Goal: Information Seeking & Learning: Check status

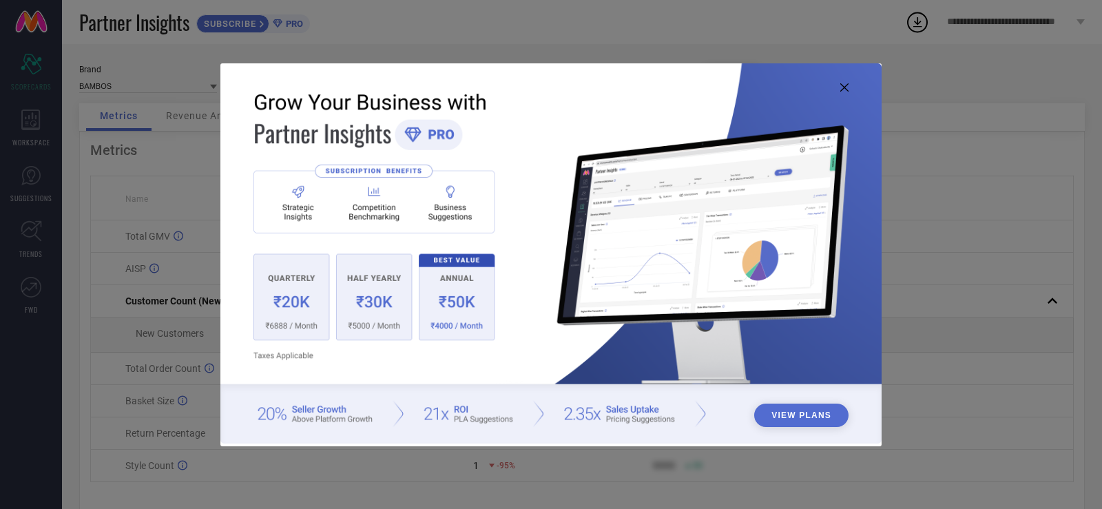
click at [847, 87] on icon at bounding box center [844, 87] width 8 height 8
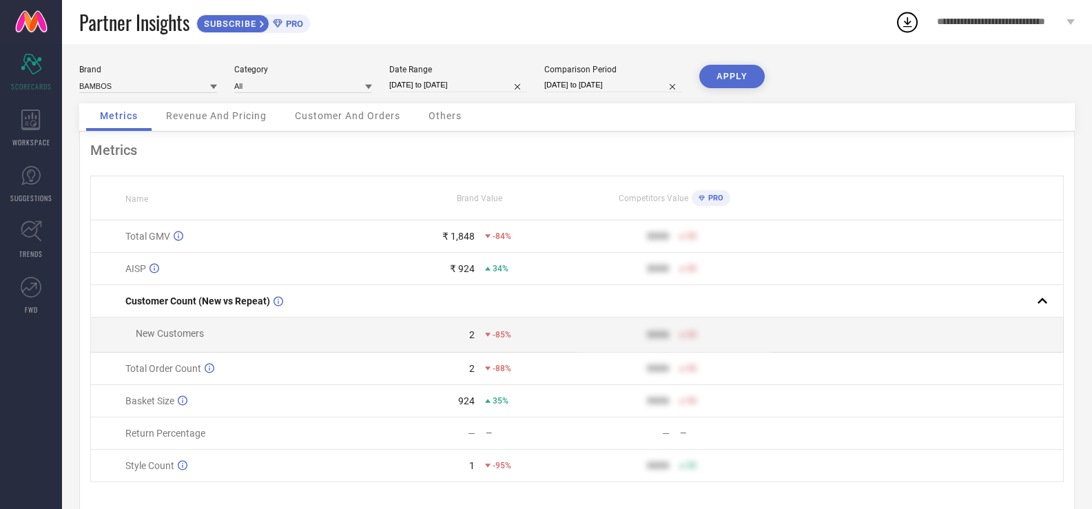
click at [211, 90] on icon at bounding box center [213, 86] width 7 height 7
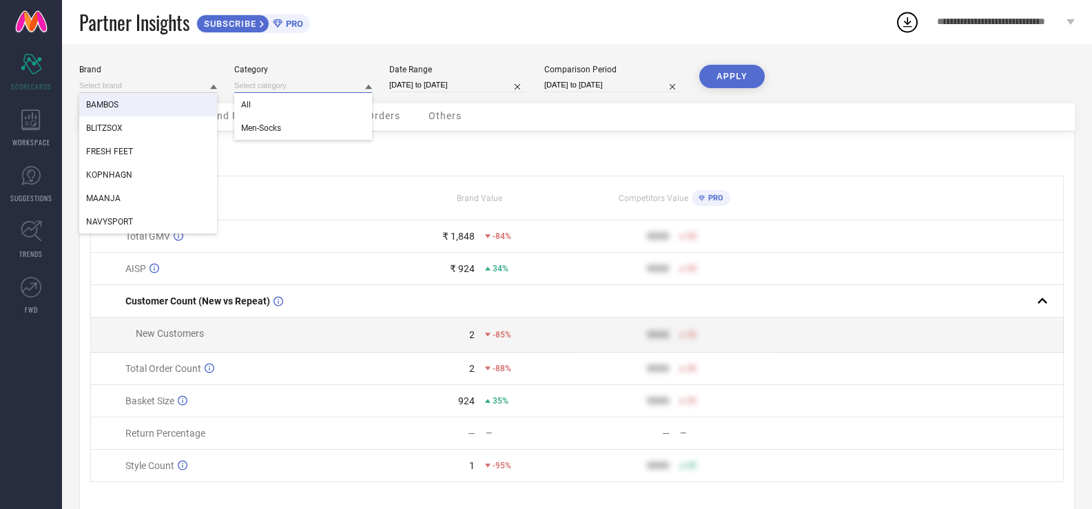
click at [305, 85] on input at bounding box center [303, 86] width 138 height 14
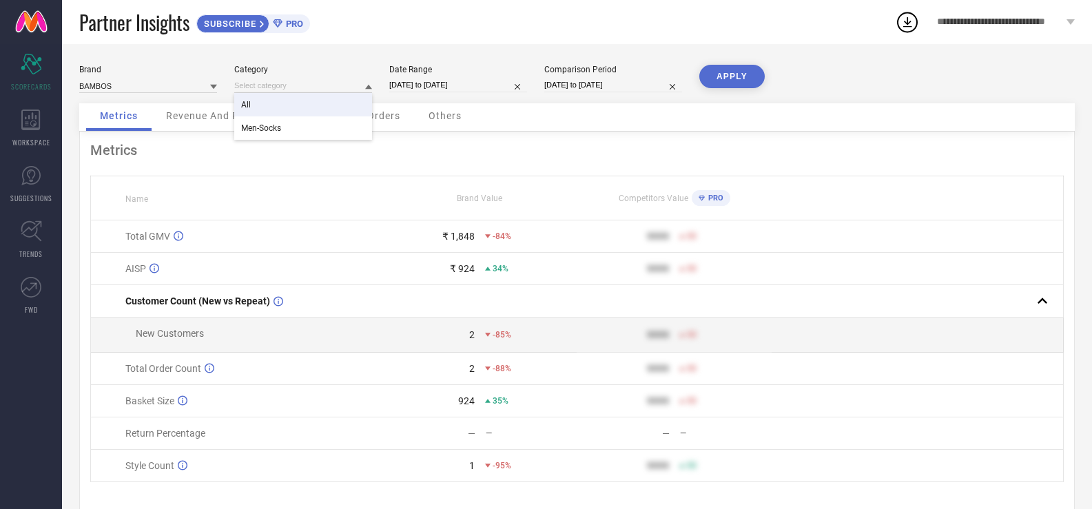
click at [320, 101] on div "All" at bounding box center [303, 104] width 138 height 23
click at [241, 116] on span "Revenue And Pricing" at bounding box center [216, 115] width 101 height 11
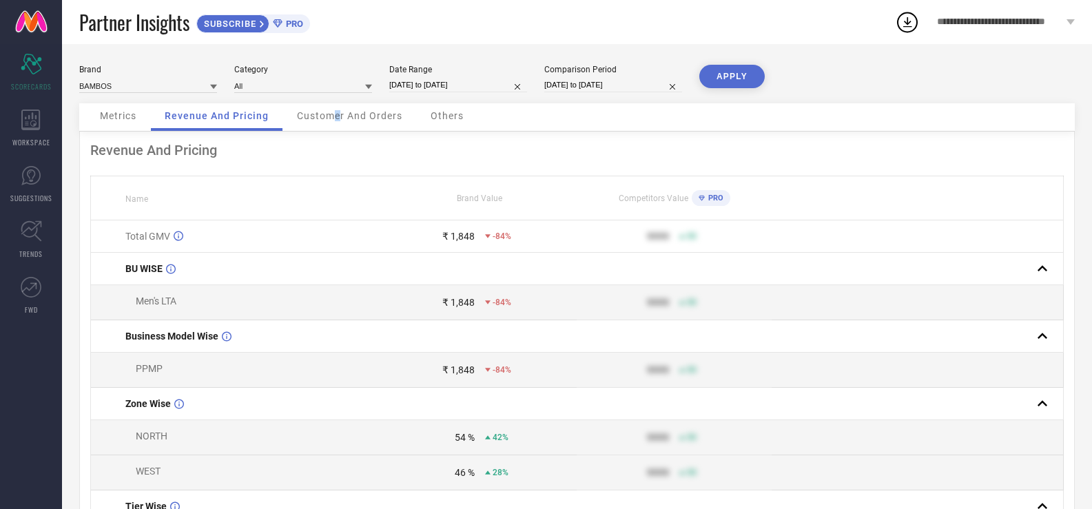
click at [337, 119] on span "Customer And Orders" at bounding box center [349, 115] width 105 height 11
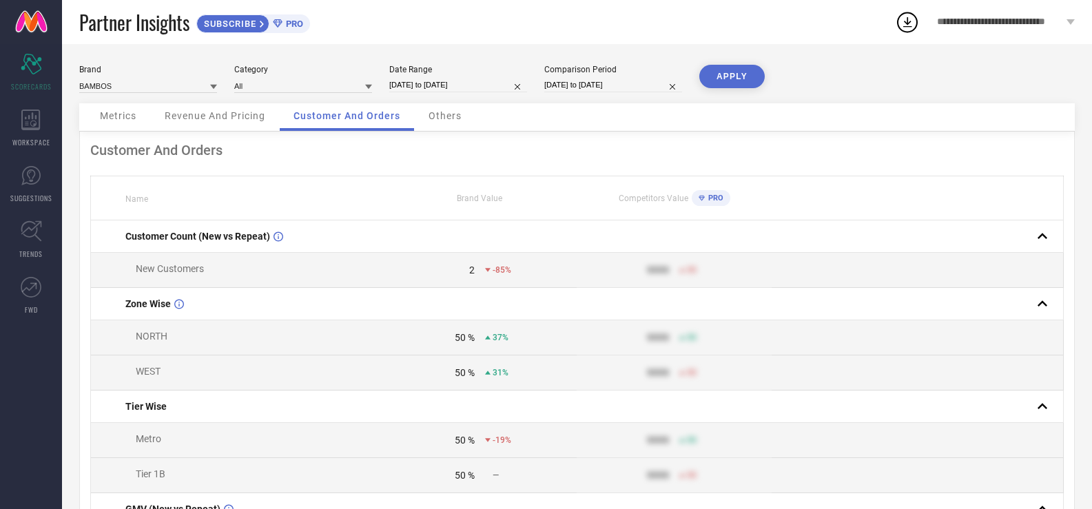
click at [462, 115] on div "Others" at bounding box center [445, 117] width 61 height 28
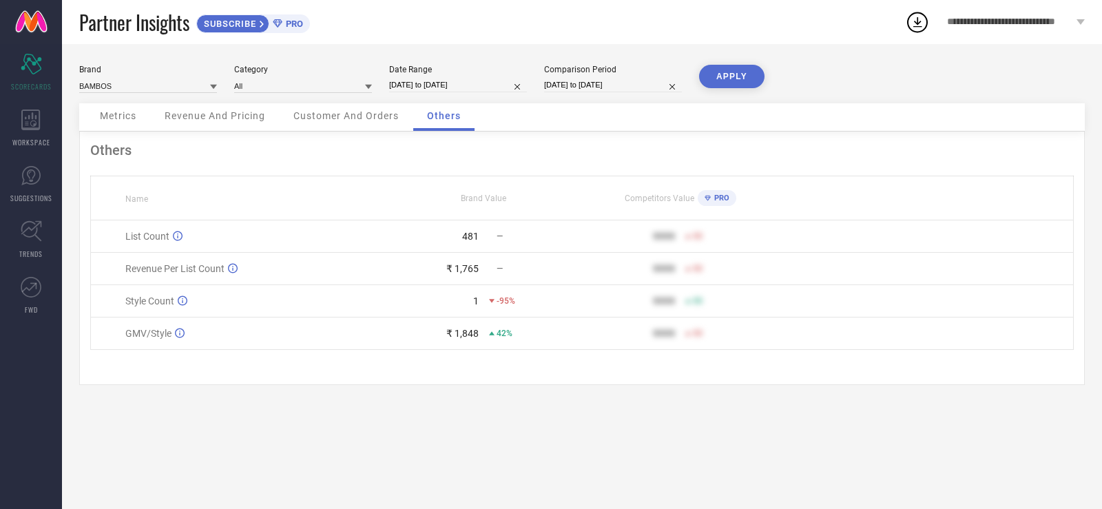
click at [121, 116] on span "Metrics" at bounding box center [118, 115] width 37 height 11
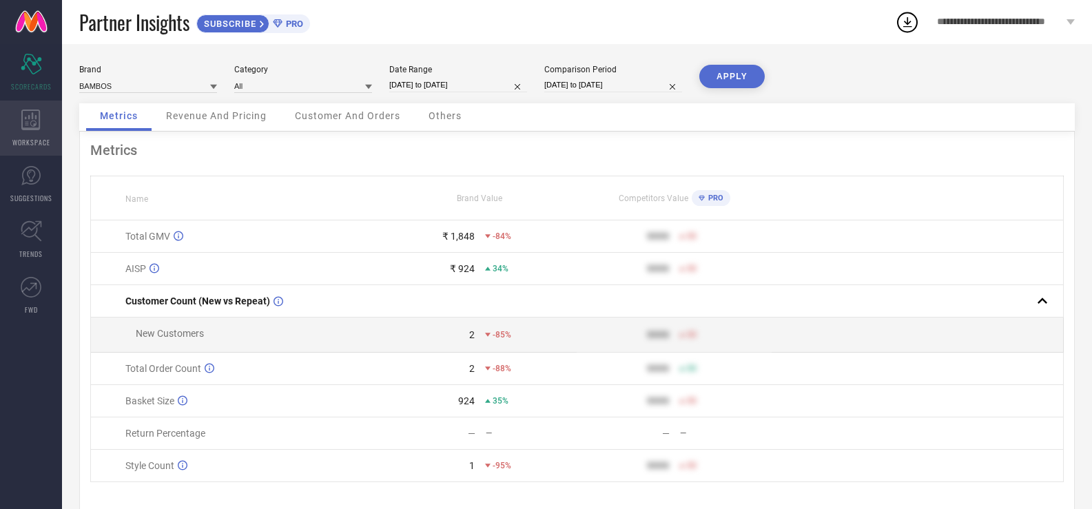
click at [40, 122] on icon at bounding box center [30, 120] width 19 height 21
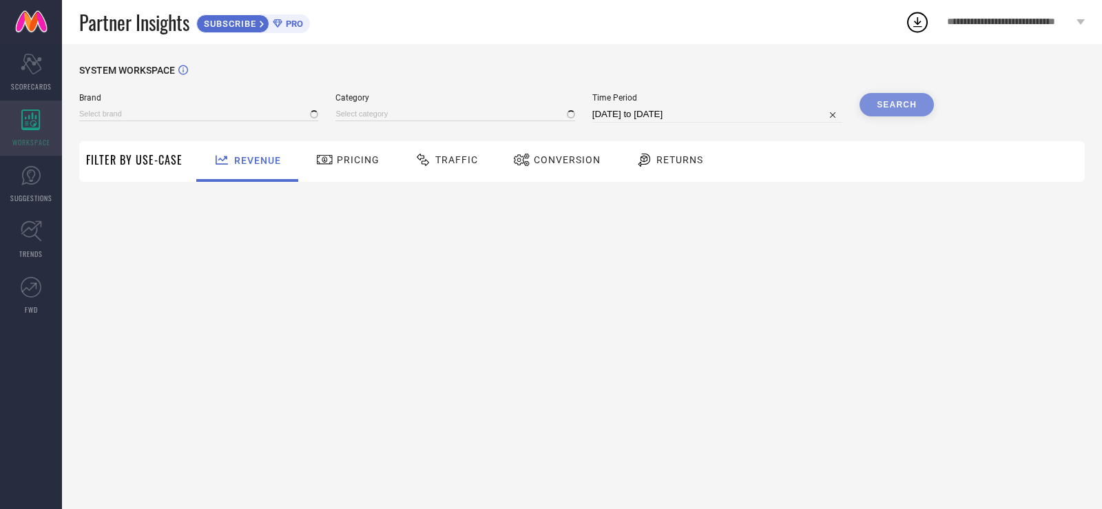
type input "BAMBOS"
type input "All"
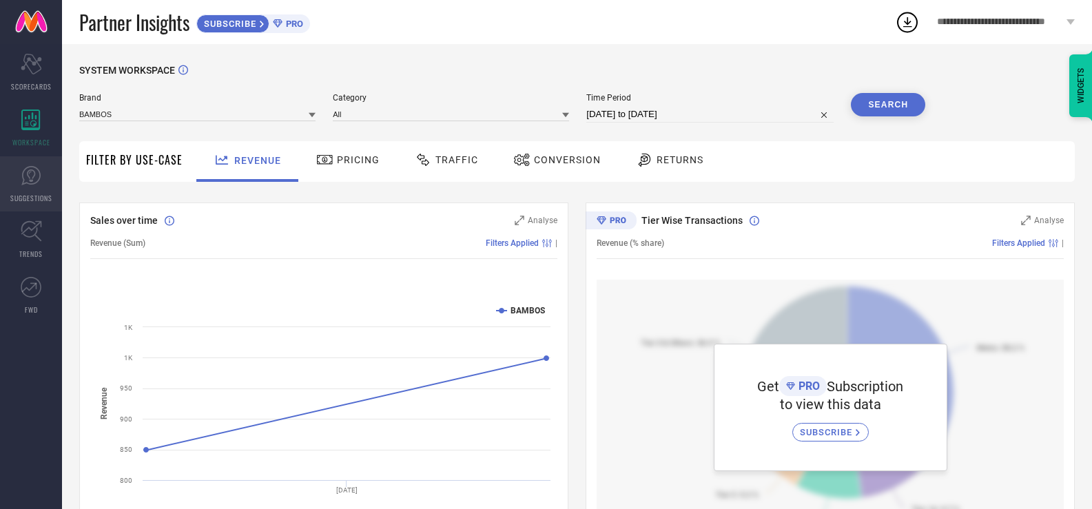
click at [25, 189] on link "SUGGESTIONS" at bounding box center [31, 183] width 62 height 55
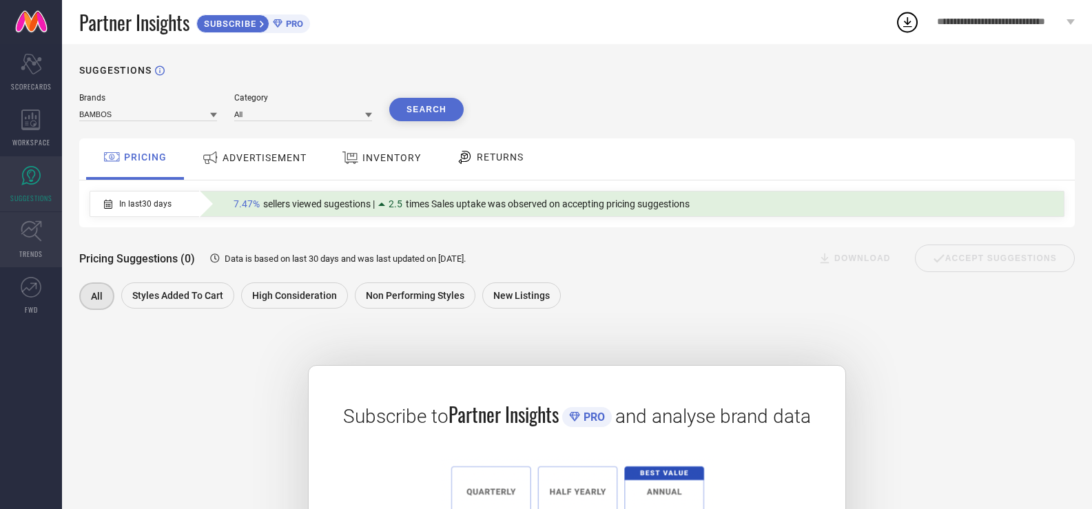
click at [44, 238] on link "TRENDS" at bounding box center [31, 239] width 62 height 55
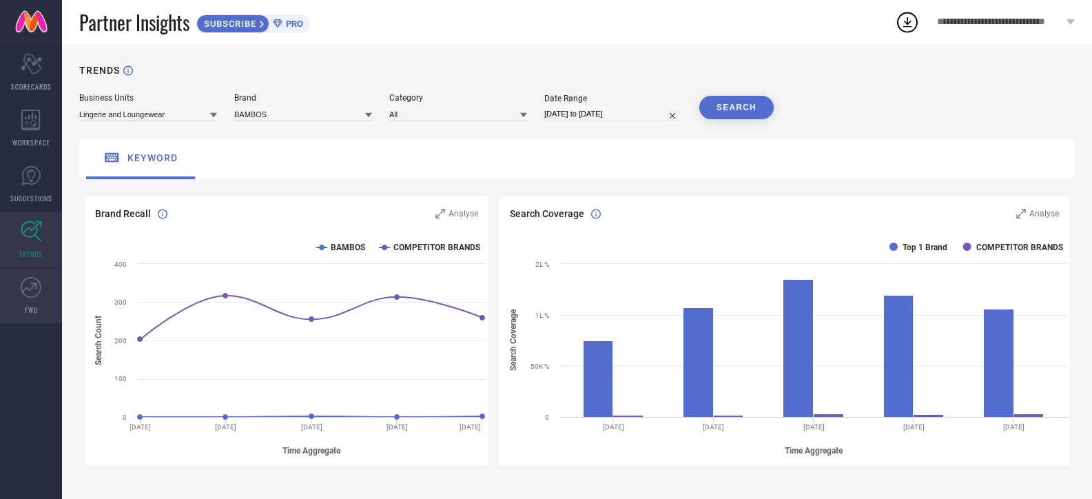
click at [29, 305] on span "FWD" at bounding box center [31, 309] width 13 height 10
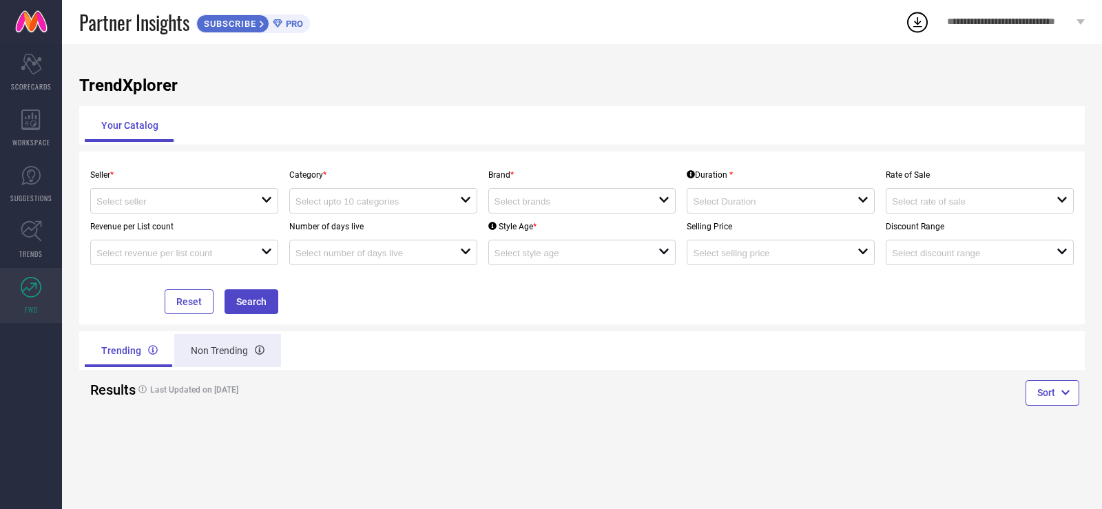
click at [197, 357] on div "Non Trending" at bounding box center [227, 350] width 107 height 33
click at [115, 353] on div "Trending" at bounding box center [128, 350] width 87 height 33
click at [19, 86] on span "SCORECARDS" at bounding box center [31, 86] width 41 height 10
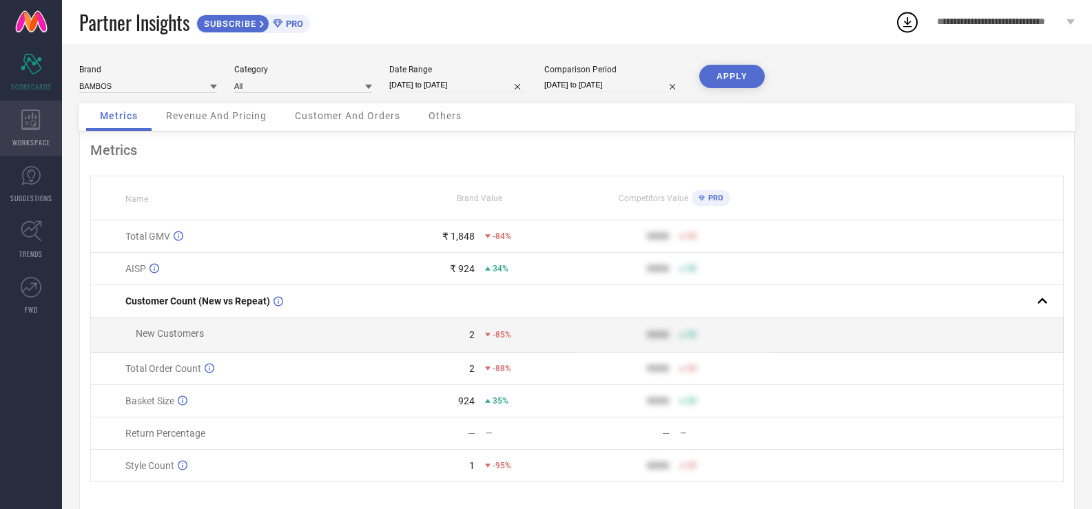
click at [41, 132] on div "WORKSPACE" at bounding box center [31, 128] width 62 height 55
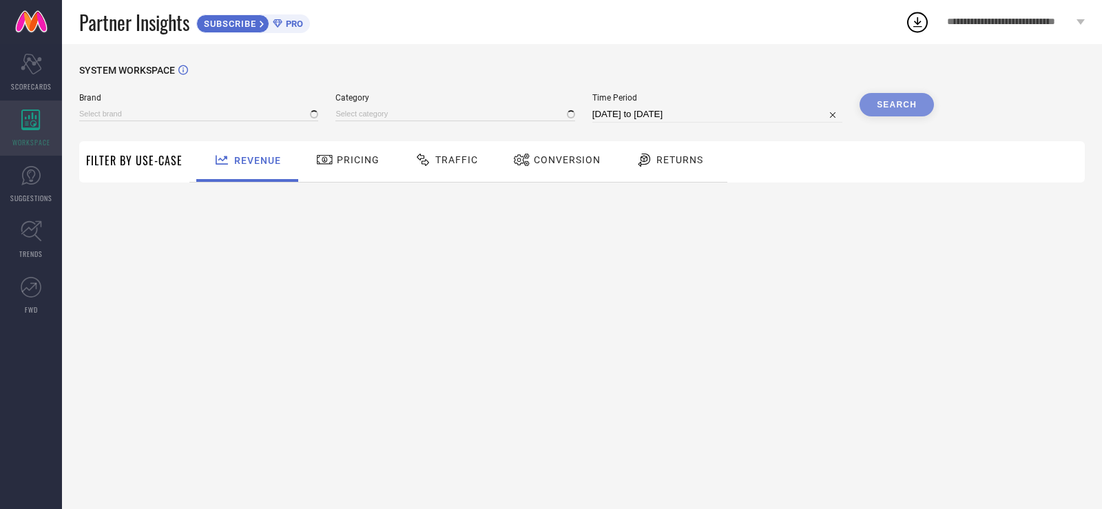
type input "BAMBOS"
type input "All"
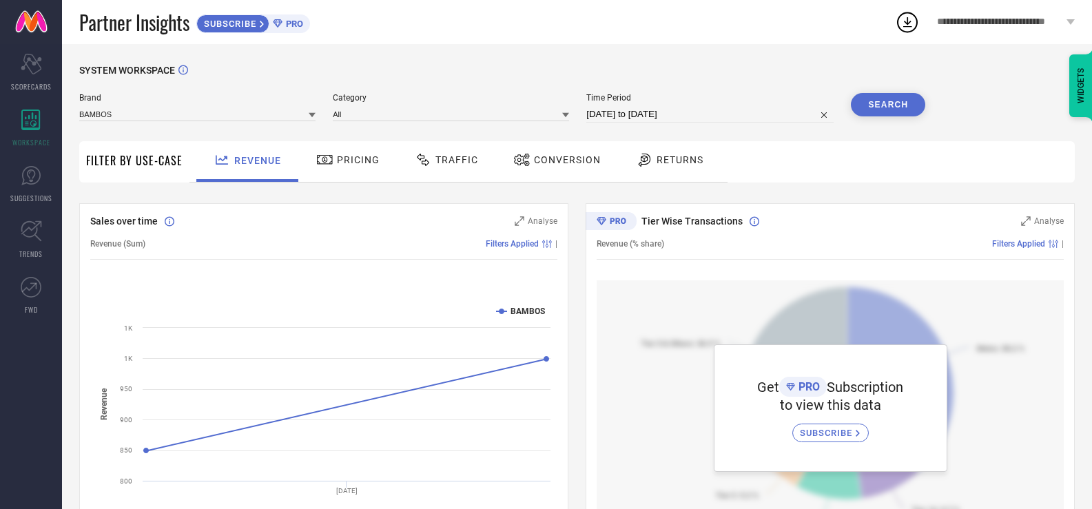
click at [1069, 21] on icon at bounding box center [1070, 22] width 8 height 6
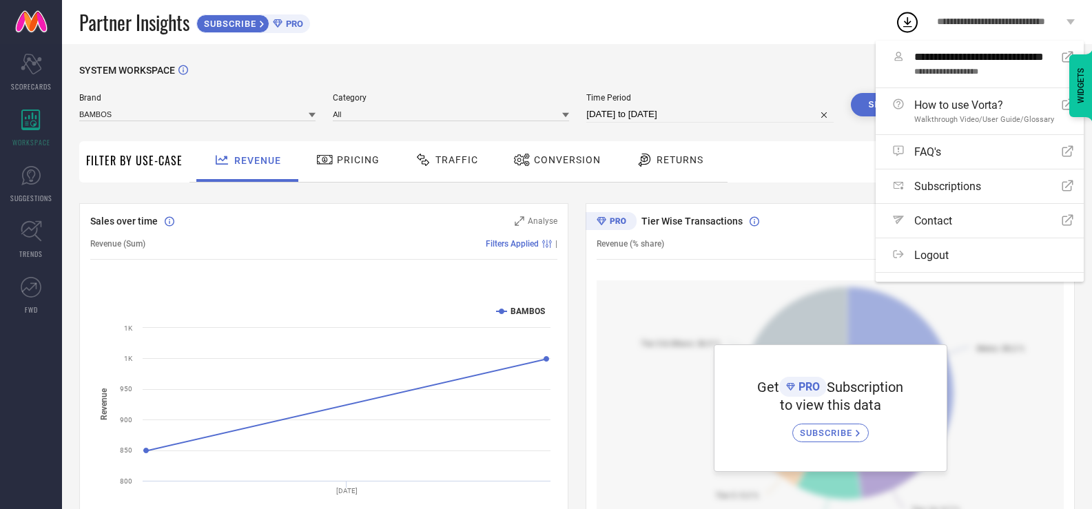
click at [199, 82] on div "SYSTEM WORKSPACE" at bounding box center [576, 79] width 995 height 28
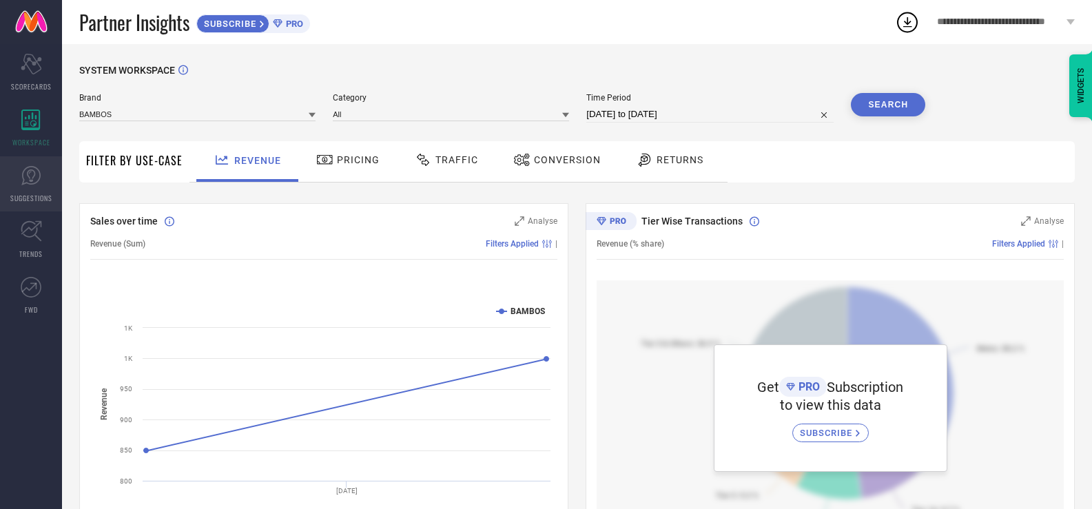
click at [34, 190] on link "SUGGESTIONS" at bounding box center [31, 183] width 62 height 55
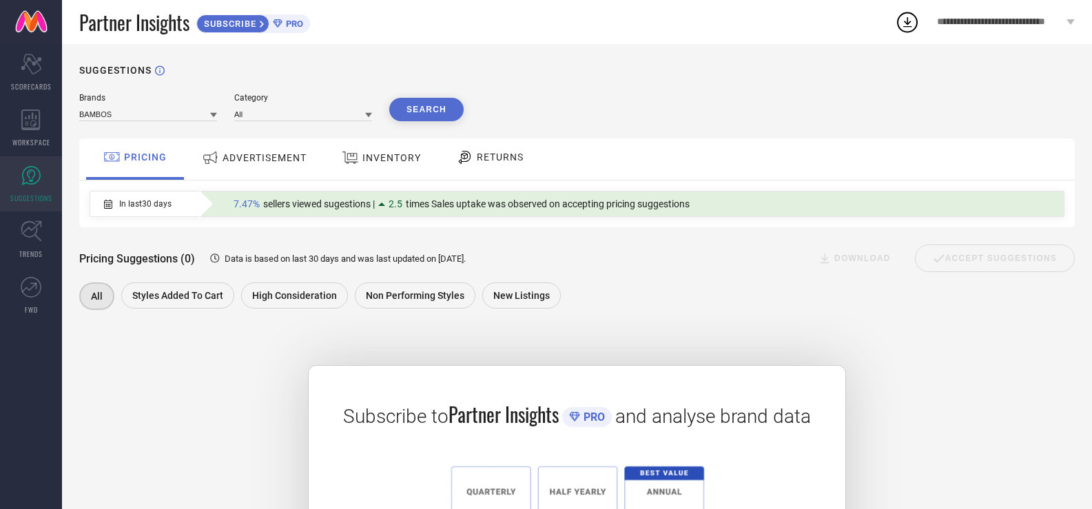
click at [243, 160] on span "ADVERTISEMENT" at bounding box center [264, 157] width 84 height 11
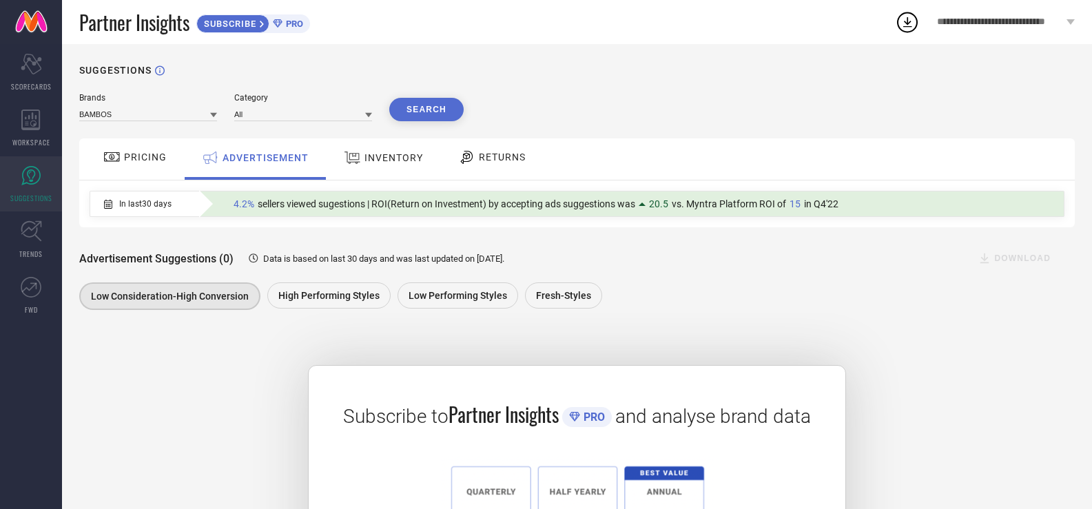
click at [358, 152] on icon at bounding box center [352, 158] width 17 height 18
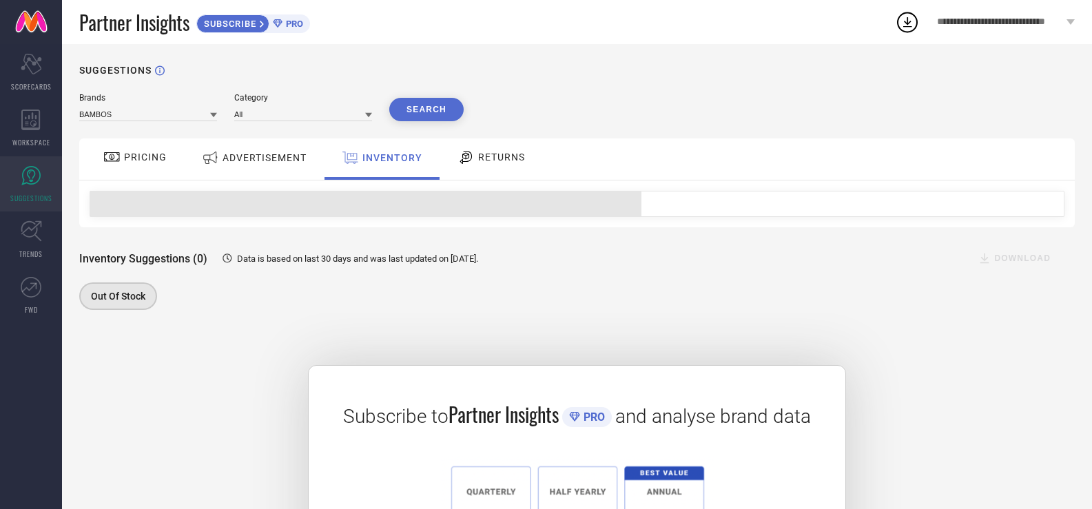
click at [152, 158] on span "PRICING" at bounding box center [145, 157] width 43 height 11
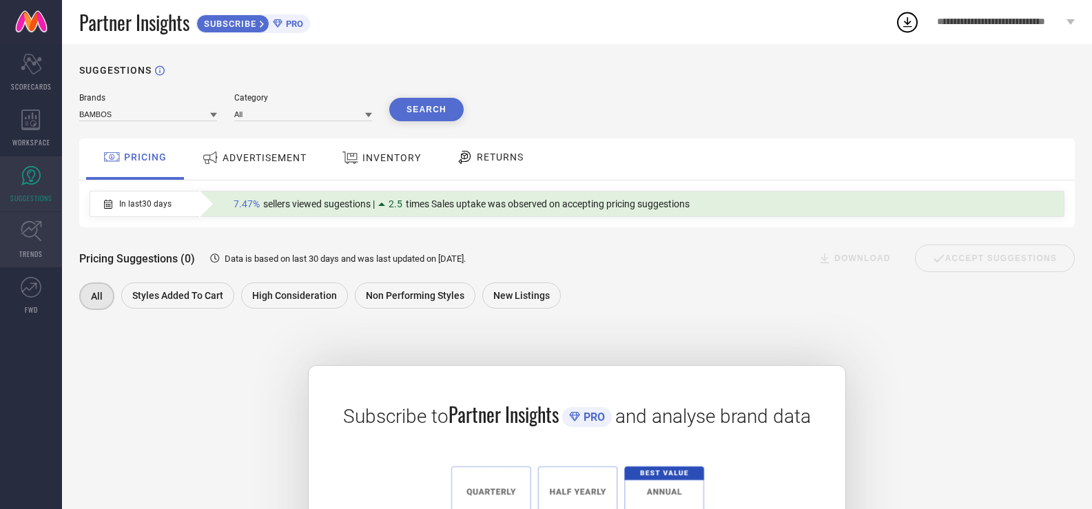
click at [42, 239] on link "TRENDS" at bounding box center [31, 239] width 62 height 55
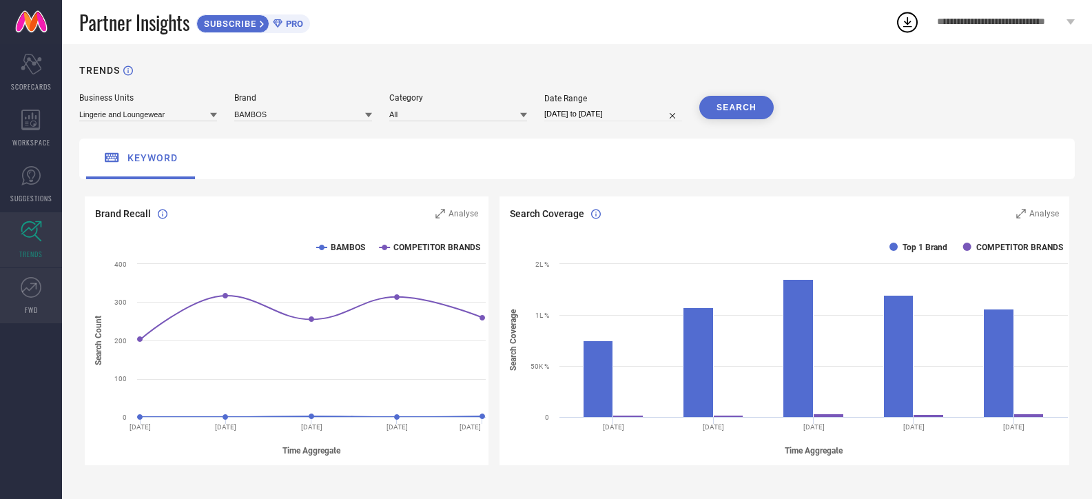
click at [35, 287] on icon at bounding box center [31, 287] width 21 height 21
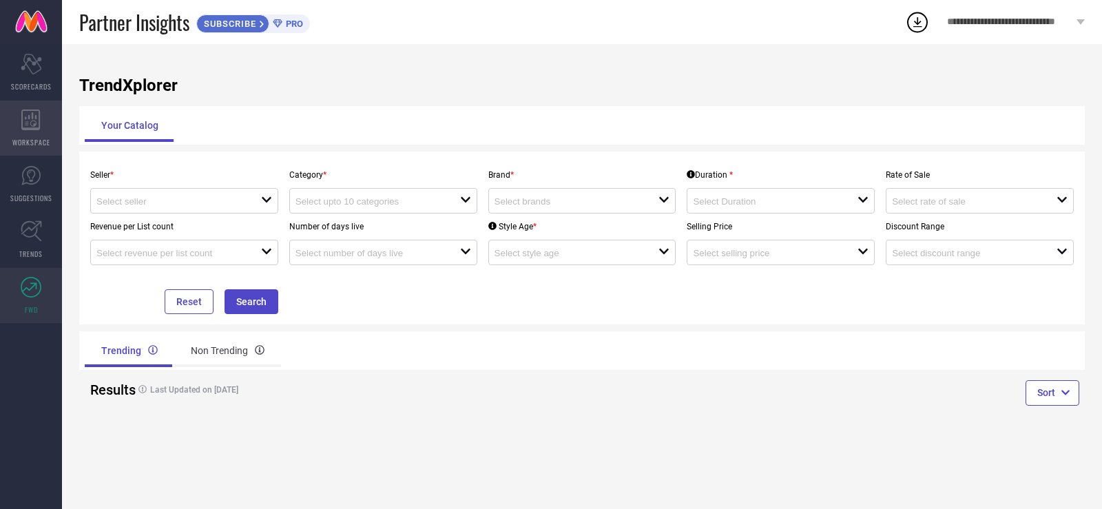
click at [39, 125] on icon at bounding box center [30, 120] width 19 height 21
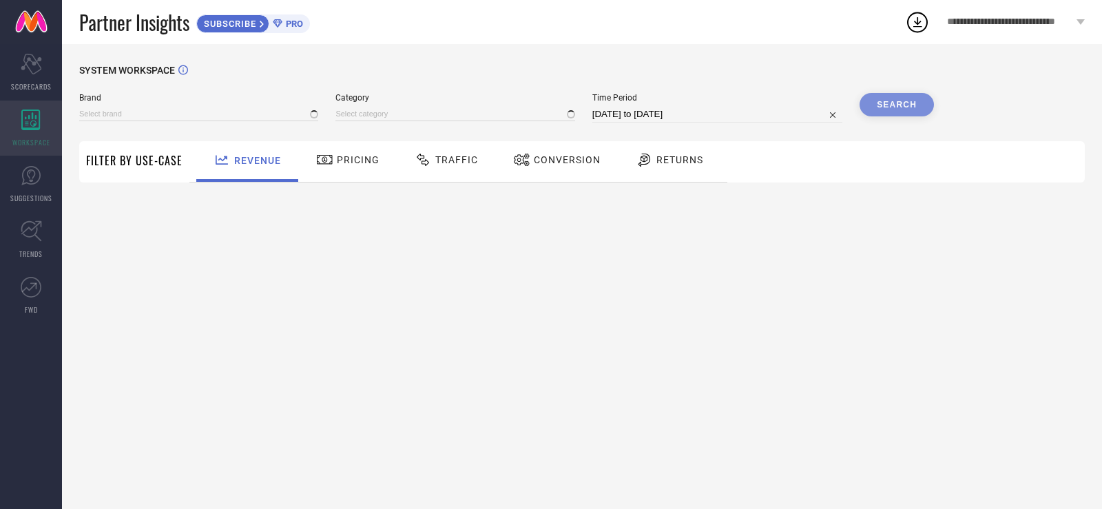
type input "BAMBOS"
type input "All"
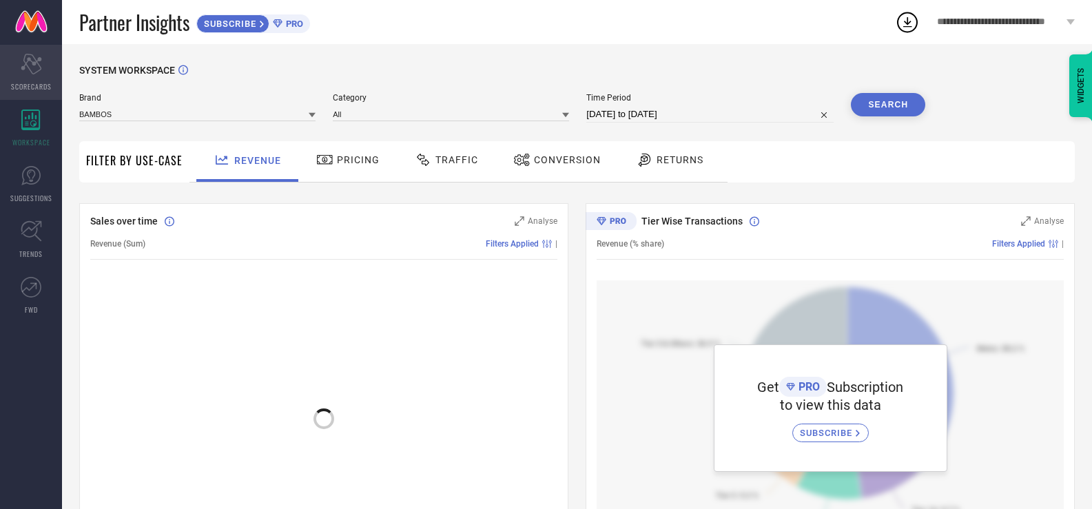
click at [37, 91] on span "SCORECARDS" at bounding box center [31, 86] width 41 height 10
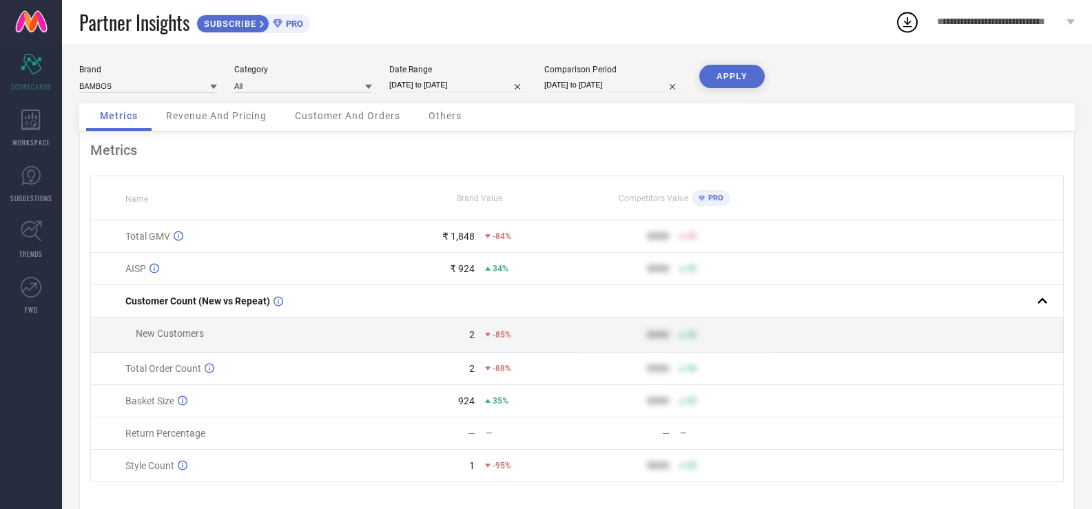
select select "7"
select select "2025"
select select "8"
select select "2025"
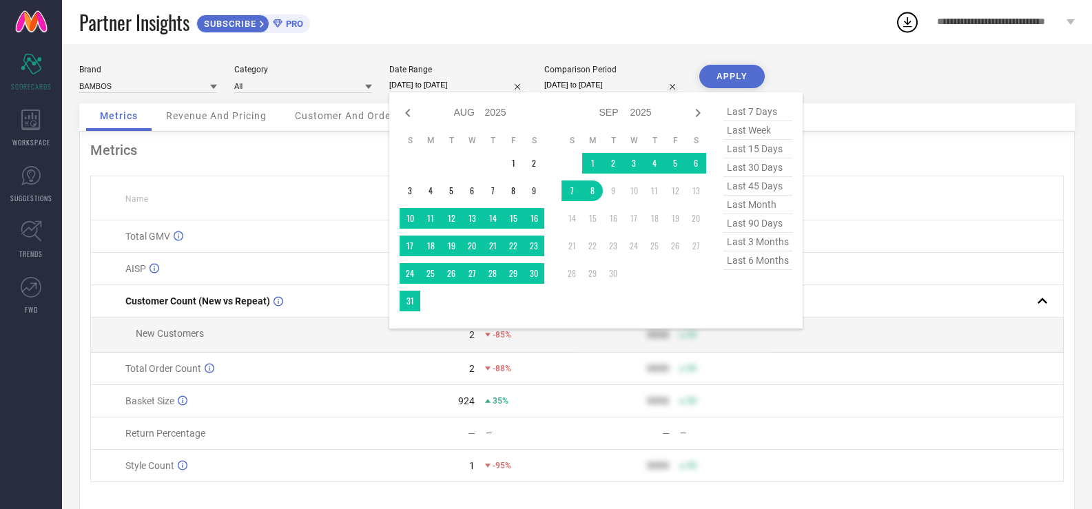
click at [490, 83] on input "[DATE] to [DATE]" at bounding box center [458, 85] width 138 height 14
click at [398, 112] on div "Jan Feb Mar Apr May Jun [DATE] Aug Sep Oct Nov [DATE] 2016 2017 2018 2019 2020 …" at bounding box center [595, 210] width 413 height 236
click at [418, 114] on div "Jan Feb Mar Apr May Jun [DATE] Aug Sep Oct Nov [DATE] 2016 2017 2018 2019 2020 …" at bounding box center [480, 113] width 128 height 20
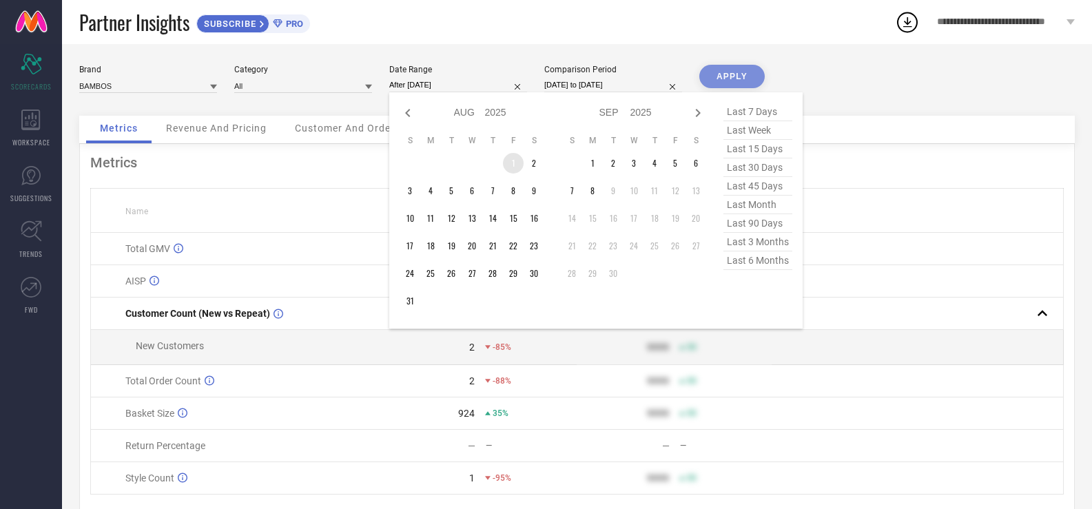
click at [515, 165] on td "1" at bounding box center [513, 163] width 21 height 21
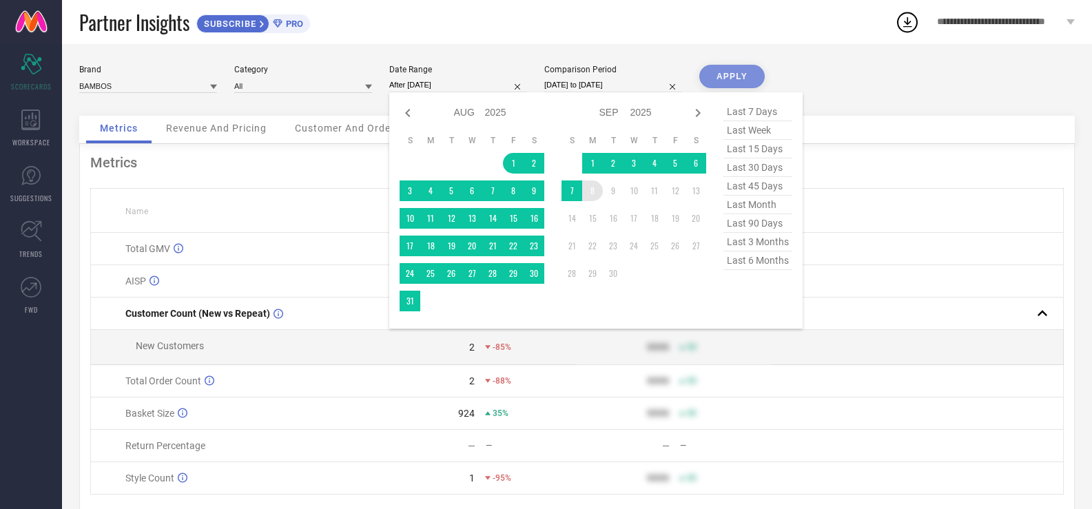
type input "[DATE] to [DATE]"
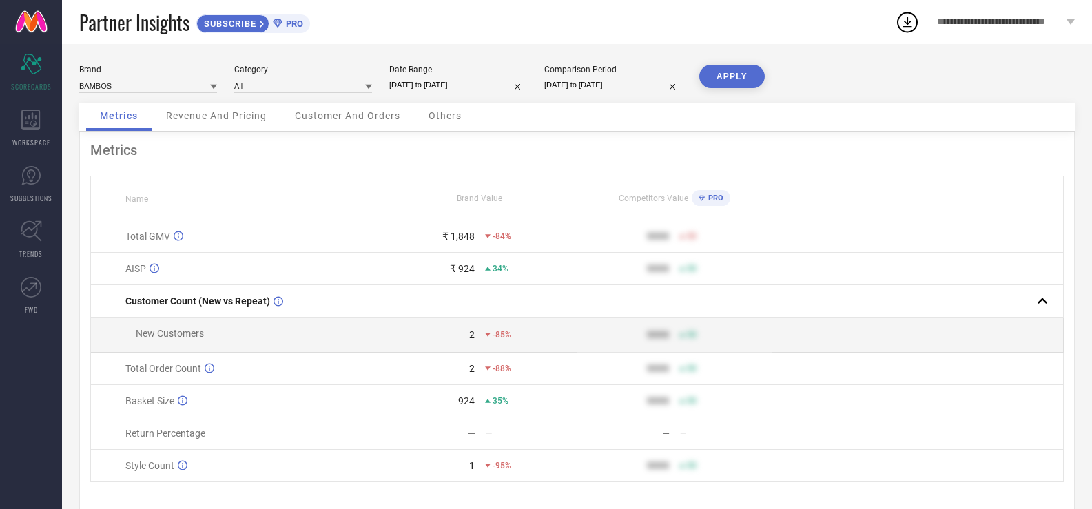
select select "7"
select select "2024"
select select "8"
select select "2024"
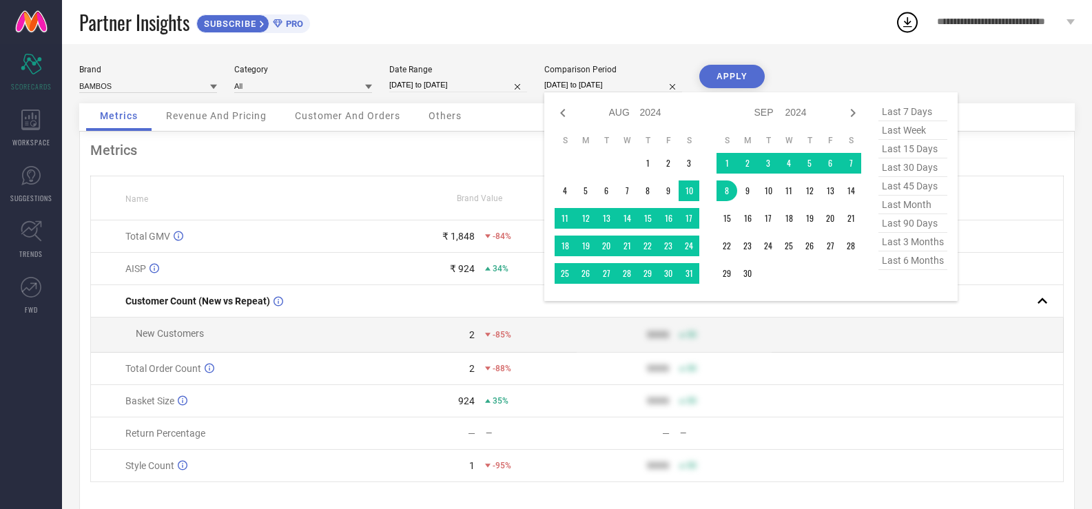
click at [655, 83] on input "[DATE] to [DATE]" at bounding box center [613, 85] width 138 height 14
click at [650, 164] on td "1" at bounding box center [647, 163] width 21 height 21
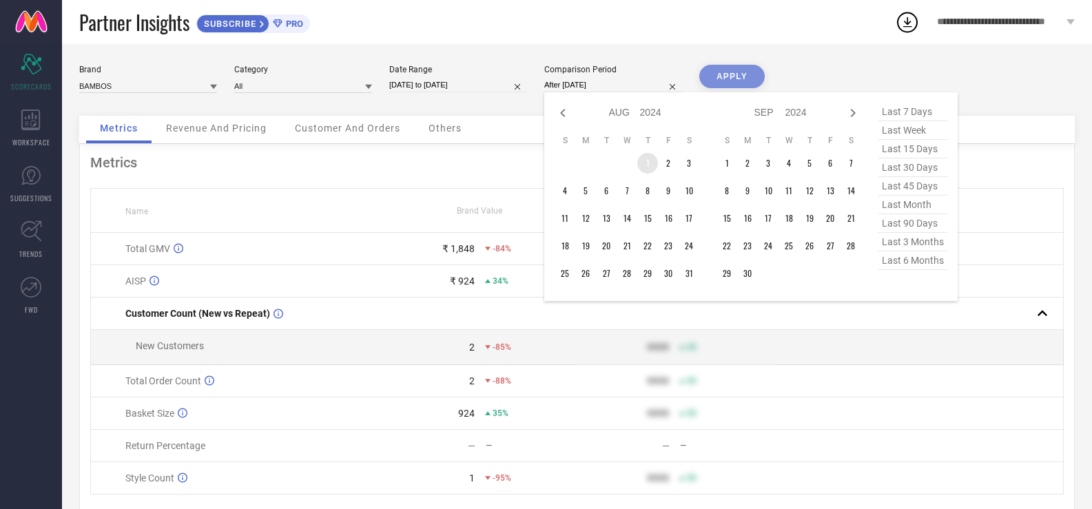
type input "[DATE] to [DATE]"
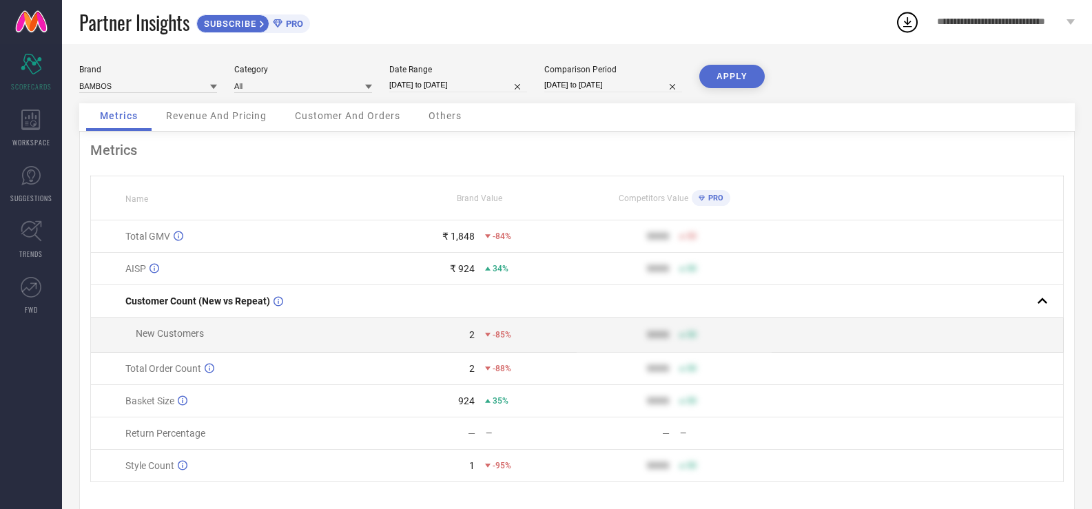
select select "7"
select select "2024"
select select "8"
select select "2024"
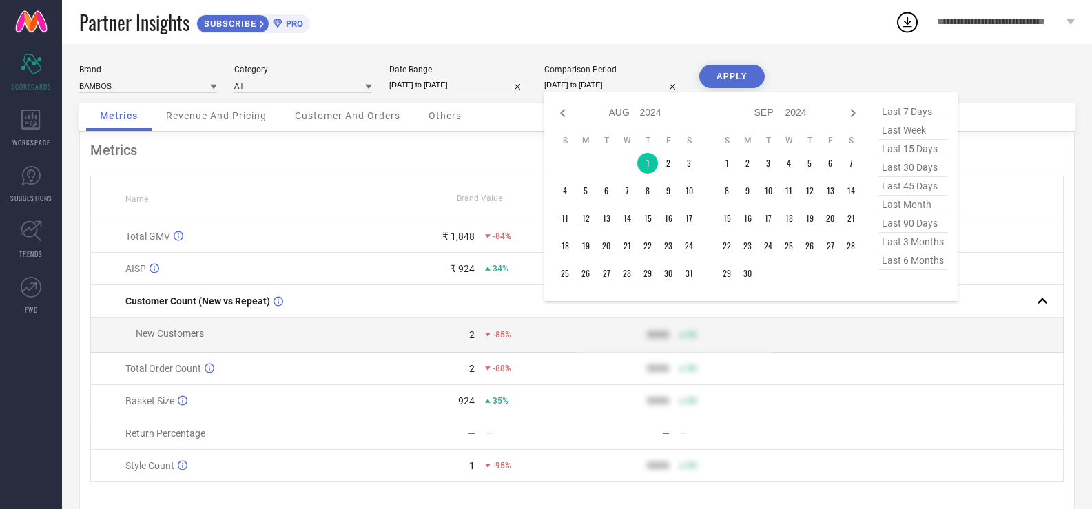
click at [660, 85] on input "[DATE] to [DATE]" at bounding box center [613, 85] width 138 height 14
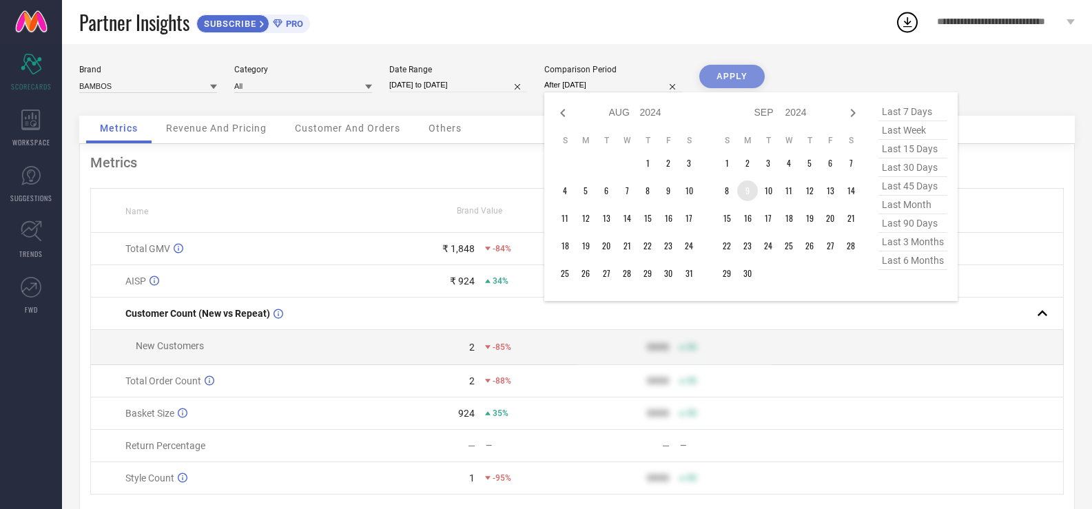
click at [750, 191] on td "9" at bounding box center [747, 190] width 21 height 21
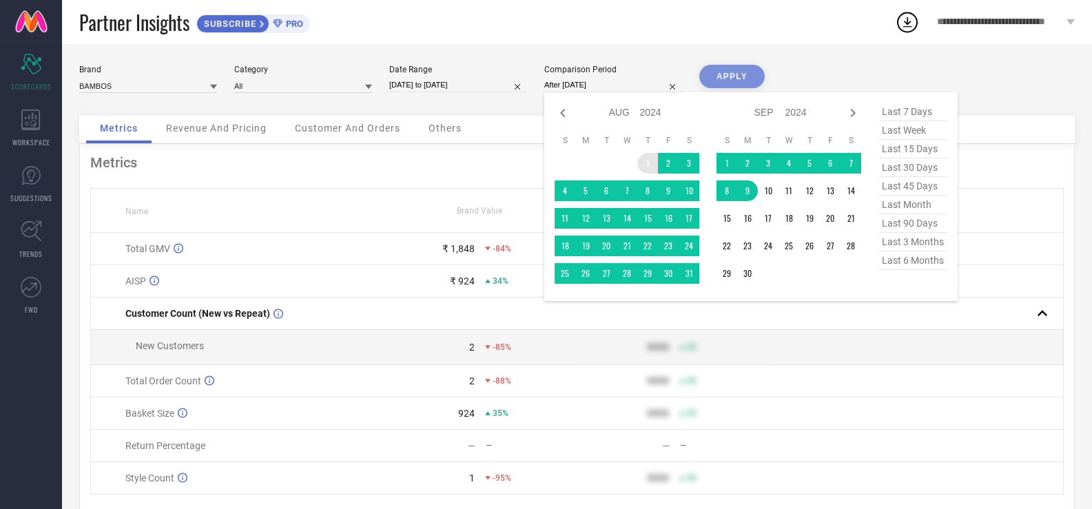
type input "[DATE] to [DATE]"
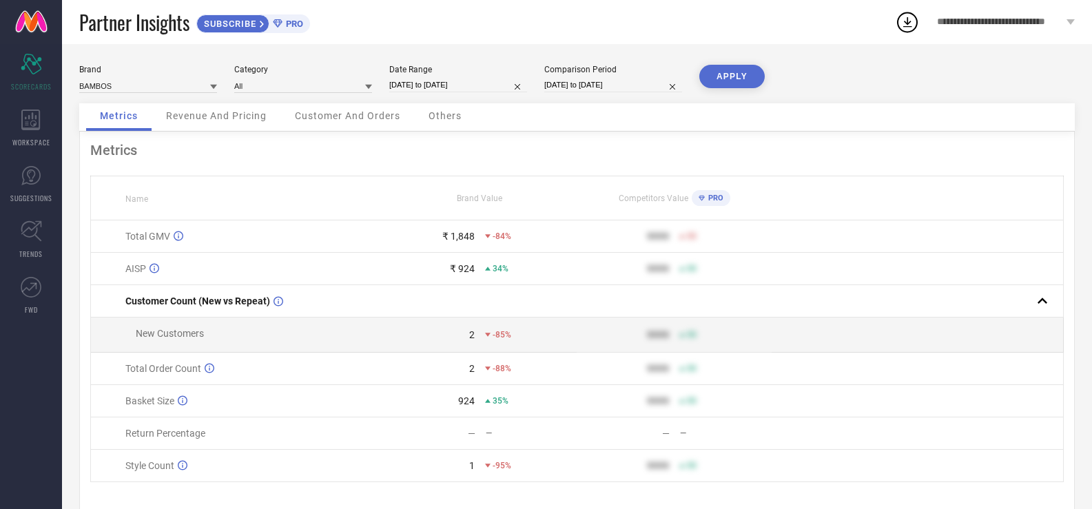
click at [736, 67] on button "APPLY" at bounding box center [731, 76] width 65 height 23
click at [910, 23] on icon at bounding box center [907, 22] width 25 height 25
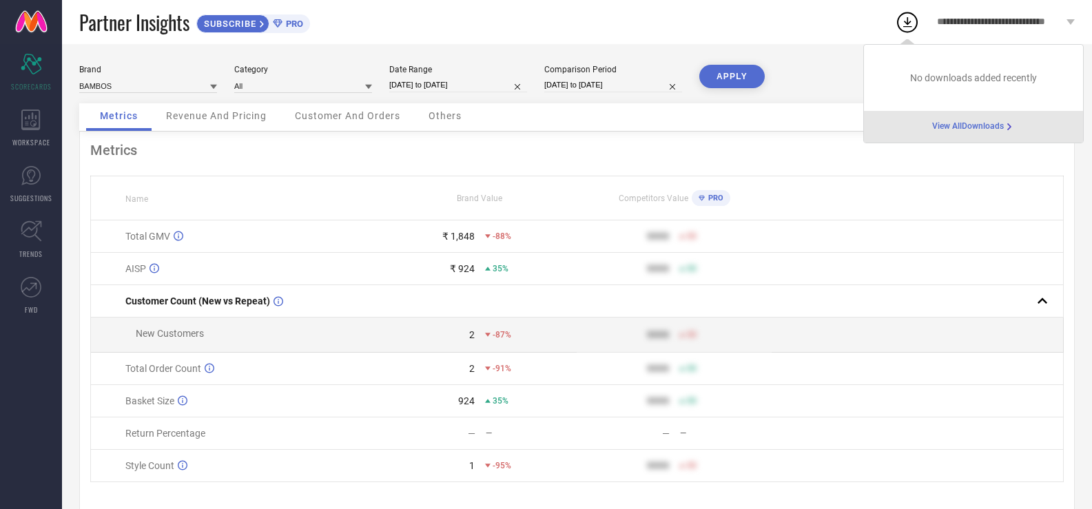
click at [934, 132] on span "View All Downloads" at bounding box center [968, 126] width 72 height 11
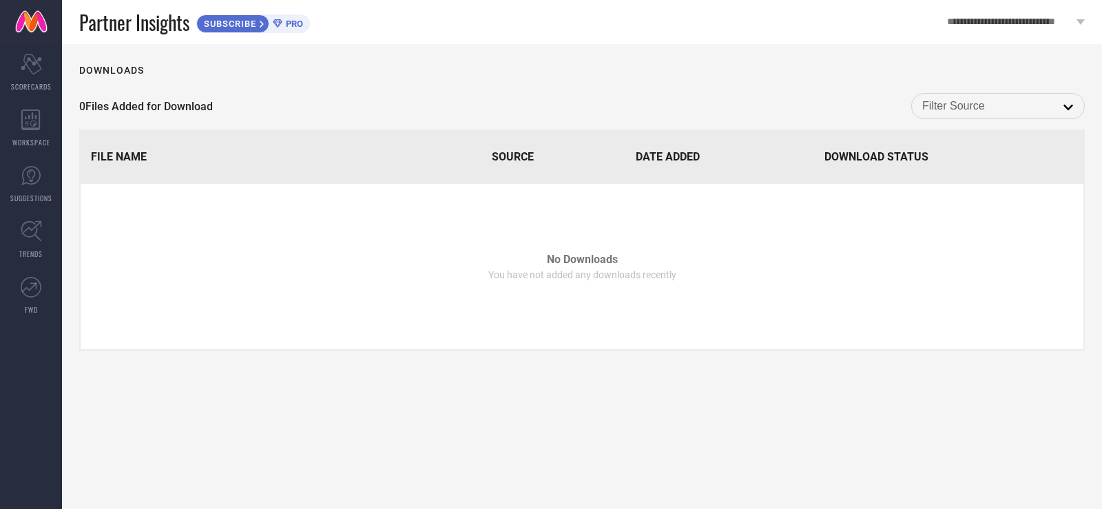
click at [1038, 105] on input at bounding box center [998, 106] width 152 height 18
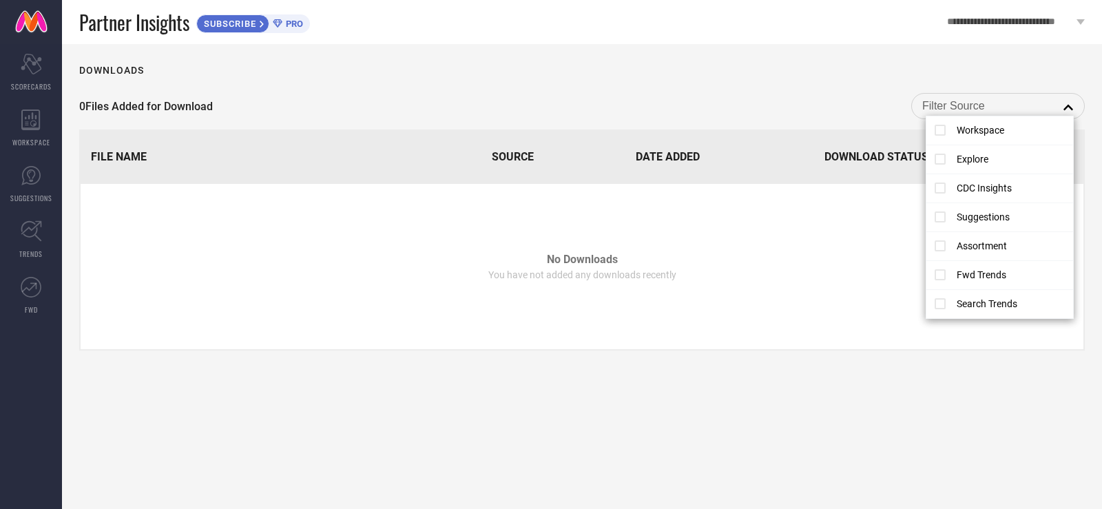
click at [817, 232] on td "No Downloads You have not added any downloads recently" at bounding box center [582, 266] width 1003 height 165
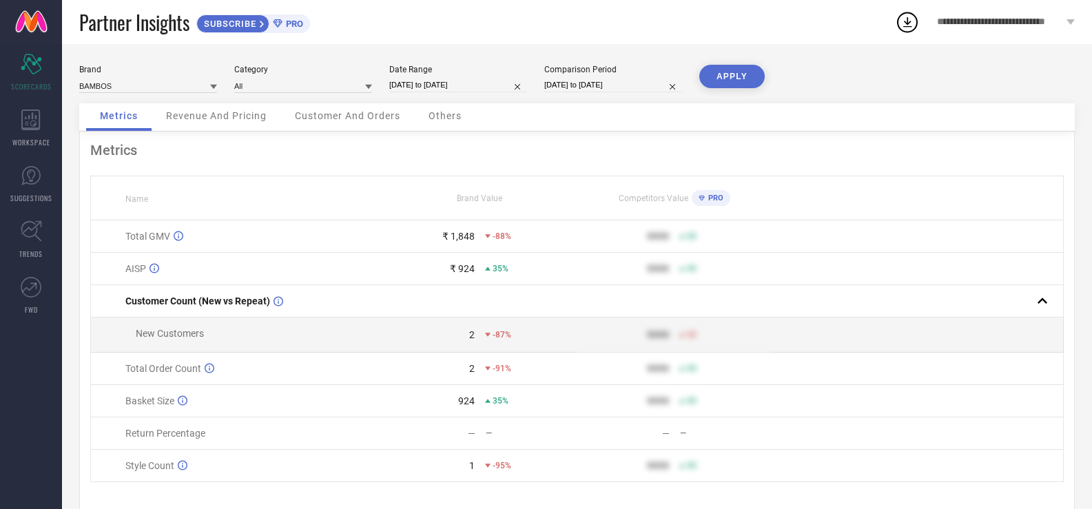
click at [913, 20] on icon at bounding box center [907, 22] width 25 height 25
click at [913, 21] on icon at bounding box center [907, 22] width 25 height 25
click at [905, 21] on icon at bounding box center [907, 22] width 25 height 25
click at [867, 29] on div "Partner Insights SUBSCRIBE PRO" at bounding box center [487, 22] width 816 height 44
click at [210, 116] on span "Revenue And Pricing" at bounding box center [216, 115] width 101 height 11
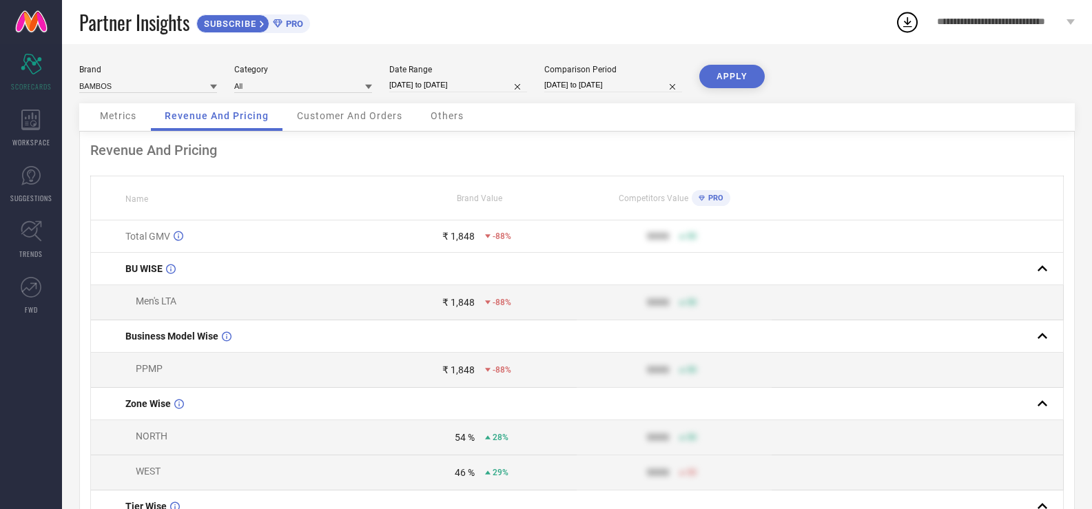
click at [139, 116] on div "Metrics" at bounding box center [118, 117] width 64 height 28
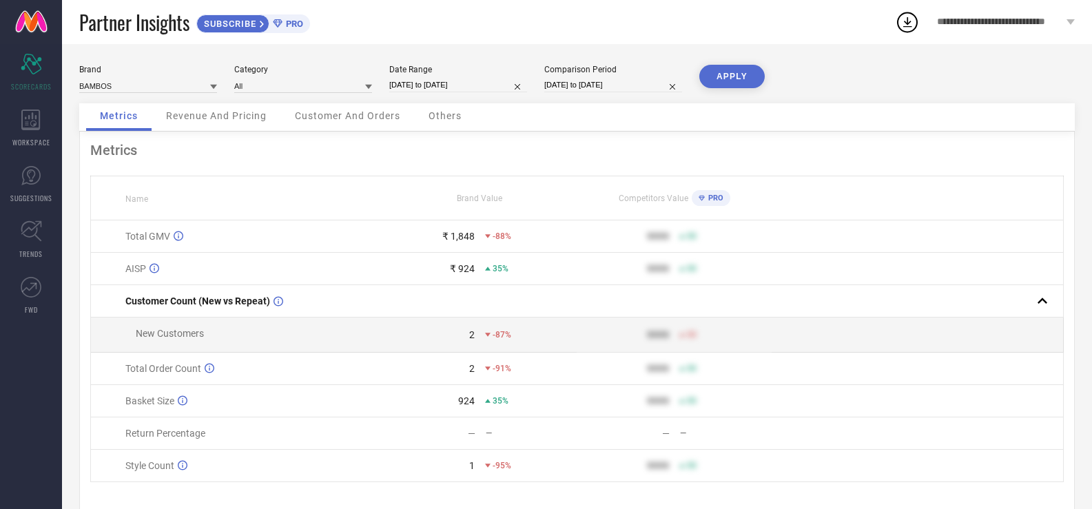
select select "7"
select select "2025"
select select "8"
select select "2025"
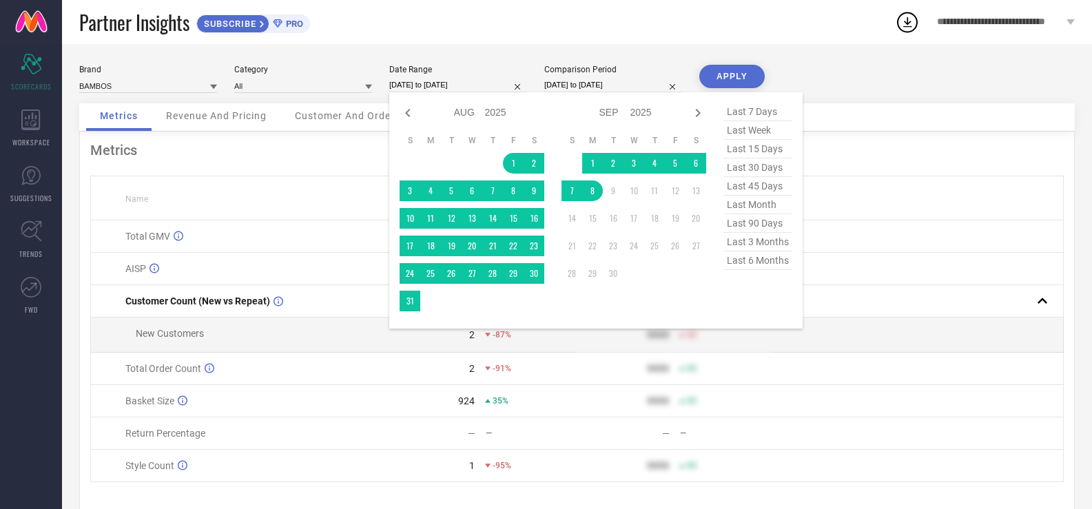
click at [496, 79] on input "[DATE] to [DATE]" at bounding box center [458, 85] width 138 height 14
click at [409, 117] on icon at bounding box center [408, 113] width 17 height 17
select select "6"
select select "2025"
select select "7"
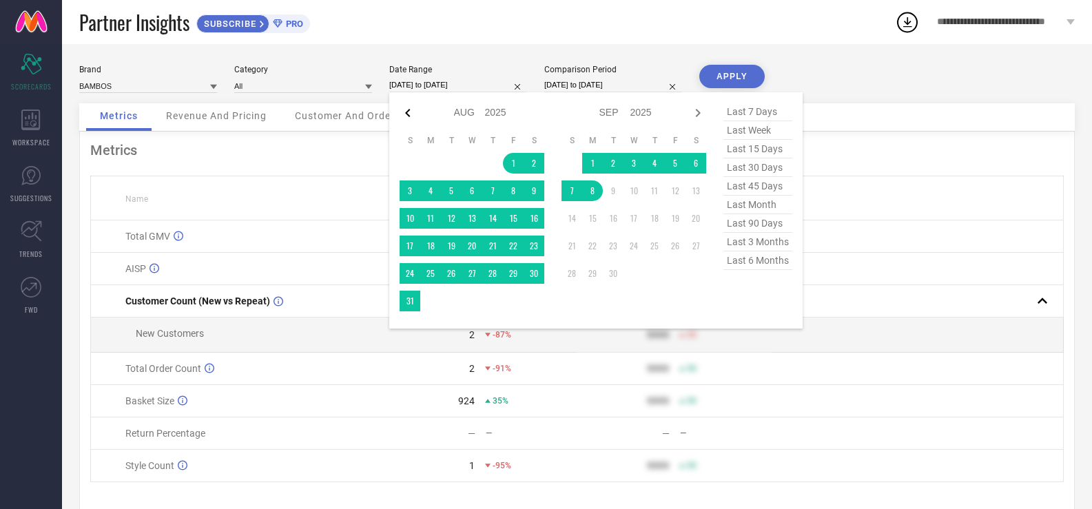
select select "2025"
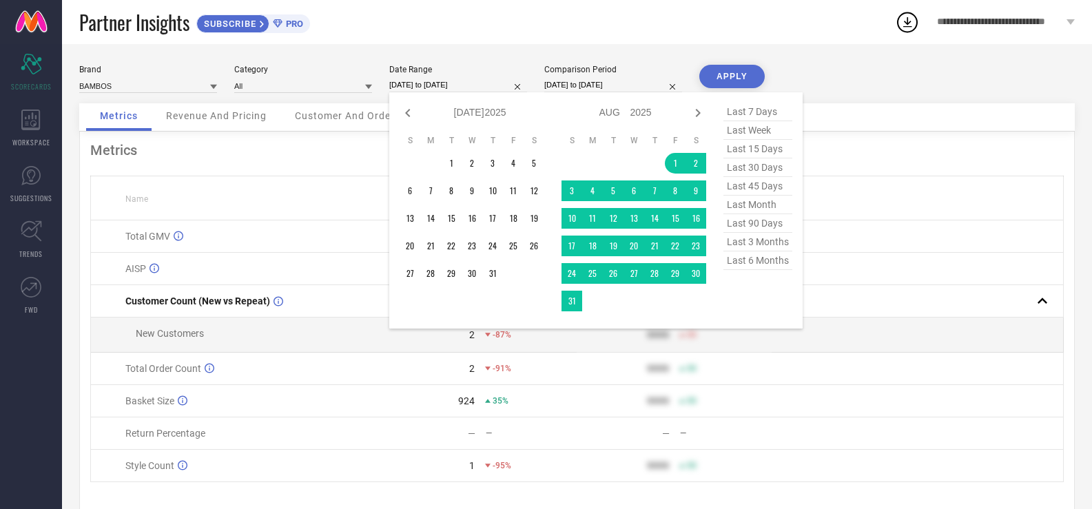
click at [409, 117] on icon at bounding box center [408, 113] width 17 height 17
select select "5"
select select "2025"
select select "6"
select select "2025"
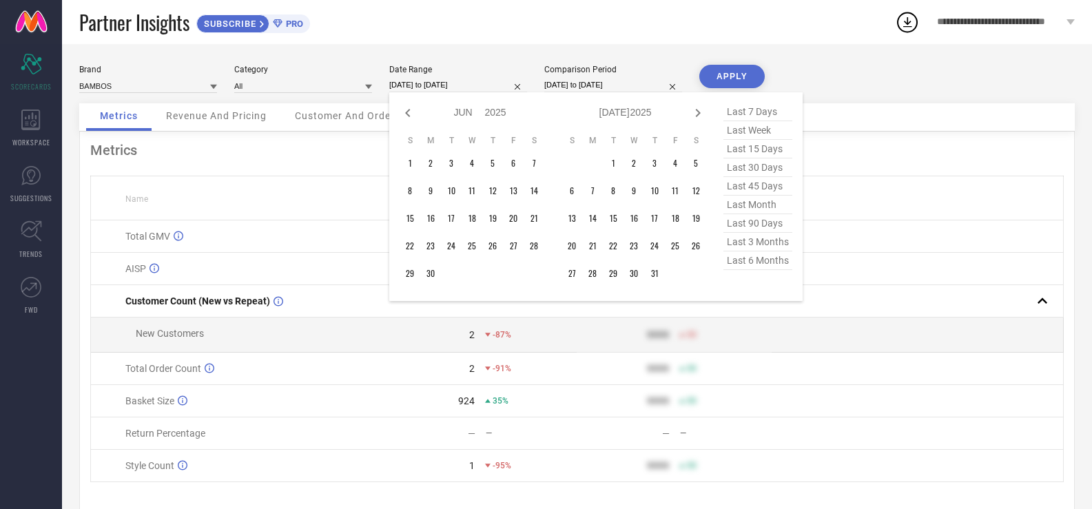
click at [409, 117] on icon at bounding box center [408, 113] width 17 height 17
select select "4"
select select "2025"
select select "5"
select select "2025"
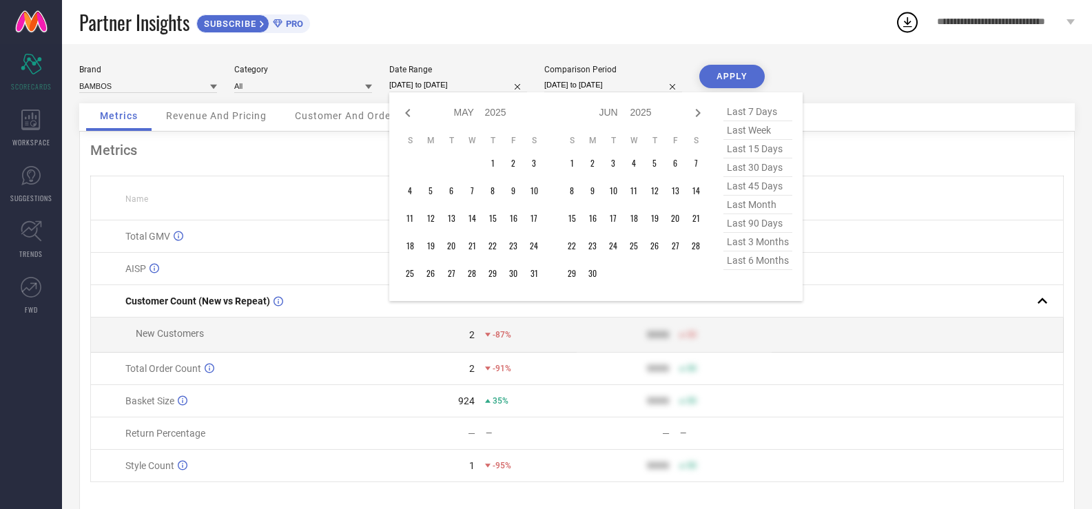
click at [409, 117] on icon at bounding box center [408, 113] width 17 height 17
select select "3"
select select "2025"
select select "4"
select select "2025"
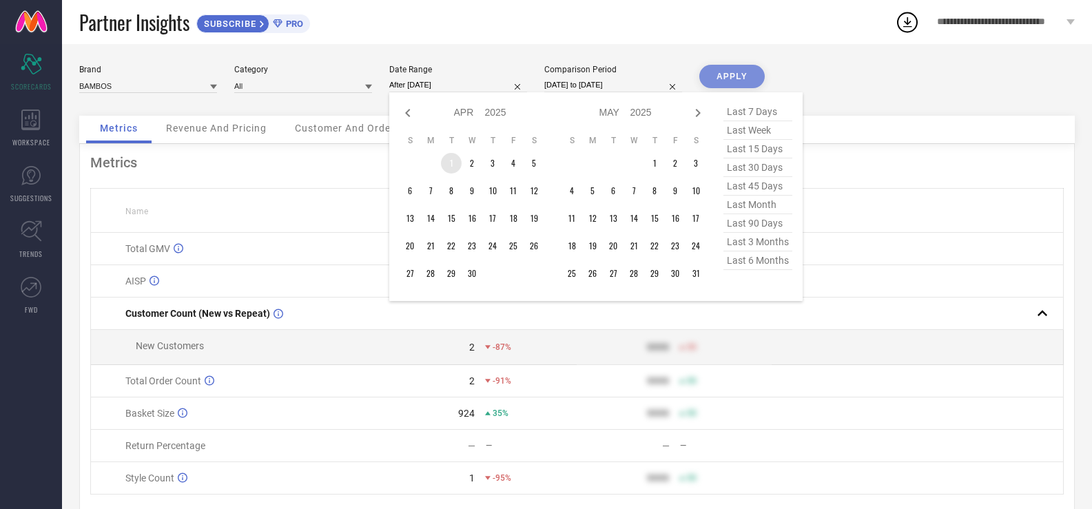
click at [448, 162] on td "1" at bounding box center [451, 163] width 21 height 21
type input "[DATE] to [DATE]"
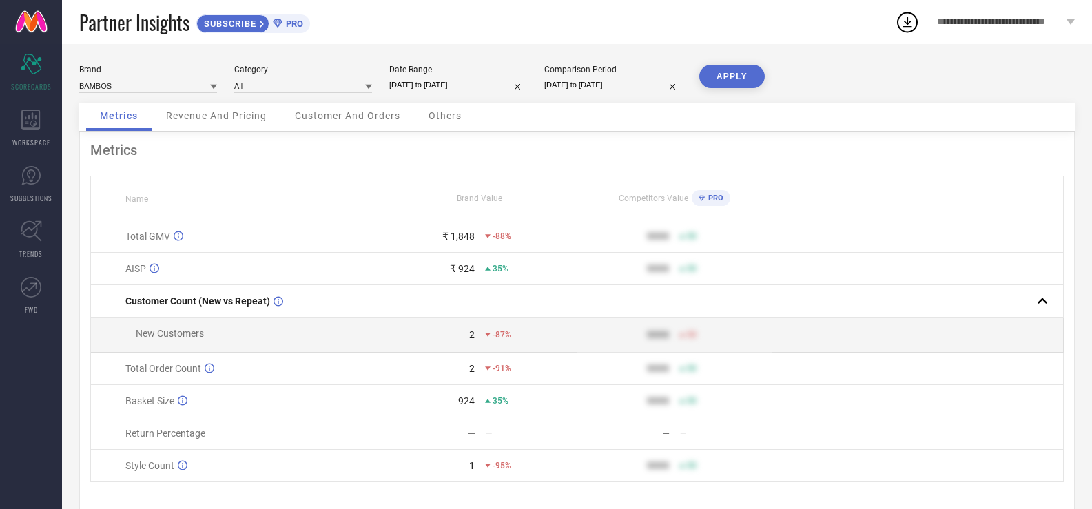
click at [485, 84] on input "[DATE] to [DATE]" at bounding box center [458, 85] width 138 height 14
select select "3"
select select "2025"
select select "4"
select select "2025"
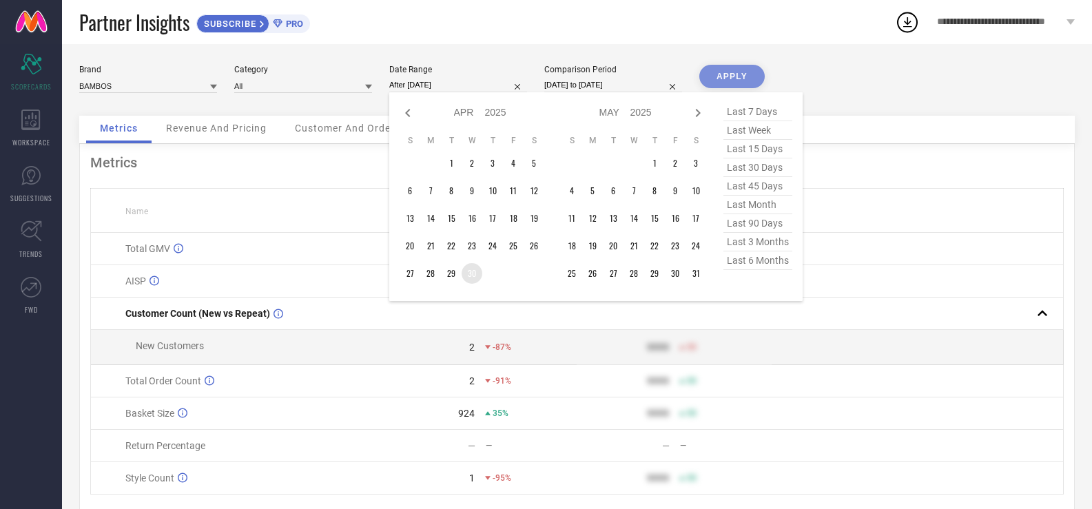
click at [470, 280] on td "30" at bounding box center [472, 273] width 21 height 21
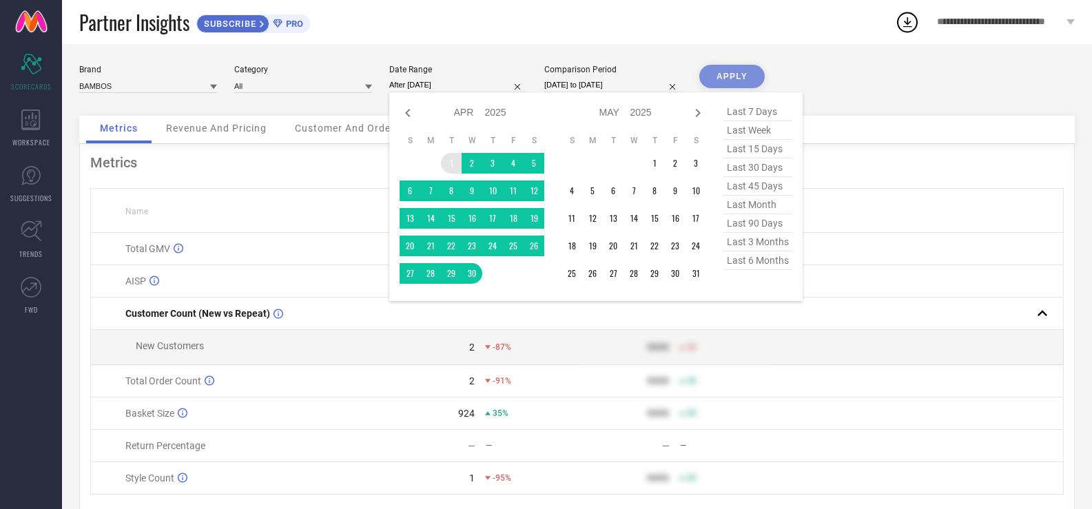
type input "[DATE] to [DATE]"
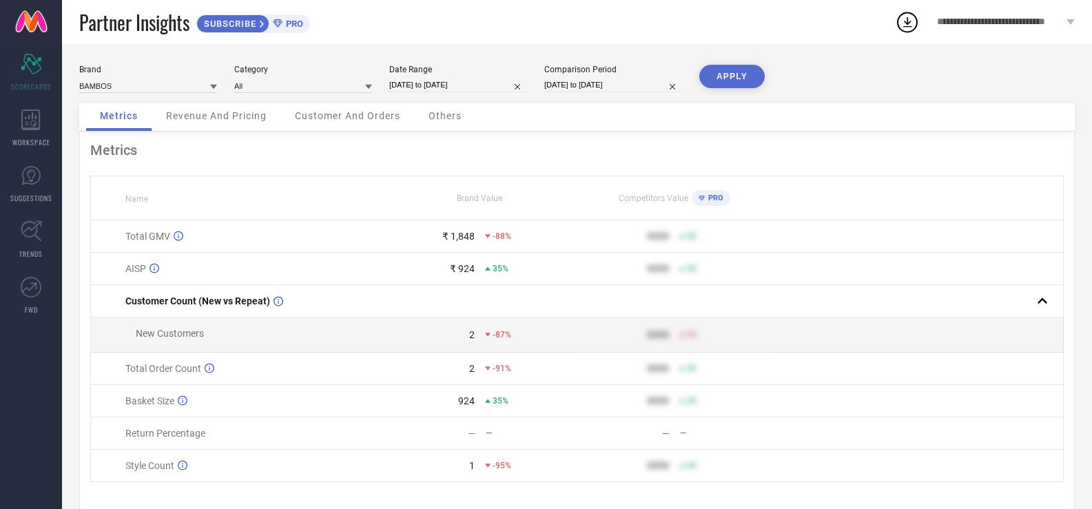
select select "7"
select select "2024"
select select "8"
select select "2024"
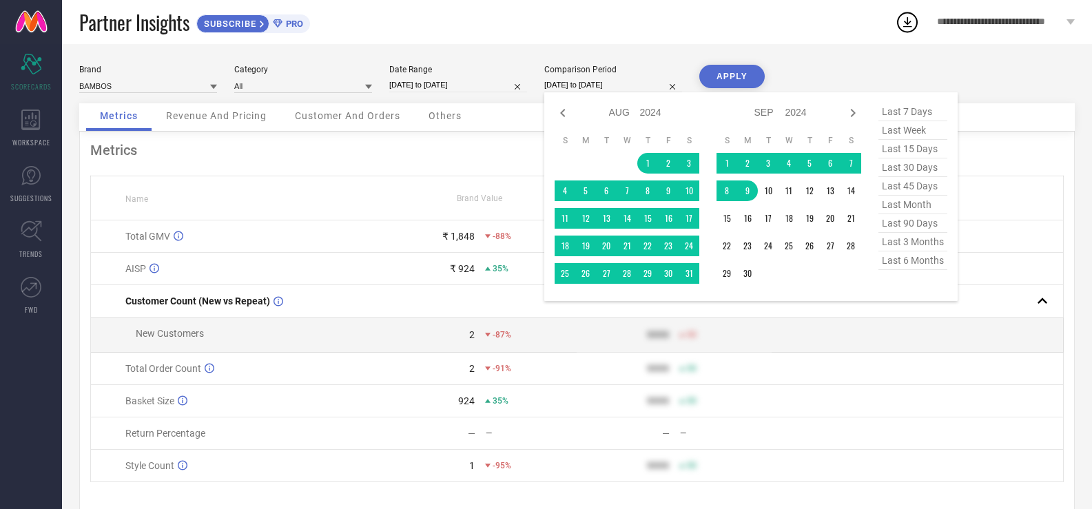
click at [612, 84] on input "[DATE] to [DATE]" at bounding box center [613, 85] width 138 height 14
click at [561, 111] on icon at bounding box center [563, 113] width 17 height 17
select select "6"
select select "2024"
select select "7"
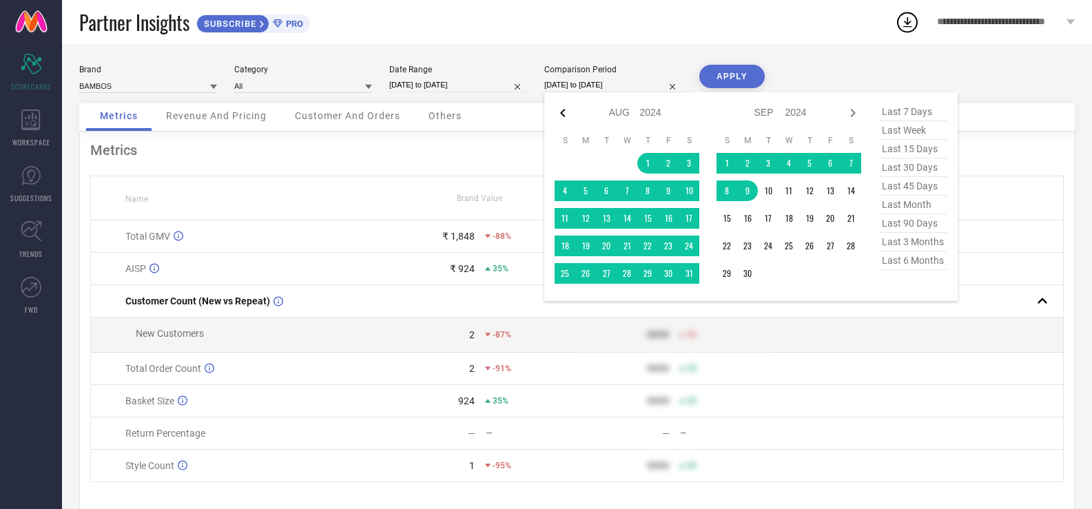
select select "2024"
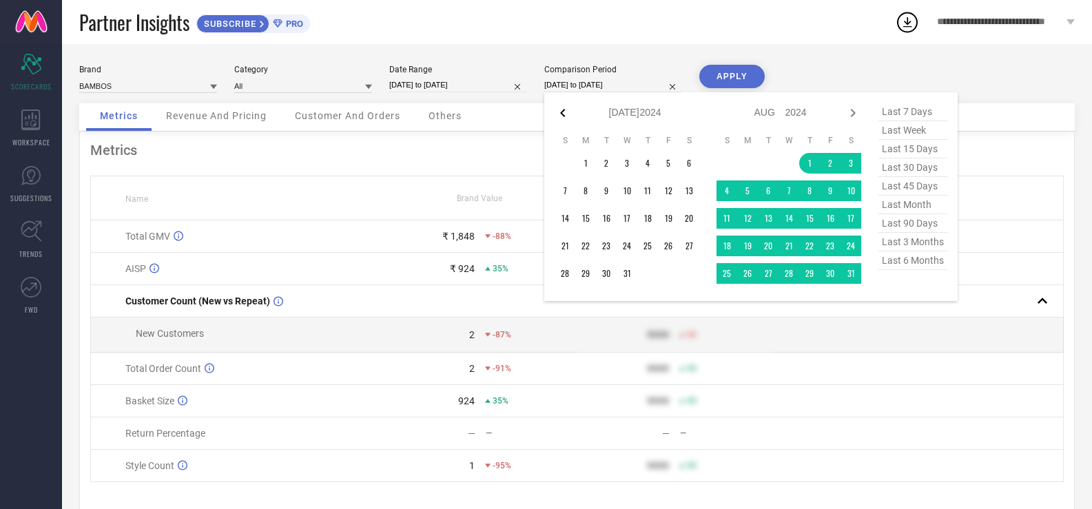
click at [562, 111] on icon at bounding box center [562, 113] width 5 height 8
select select "5"
select select "2024"
select select "6"
select select "2024"
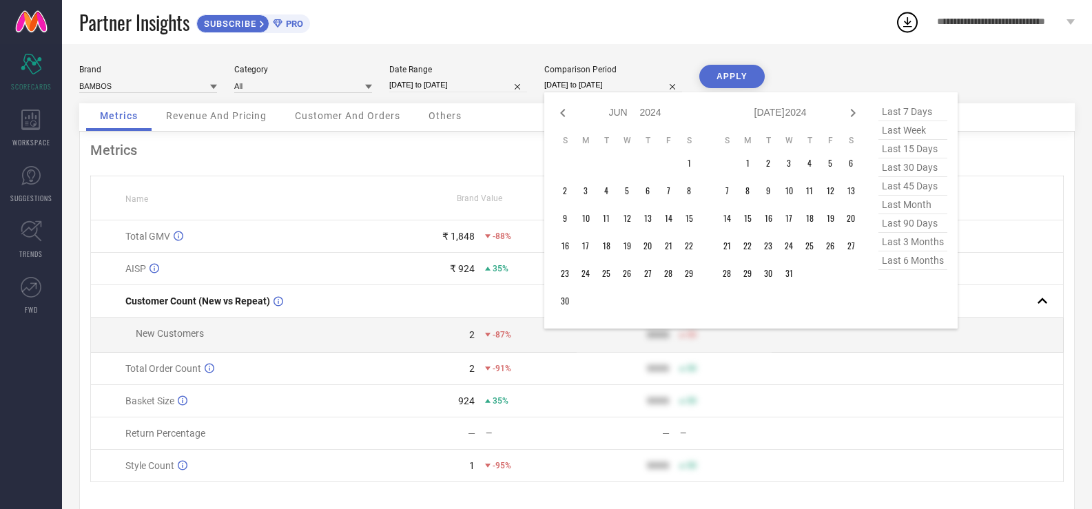
click at [562, 111] on icon at bounding box center [562, 113] width 5 height 8
select select "4"
select select "2024"
select select "5"
select select "2024"
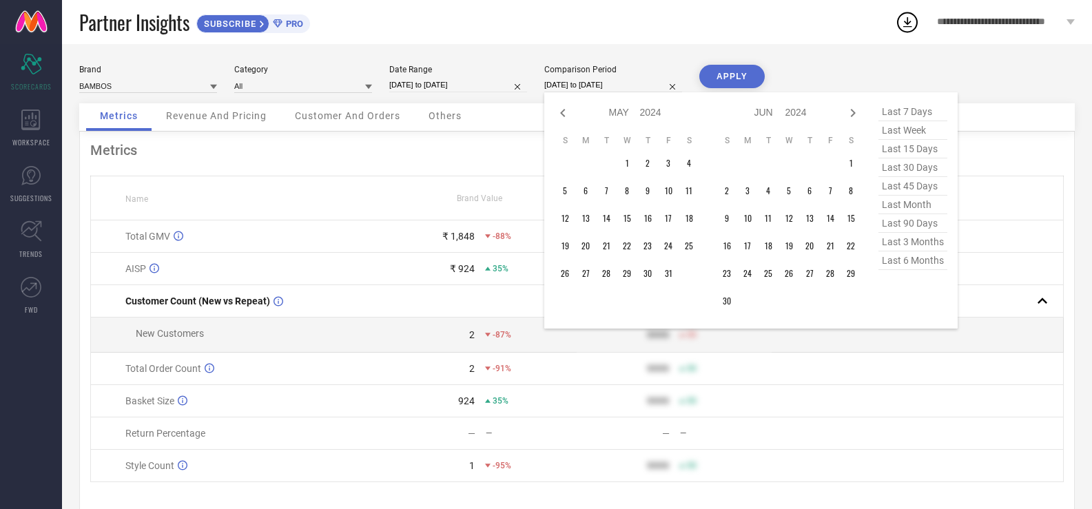
click at [562, 111] on icon at bounding box center [562, 113] width 5 height 8
select select "3"
select select "2024"
select select "4"
select select "2024"
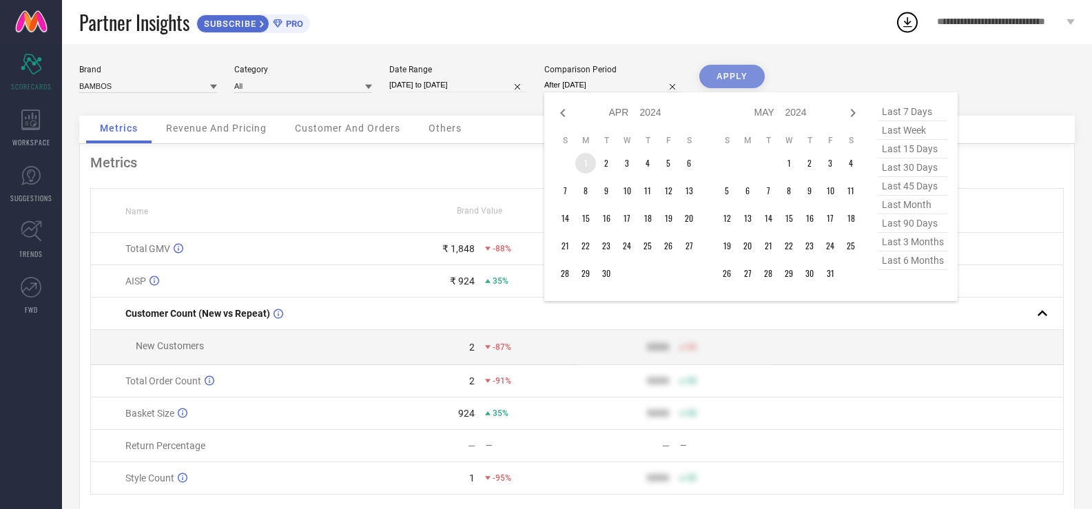
click at [592, 165] on td "1" at bounding box center [585, 163] width 21 height 21
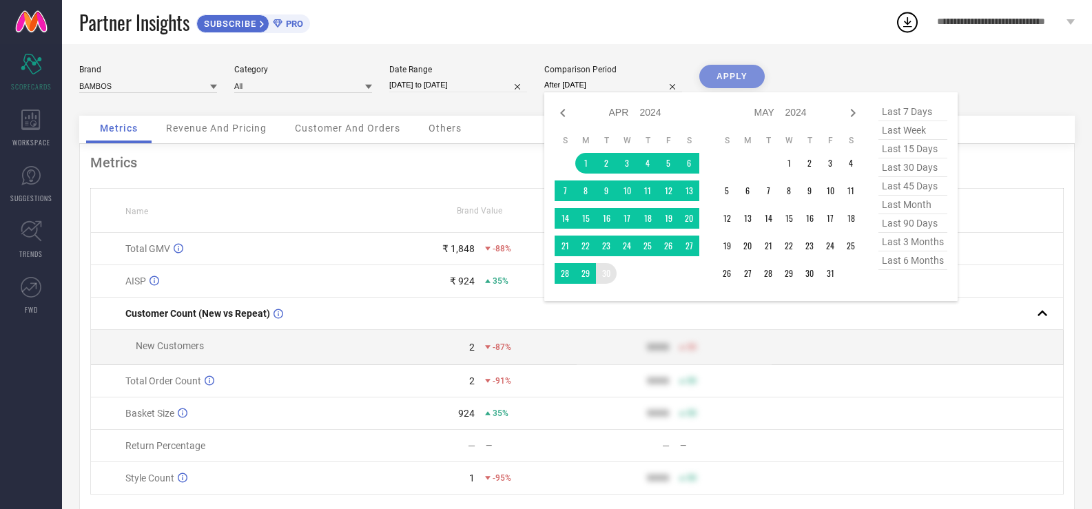
type input "[DATE] to [DATE]"
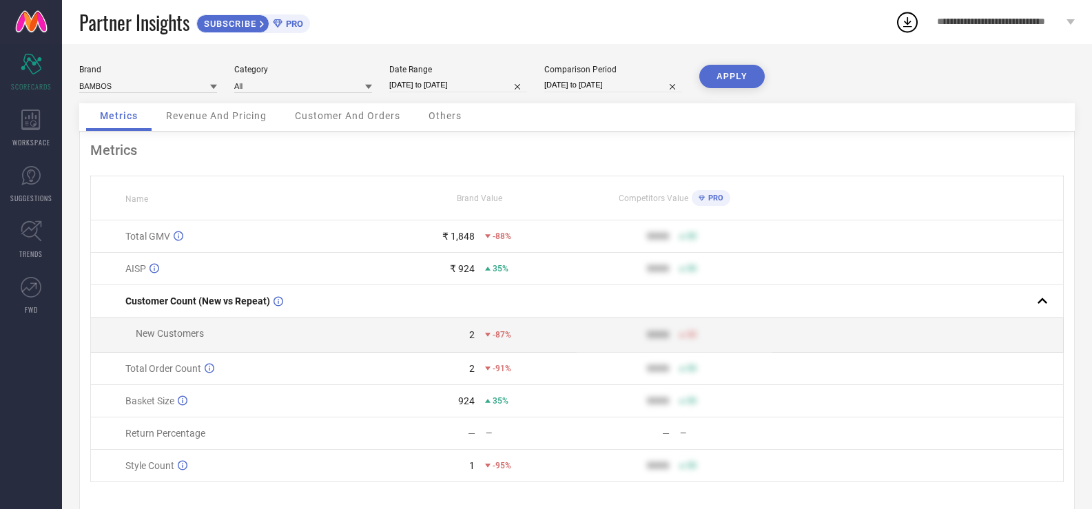
click at [740, 74] on button "APPLY" at bounding box center [731, 76] width 65 height 23
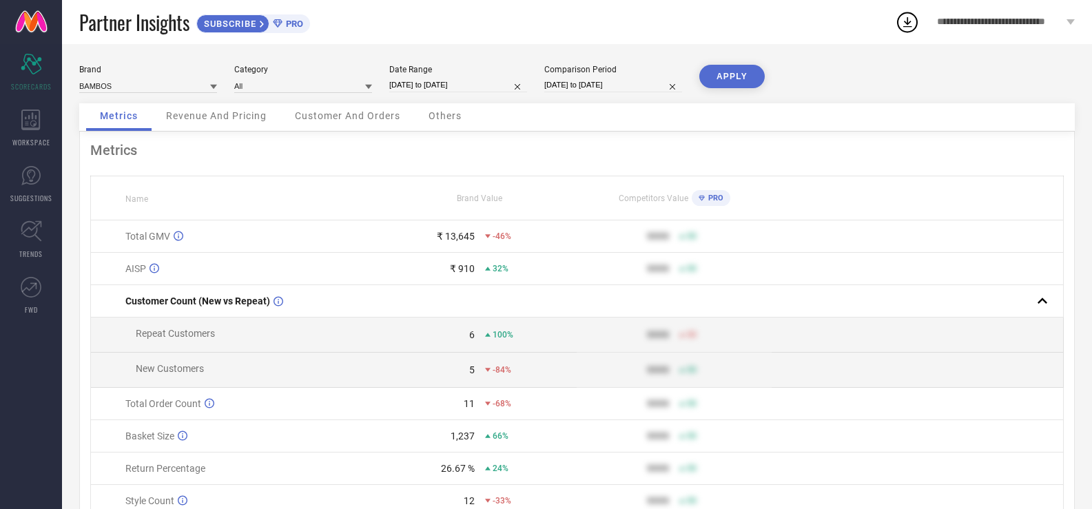
click at [902, 19] on icon at bounding box center [907, 22] width 25 height 25
click at [806, 73] on div "Brand BAMBOS Category All Date Range [DATE] to [DATE] Comparison Period [DATE] …" at bounding box center [576, 84] width 995 height 39
click at [194, 84] on input at bounding box center [148, 86] width 138 height 14
click at [358, 85] on input at bounding box center [303, 86] width 138 height 14
click at [329, 110] on div "All" at bounding box center [303, 104] width 138 height 23
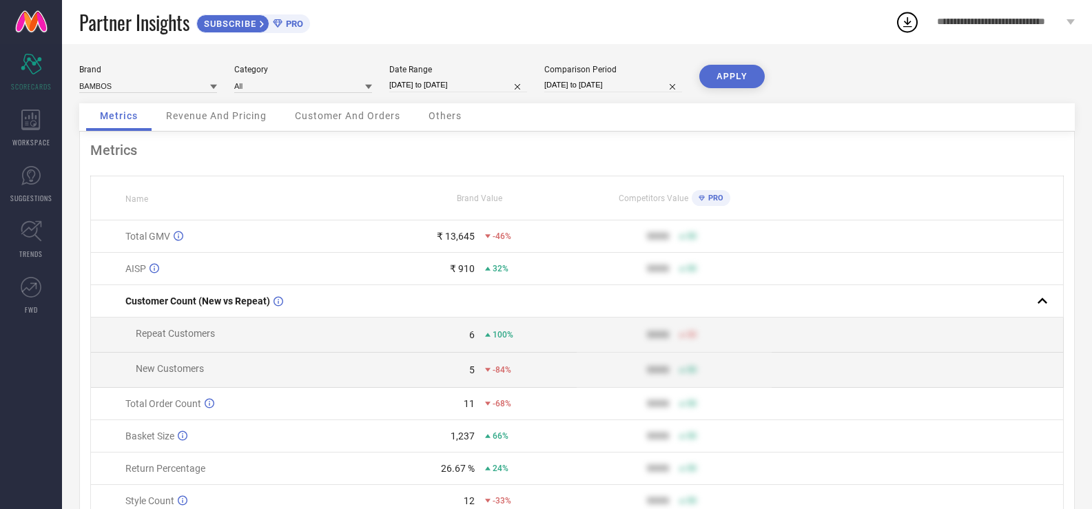
click at [743, 76] on button "APPLY" at bounding box center [731, 76] width 65 height 23
click at [499, 81] on input "[DATE] to [DATE]" at bounding box center [458, 85] width 138 height 14
select select "3"
select select "2025"
select select "4"
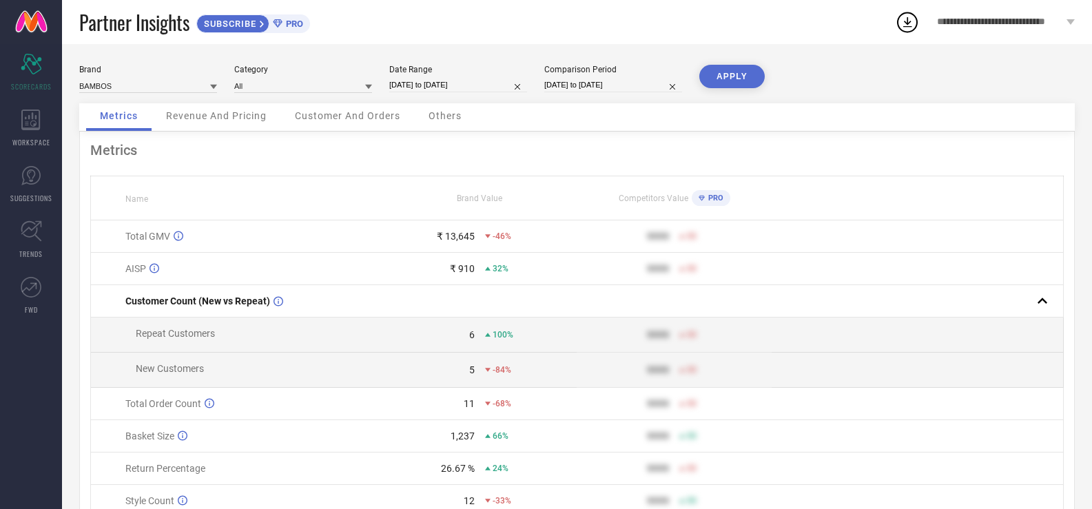
select select "2025"
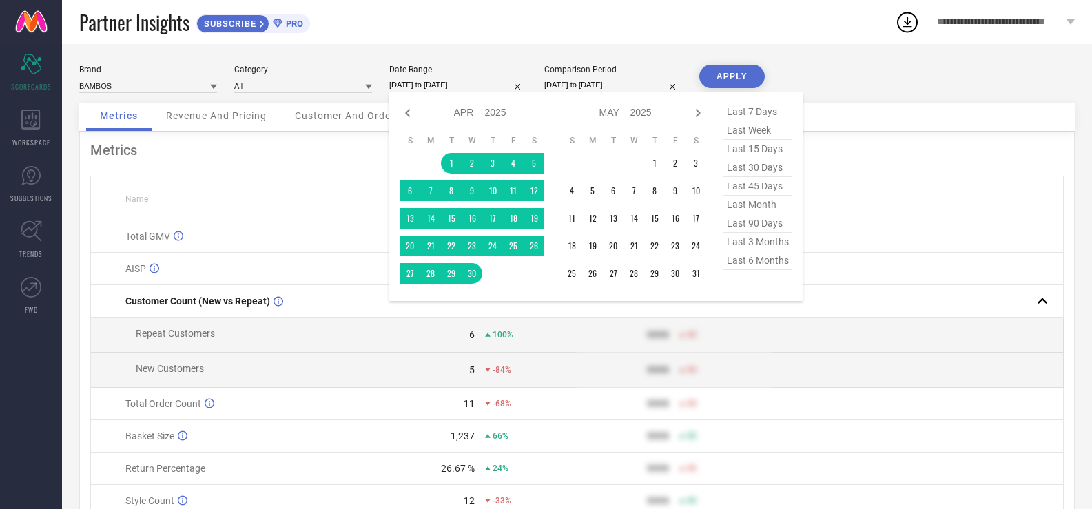
click at [689, 117] on div "Jan Feb Mar Apr May Jun [DATE] Aug Sep Oct Nov [DATE] 2016 2017 2018 2019 2020 …" at bounding box center [625, 113] width 128 height 20
click at [697, 121] on div at bounding box center [698, 113] width 17 height 17
select select "4"
select select "2025"
select select "5"
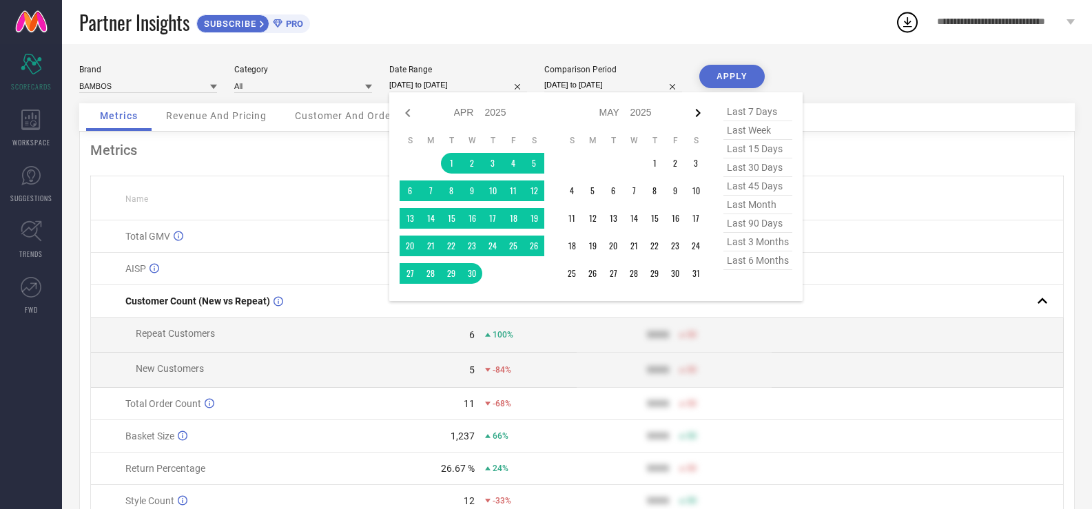
select select "2025"
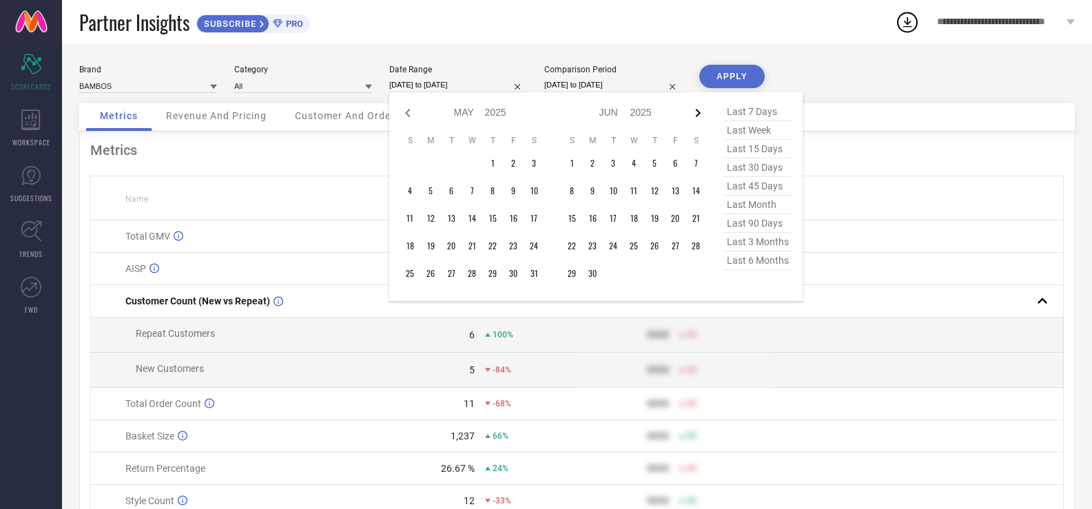
click at [696, 121] on div at bounding box center [698, 113] width 17 height 17
select select "5"
select select "2025"
select select "6"
select select "2025"
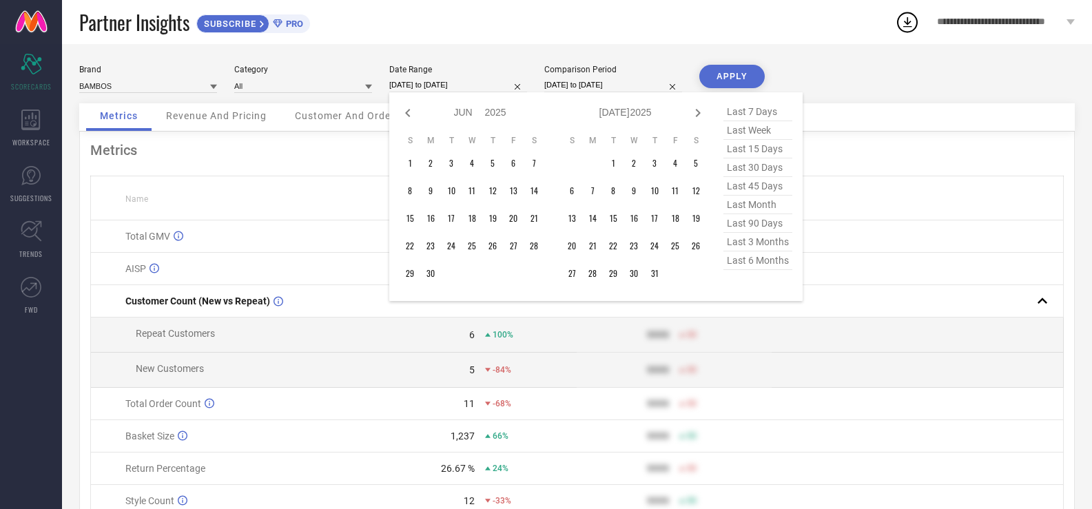
click at [696, 121] on div at bounding box center [698, 113] width 17 height 17
select select "6"
select select "2025"
select select "7"
select select "2025"
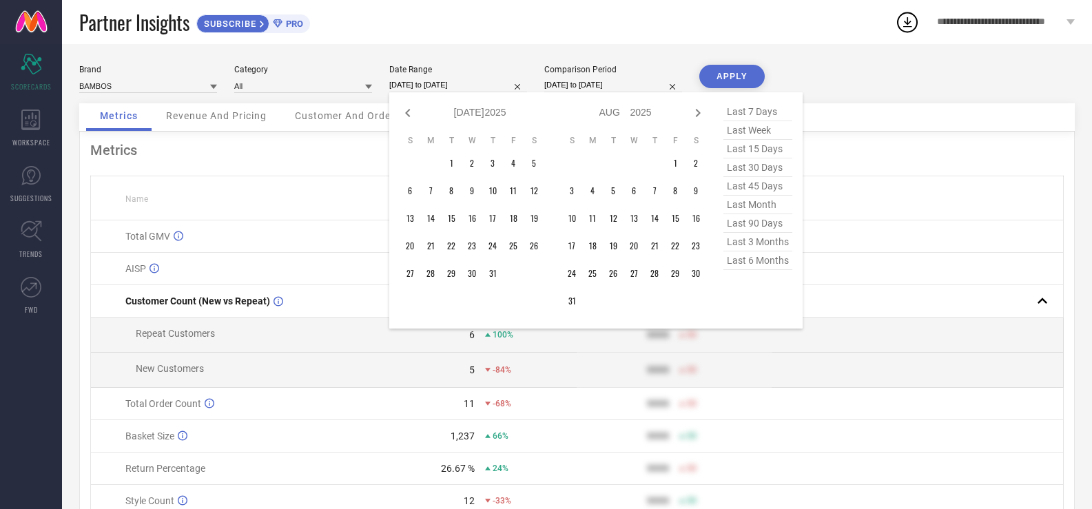
click at [696, 121] on div at bounding box center [698, 113] width 17 height 17
select select "7"
select select "2025"
select select "8"
select select "2025"
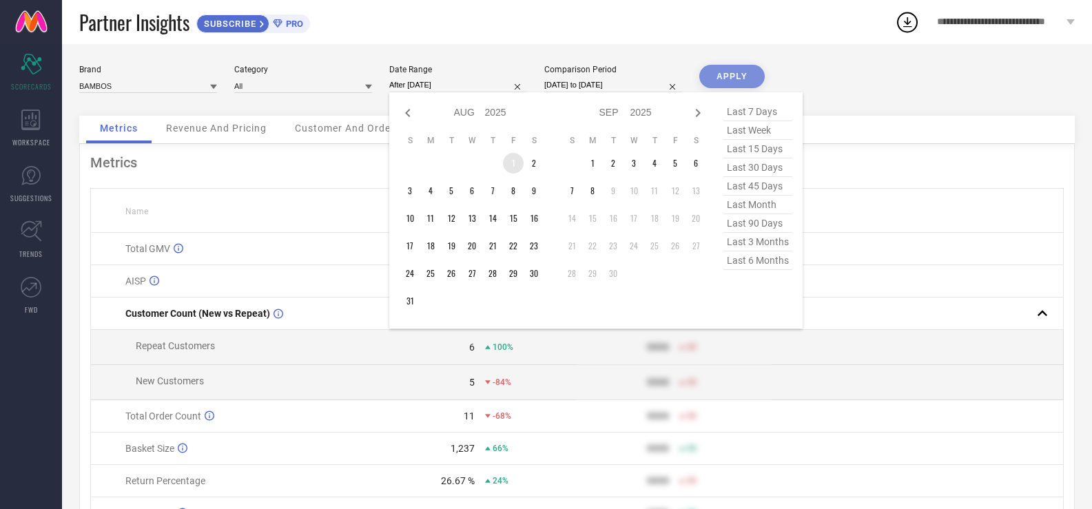
click at [510, 163] on td "1" at bounding box center [513, 163] width 21 height 21
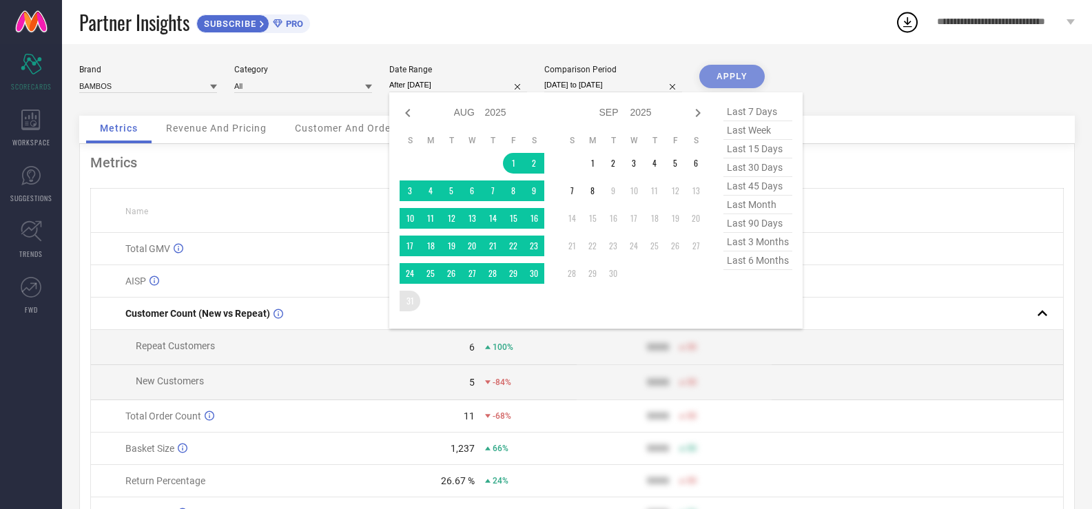
type input "[DATE] to [DATE]"
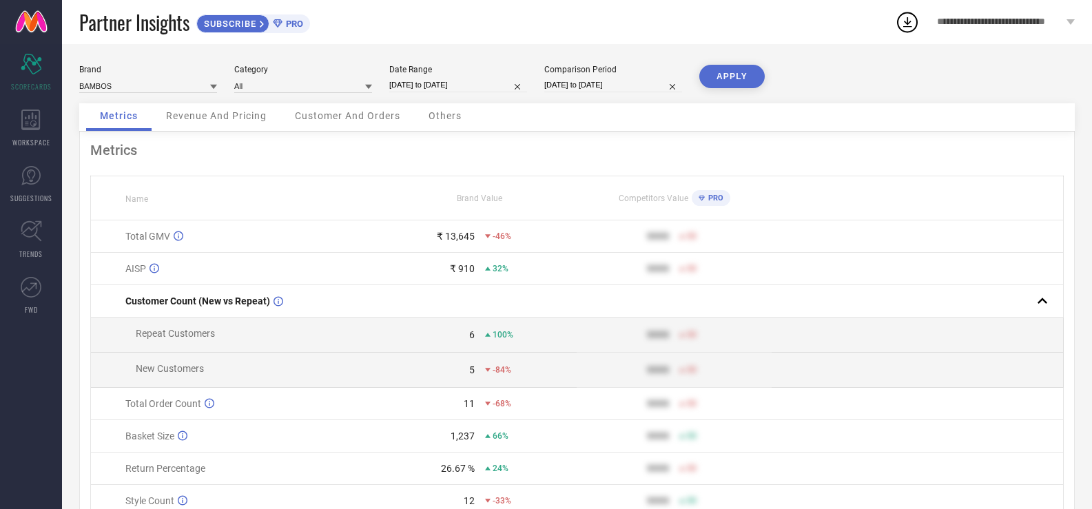
select select "3"
select select "2024"
select select "4"
select select "2024"
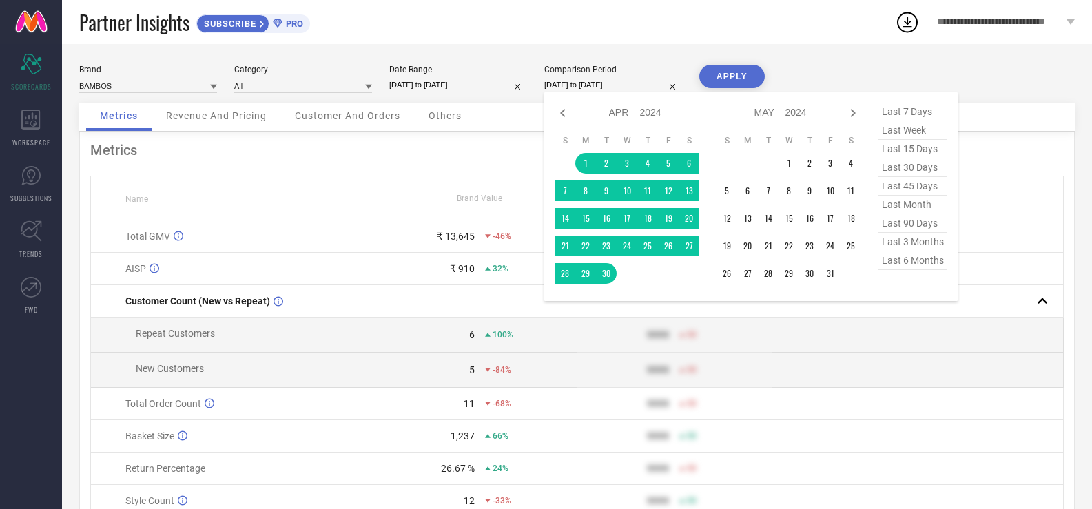
click at [640, 86] on input "[DATE] to [DATE]" at bounding box center [613, 85] width 138 height 14
click at [853, 122] on div "Jan Feb Mar Apr May Jun [DATE] Aug Sep Oct Nov [DATE] 2015 2016 2017 2018 2019 …" at bounding box center [788, 113] width 145 height 20
click at [853, 117] on icon at bounding box center [853, 113] width 17 height 17
select select "4"
select select "2024"
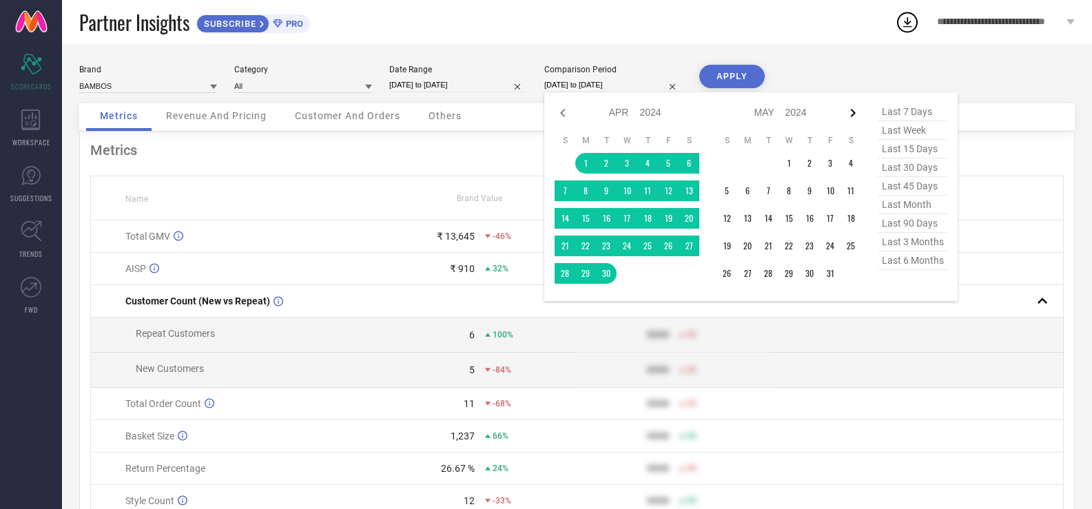
select select "5"
select select "2024"
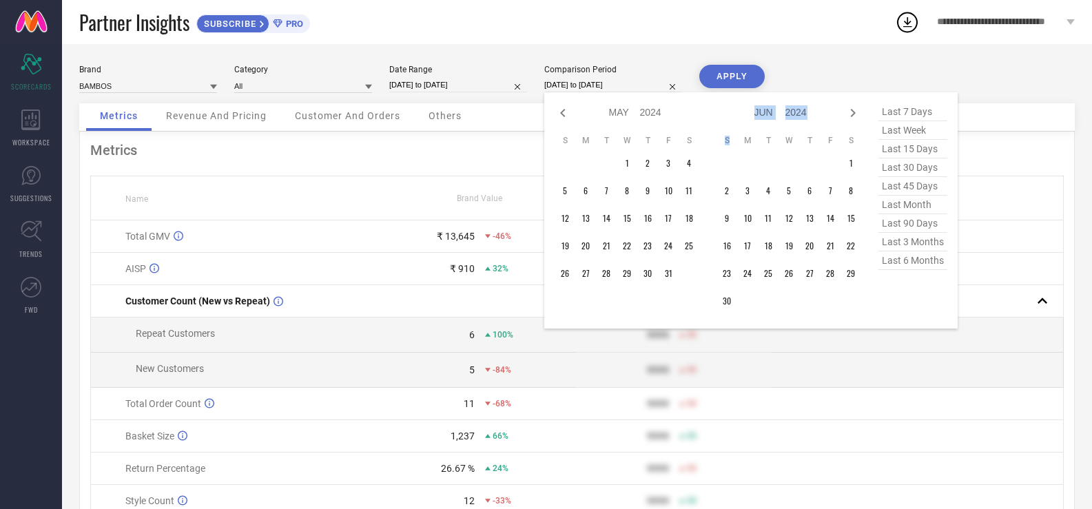
click at [853, 117] on icon at bounding box center [853, 113] width 17 height 17
select select "5"
select select "2024"
select select "6"
select select "2024"
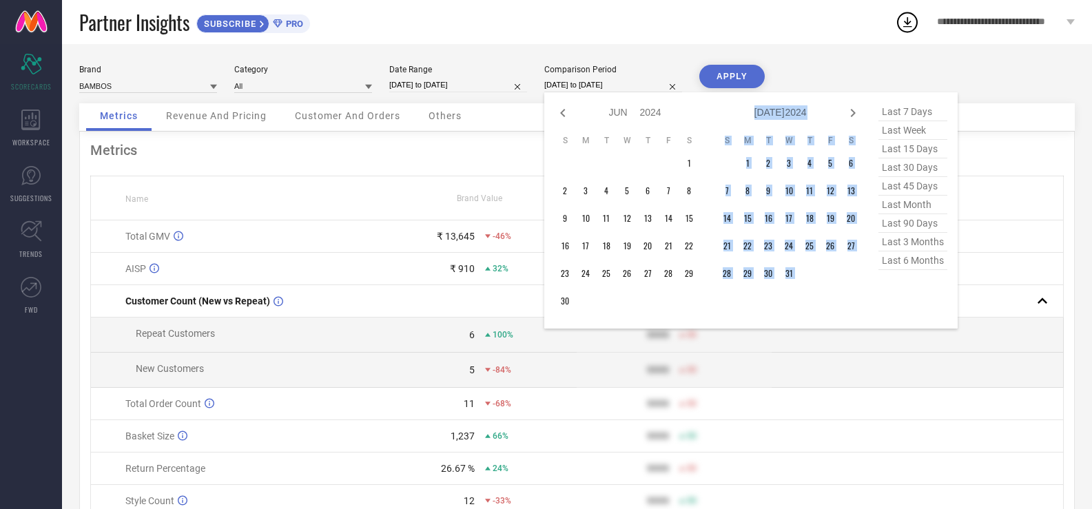
click at [853, 117] on icon at bounding box center [853, 113] width 17 height 17
select select "6"
select select "2024"
select select "7"
select select "2024"
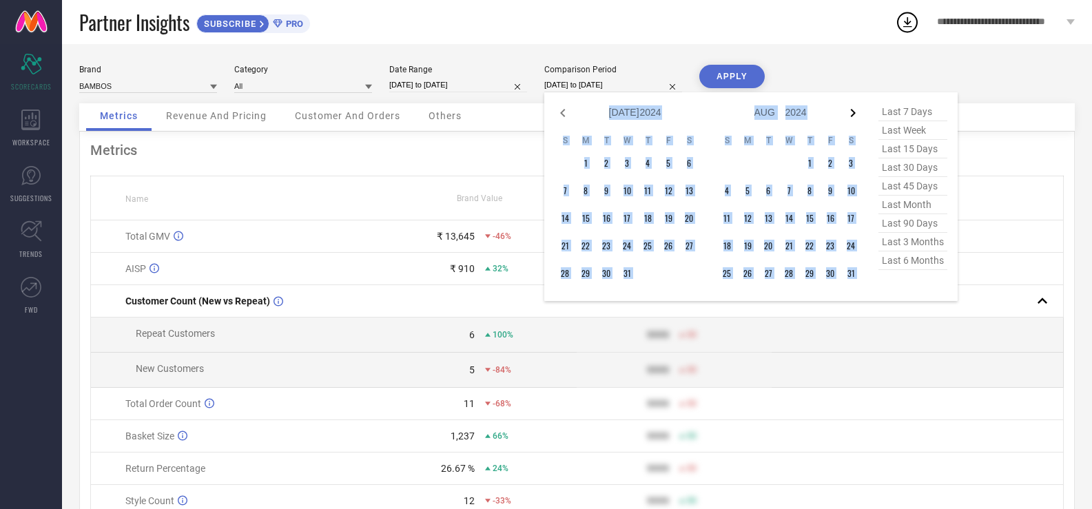
click at [847, 111] on icon at bounding box center [853, 113] width 17 height 17
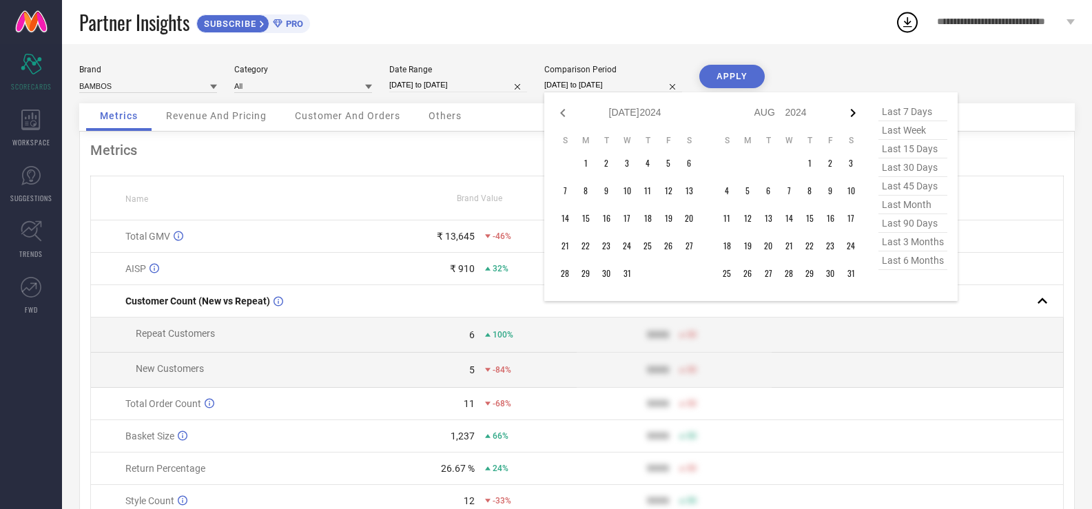
select select "7"
select select "2024"
select select "8"
select select "2024"
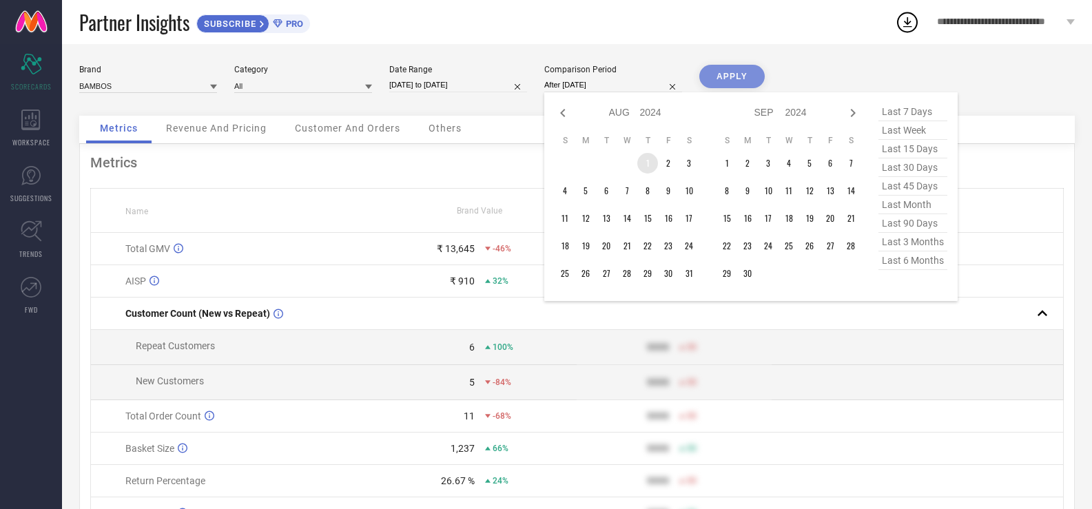
click at [651, 158] on td "1" at bounding box center [647, 163] width 21 height 21
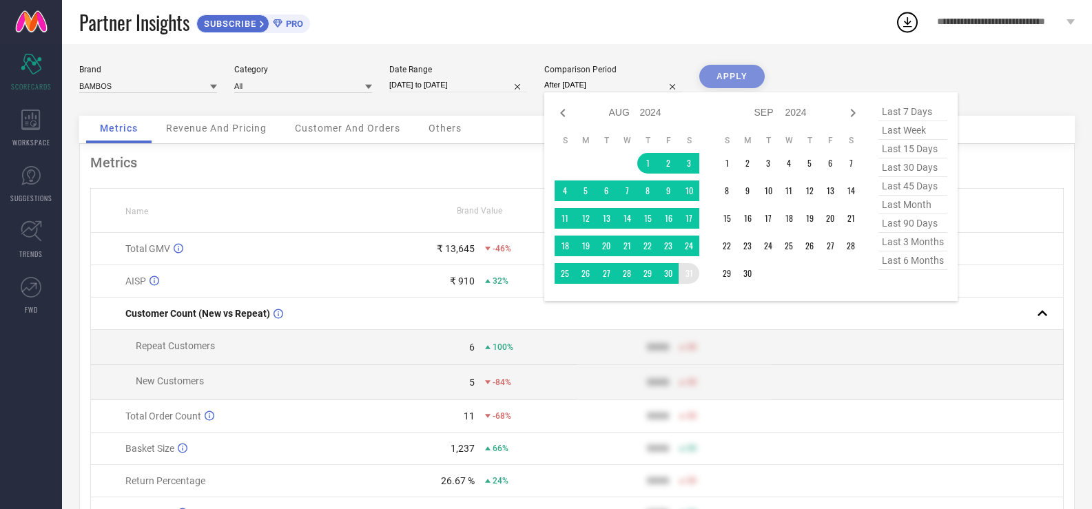
type input "[DATE] to [DATE]"
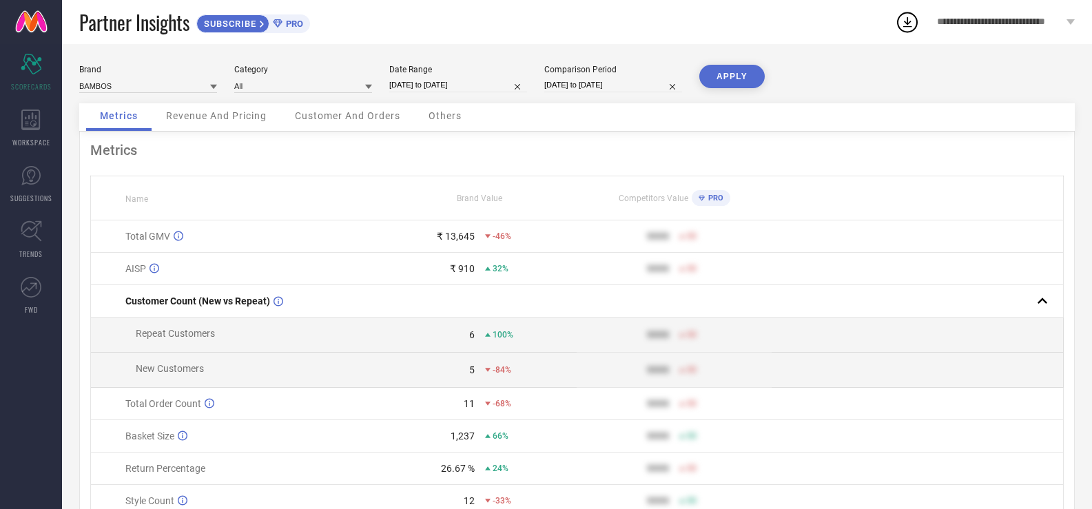
click at [636, 87] on input "[DATE] to [DATE]" at bounding box center [613, 85] width 138 height 14
select select "7"
select select "2024"
select select "8"
select select "2024"
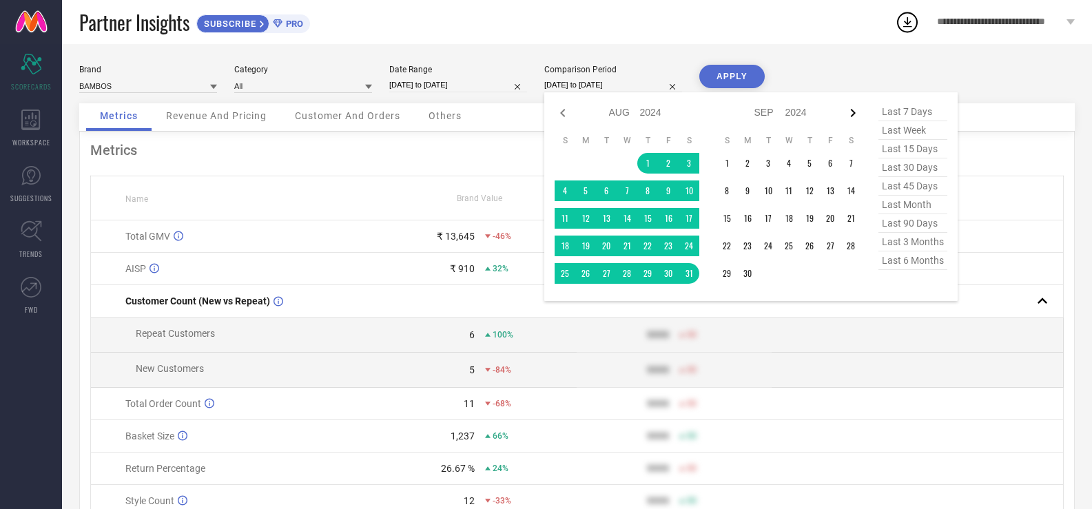
click at [853, 110] on icon at bounding box center [853, 113] width 17 height 17
select select "8"
select select "2024"
select select "9"
select select "2024"
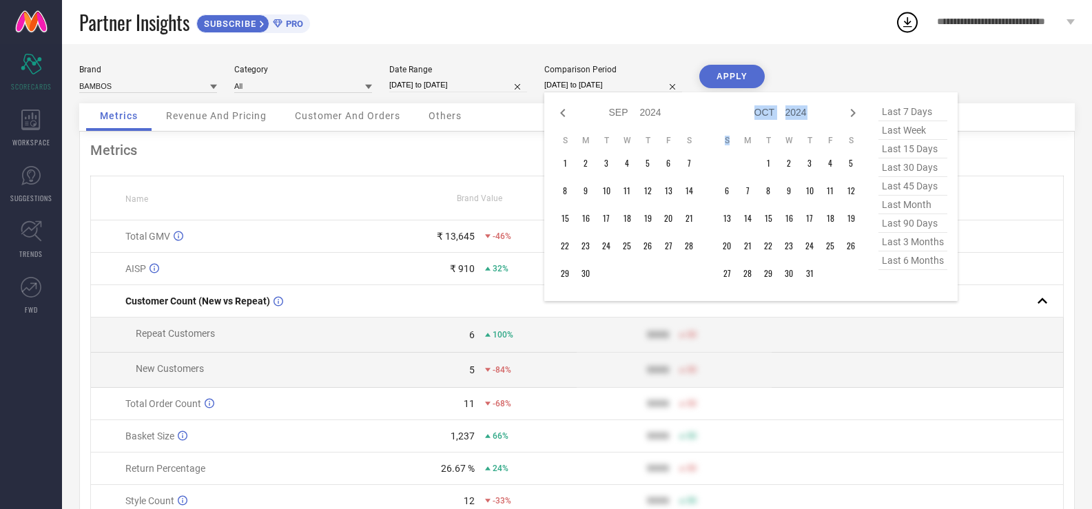
click at [853, 110] on icon at bounding box center [853, 113] width 17 height 17
select select "9"
select select "2024"
select select "10"
select select "2024"
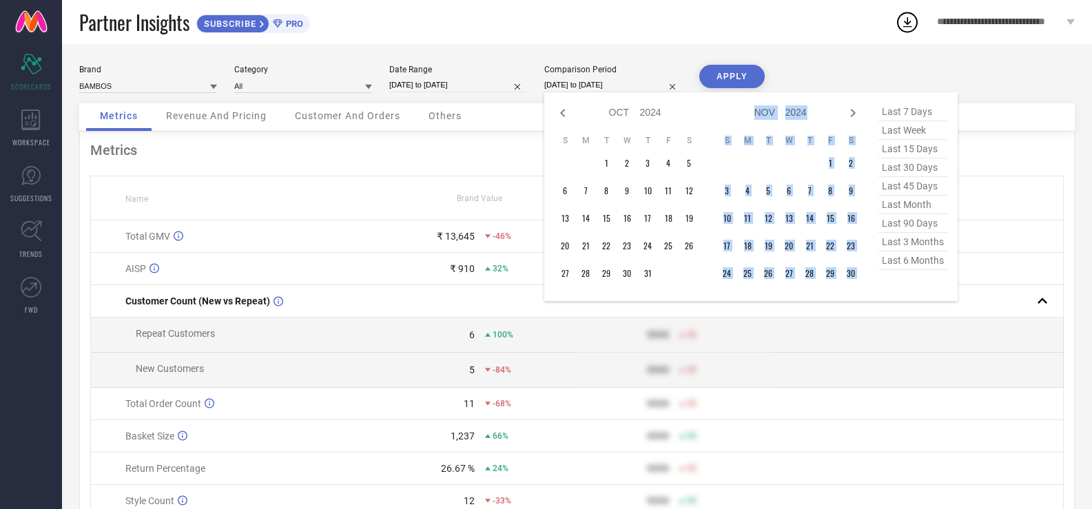
click at [853, 110] on icon at bounding box center [853, 113] width 17 height 17
select select "10"
select select "2024"
select select "11"
select select "2024"
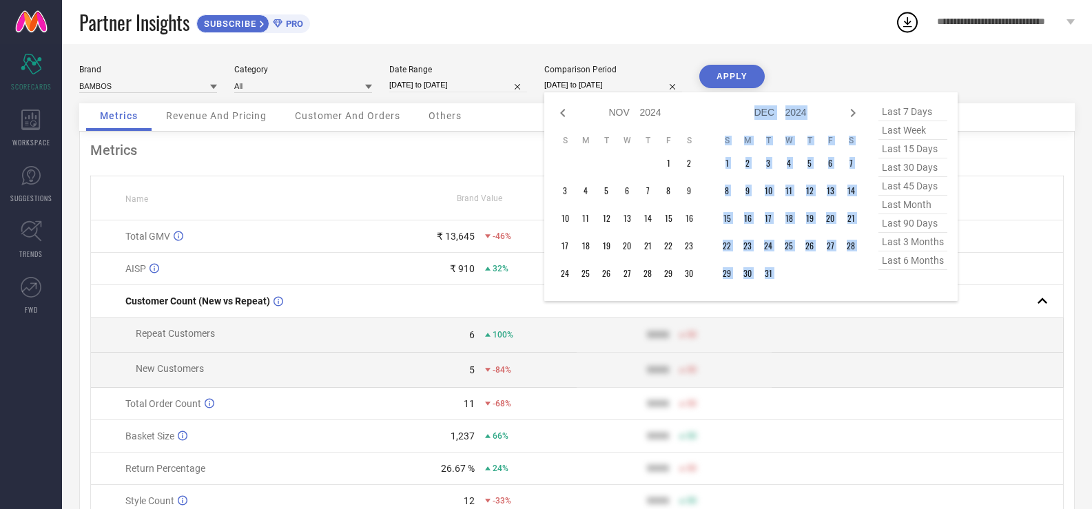
click at [853, 110] on icon at bounding box center [853, 113] width 17 height 17
select select "11"
select select "2024"
select select "2025"
click at [853, 110] on icon at bounding box center [853, 113] width 17 height 17
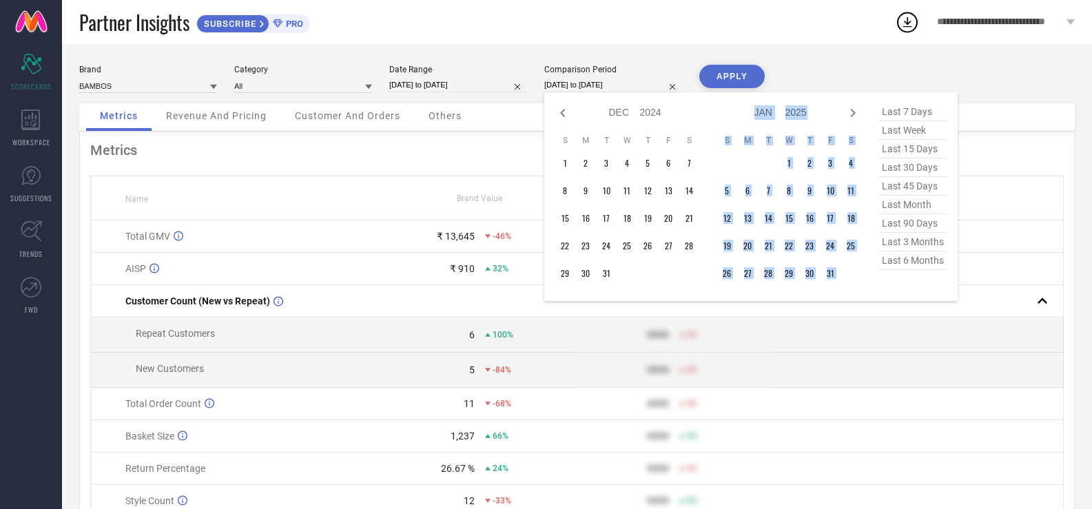
select select "2025"
select select "1"
select select "2025"
click at [853, 110] on icon at bounding box center [853, 113] width 17 height 17
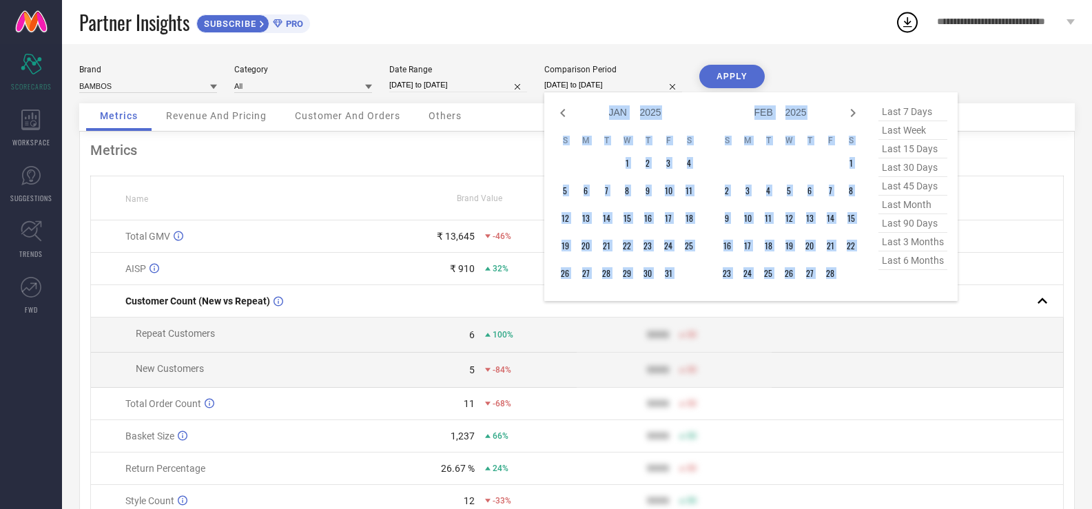
select select "1"
select select "2025"
select select "2"
select select "2025"
click at [853, 110] on icon at bounding box center [853, 113] width 17 height 17
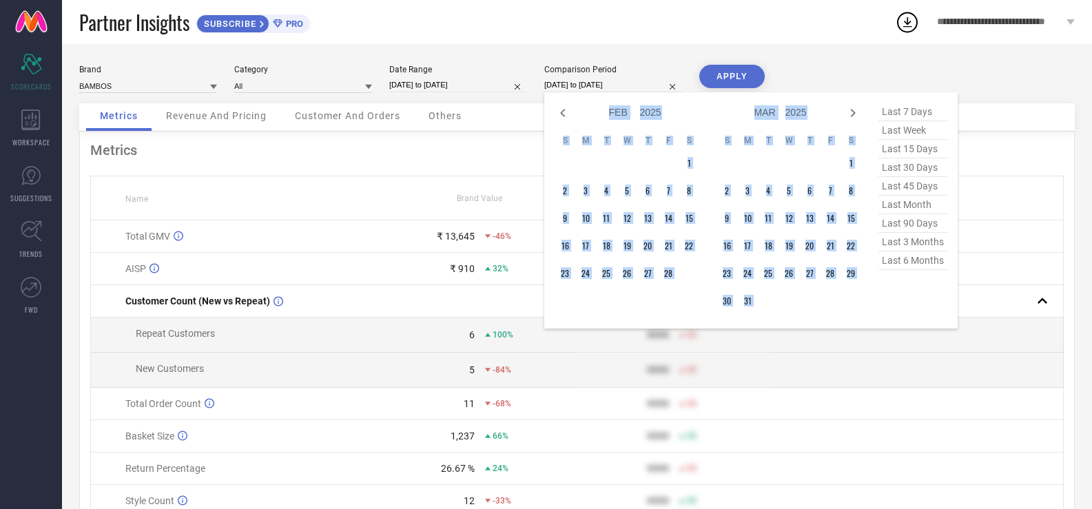
select select "2"
select select "2025"
select select "3"
select select "2025"
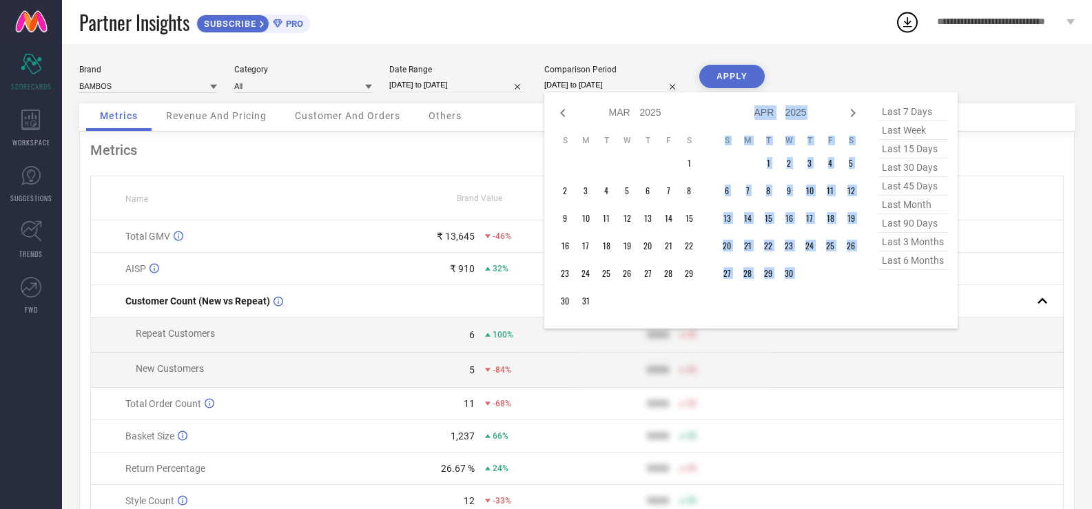
click at [853, 110] on icon at bounding box center [853, 113] width 17 height 17
select select "3"
select select "2025"
select select "4"
select select "2025"
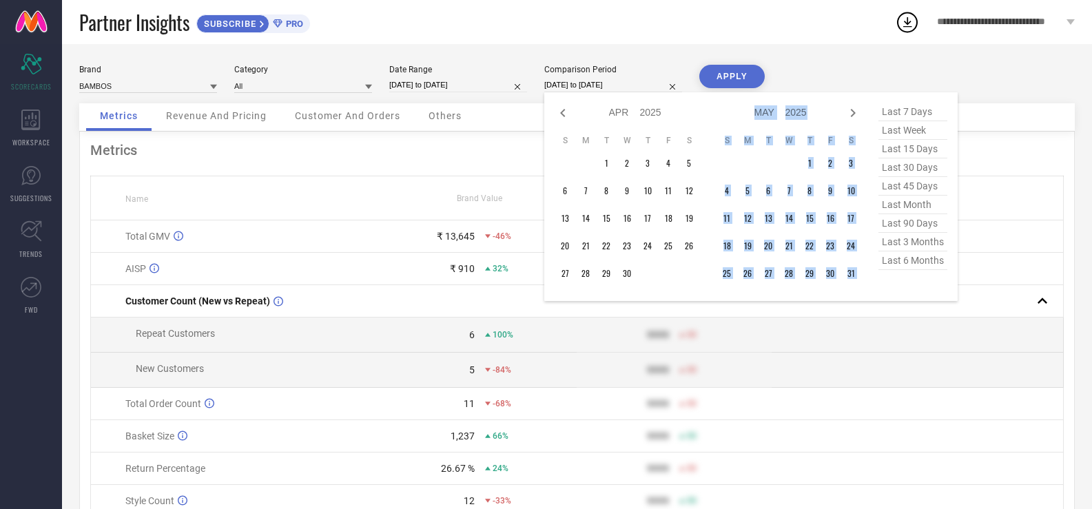
click at [853, 110] on icon at bounding box center [853, 113] width 17 height 17
select select "4"
select select "2025"
select select "5"
select select "2025"
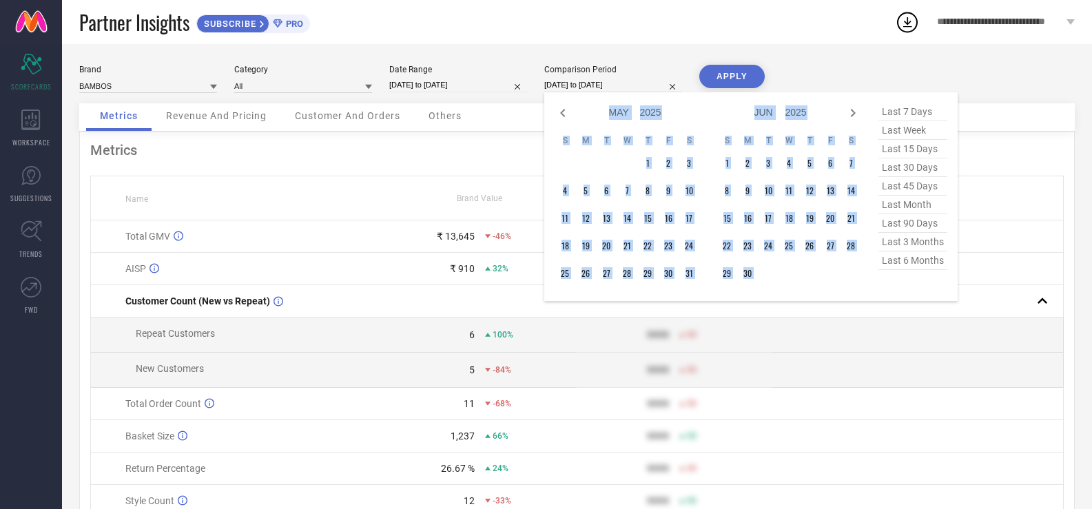
click at [853, 110] on icon at bounding box center [853, 113] width 17 height 17
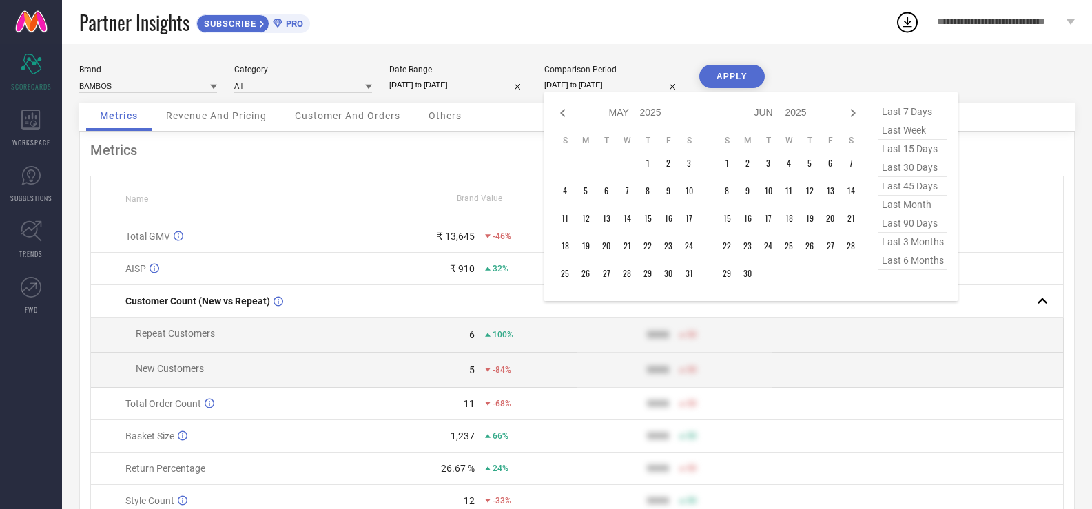
select select "5"
select select "2025"
select select "6"
select select "2025"
click at [853, 110] on icon at bounding box center [853, 113] width 17 height 17
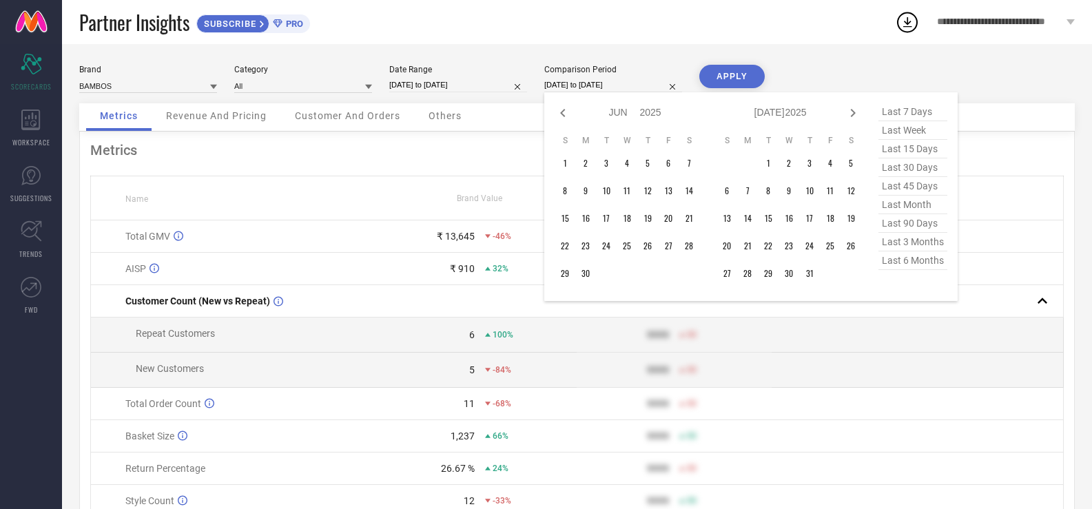
select select "6"
select select "2025"
select select "7"
select select "2025"
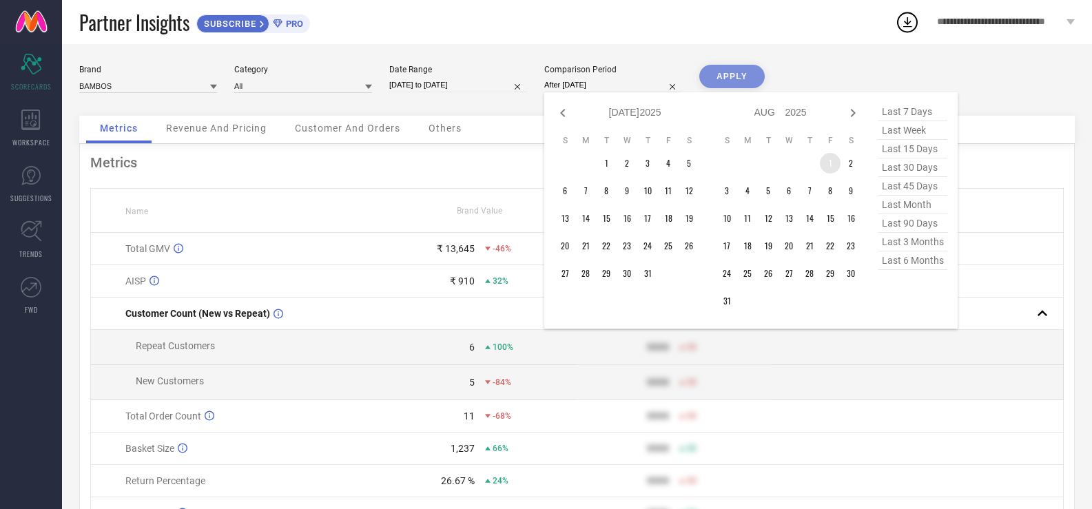
drag, startPoint x: 828, startPoint y: 160, endPoint x: 820, endPoint y: 193, distance: 33.4
click at [820, 193] on tbody "1 2 3 4 5 6 7 8 9 10 11 12 13 14 15 16 17 18 19 20 21 22 23 24 25 26 27 28 29 3…" at bounding box center [788, 232] width 145 height 158
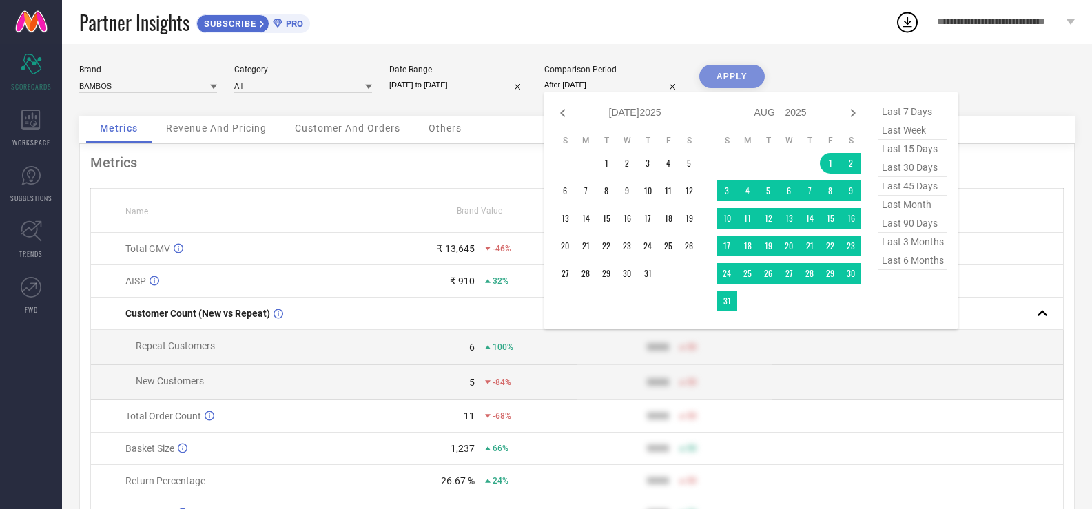
click at [743, 298] on td at bounding box center [747, 301] width 21 height 21
type input "[DATE] to [DATE]"
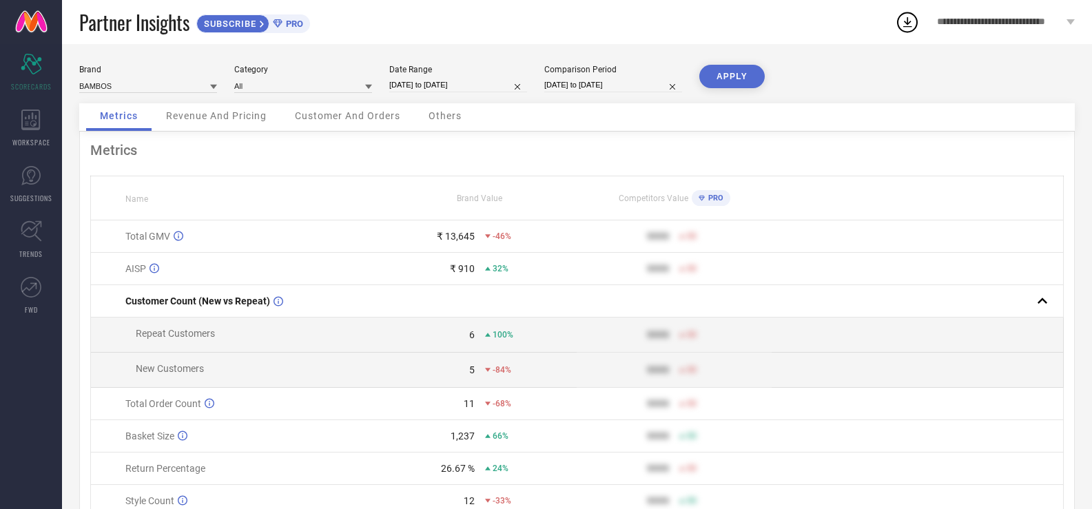
click at [736, 79] on button "APPLY" at bounding box center [731, 76] width 65 height 23
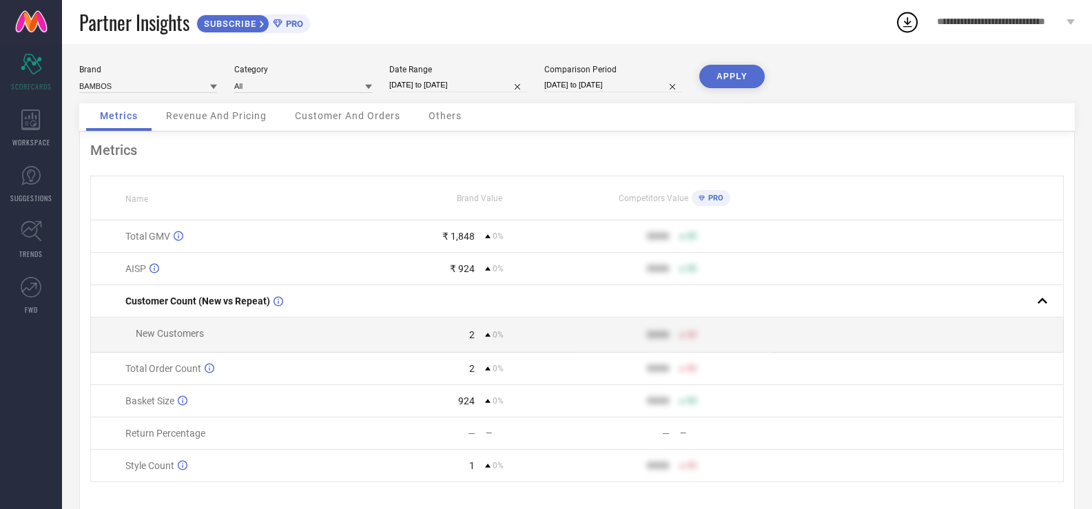
click at [902, 23] on icon at bounding box center [907, 22] width 25 height 25
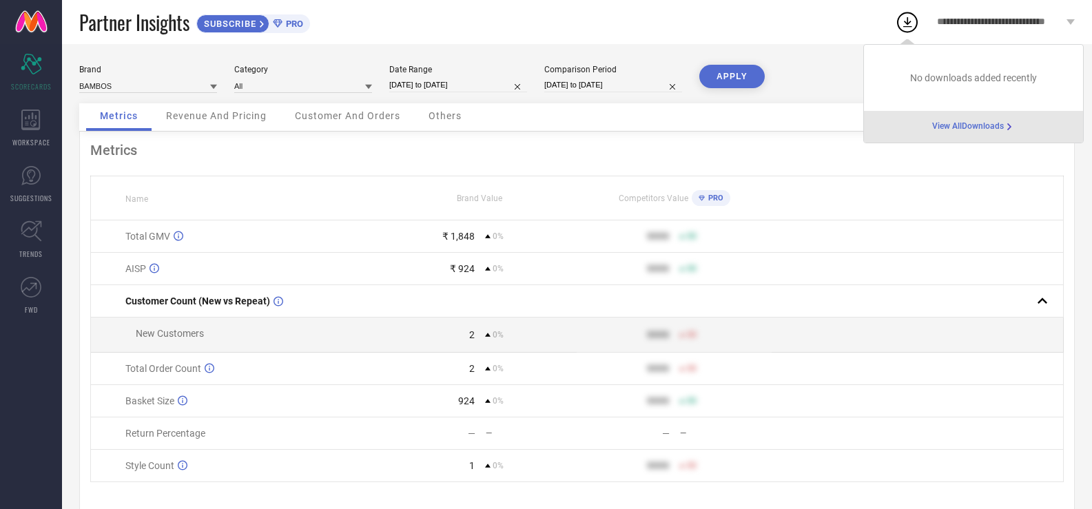
click at [825, 66] on div "Brand BAMBOS Category All Date Range [DATE] to [DATE] Comparison Period [DATE] …" at bounding box center [576, 84] width 995 height 39
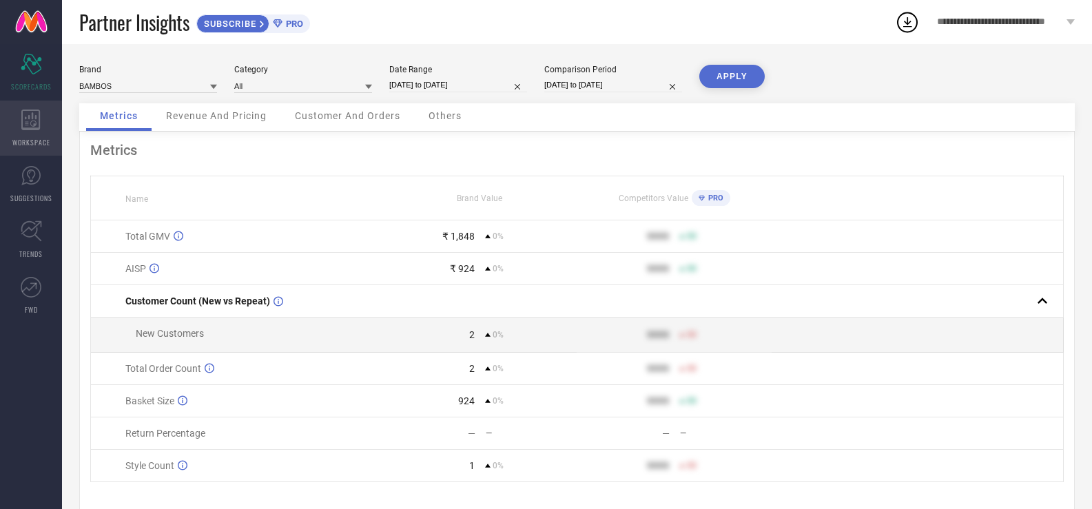
click at [44, 118] on div "WORKSPACE" at bounding box center [31, 128] width 62 height 55
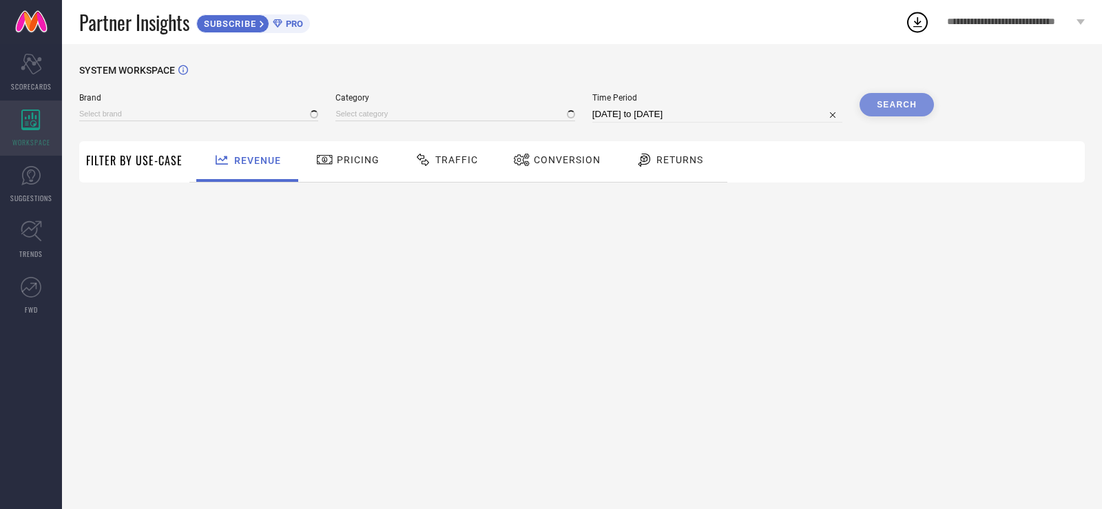
type input "BAMBOS"
type input "All"
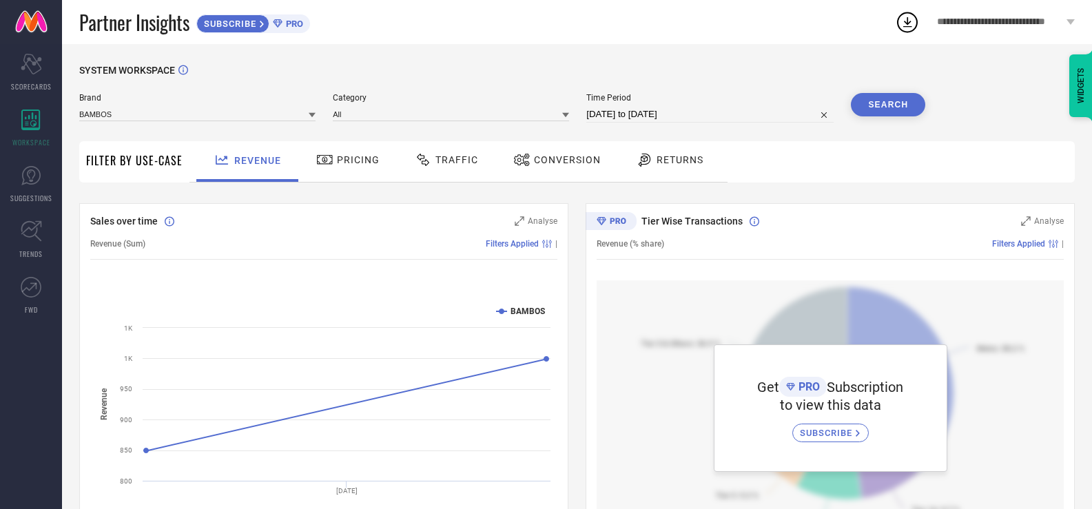
click at [674, 167] on div "Returns" at bounding box center [669, 159] width 74 height 23
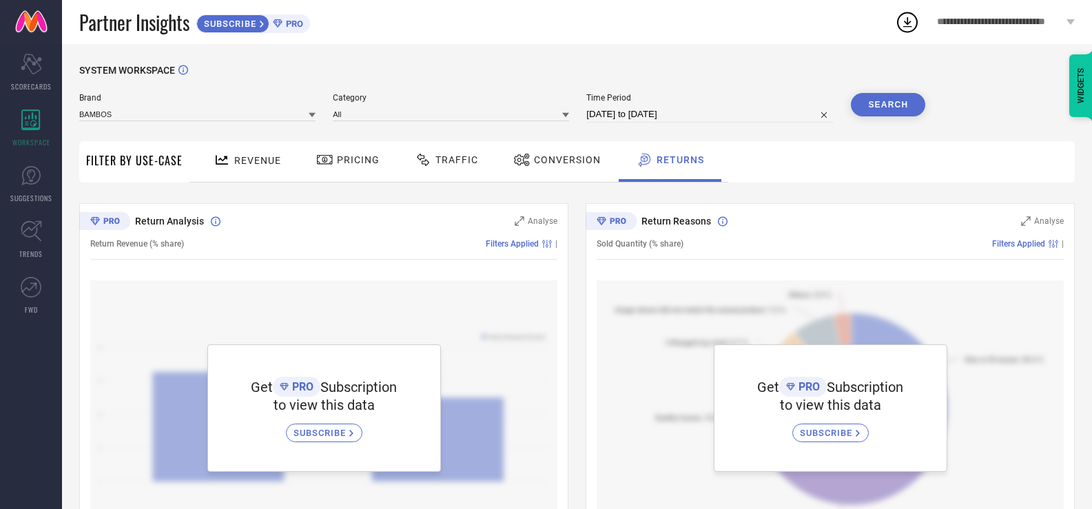
click at [594, 162] on span "Conversion" at bounding box center [567, 159] width 67 height 11
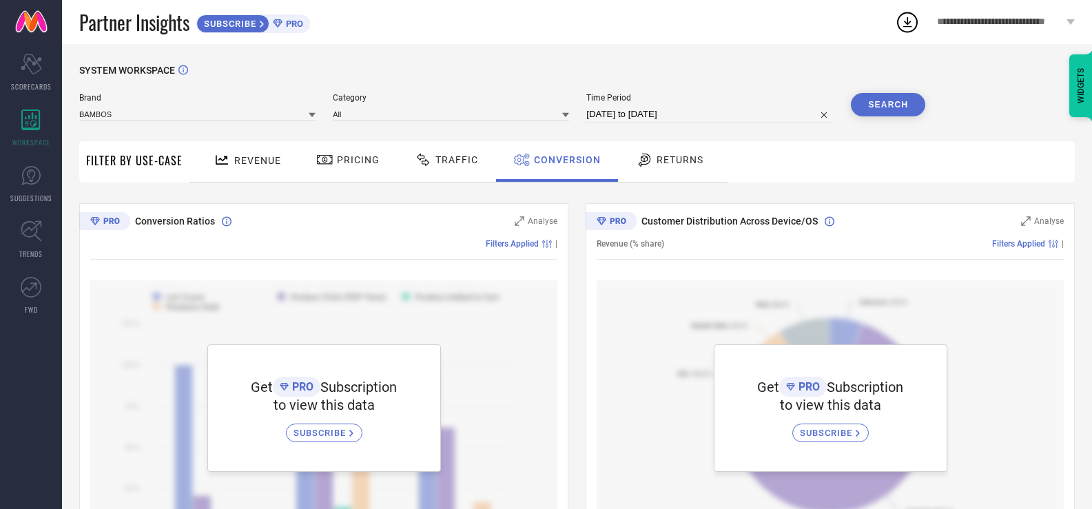
click at [477, 165] on div "Traffic" at bounding box center [446, 159] width 70 height 23
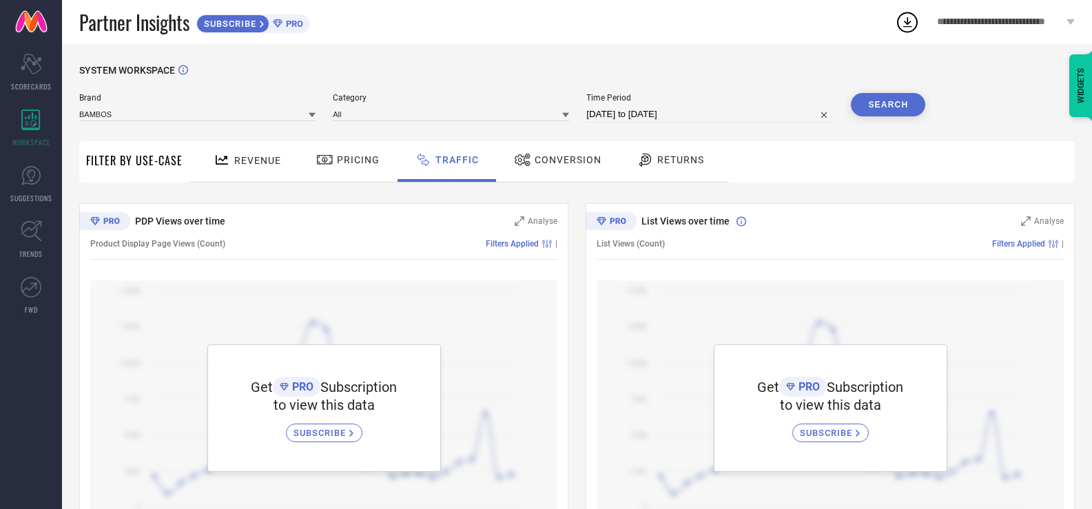
click at [351, 168] on div "Pricing" at bounding box center [348, 159] width 70 height 23
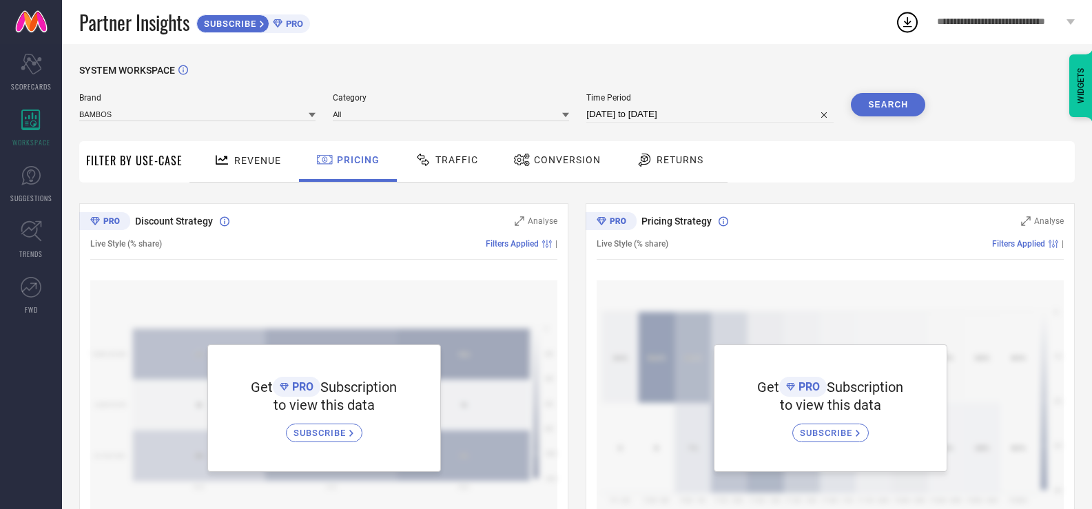
click at [267, 160] on span "Revenue" at bounding box center [257, 160] width 47 height 11
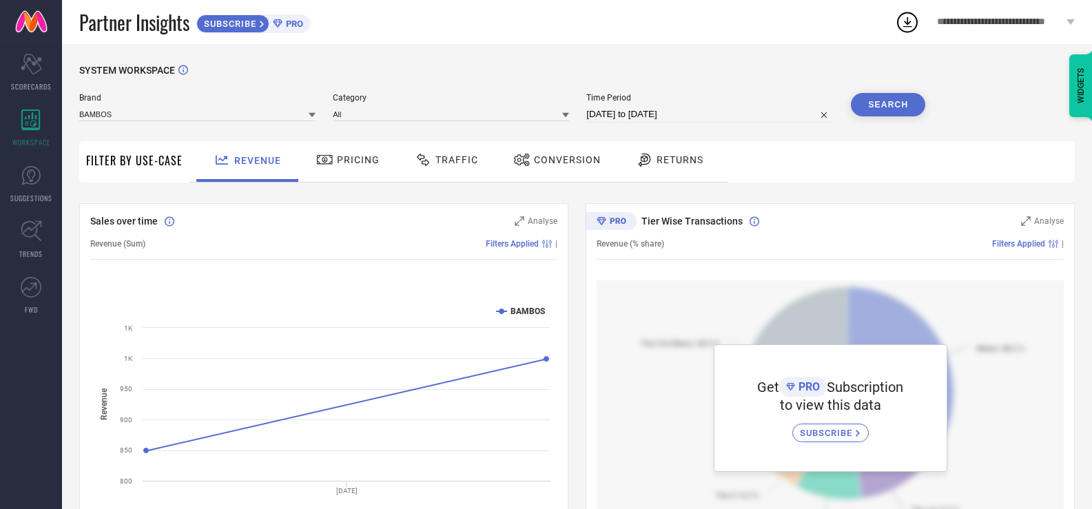
select select "7"
select select "2025"
select select "8"
select select "2025"
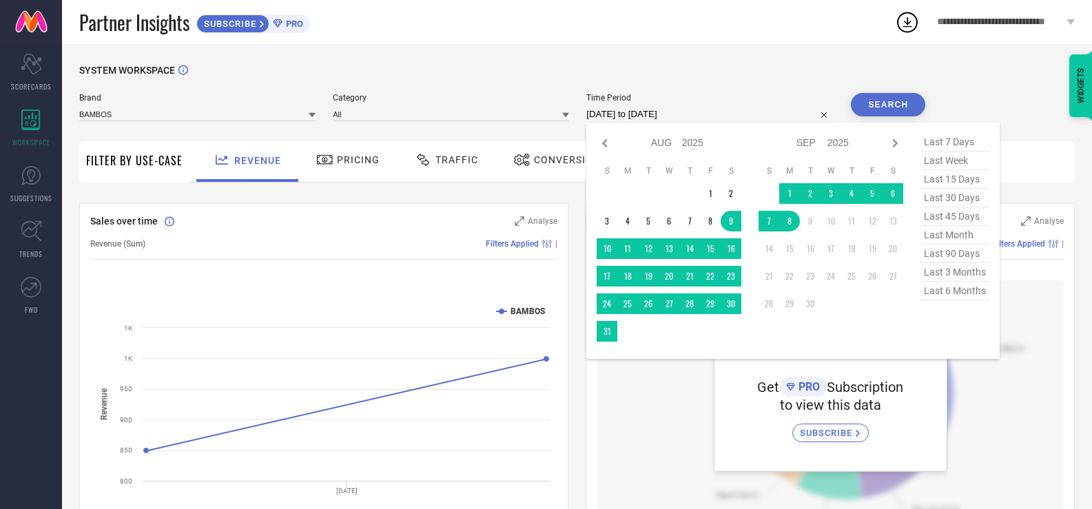
click at [761, 114] on input "[DATE] to [DATE]" at bounding box center [709, 114] width 247 height 17
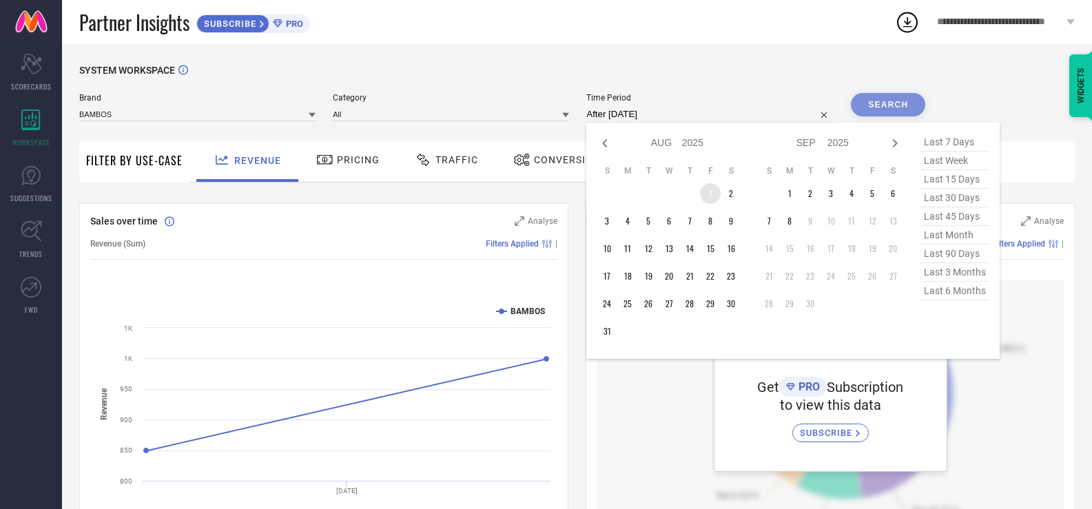
click at [707, 194] on td "1" at bounding box center [710, 193] width 21 height 21
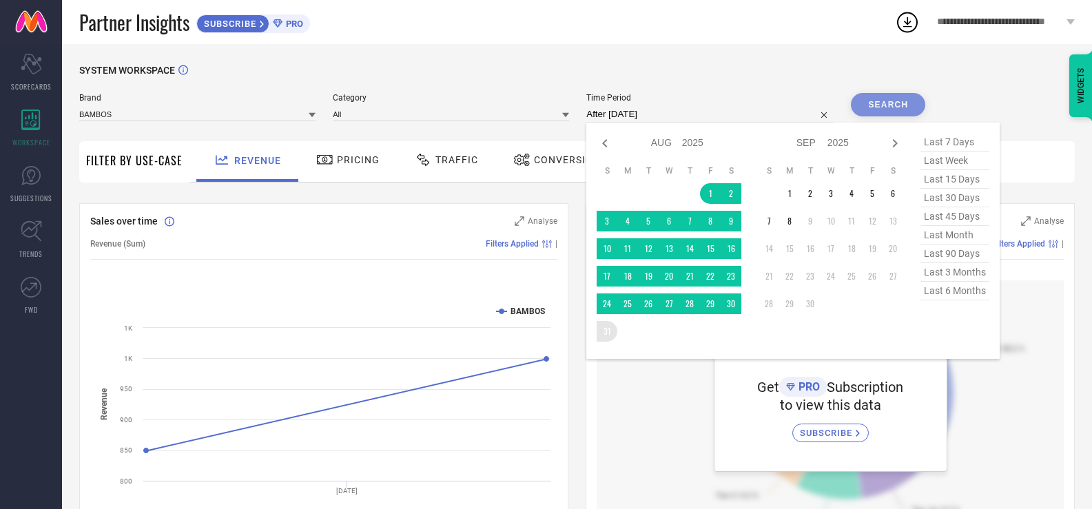
type input "[DATE] to [DATE]"
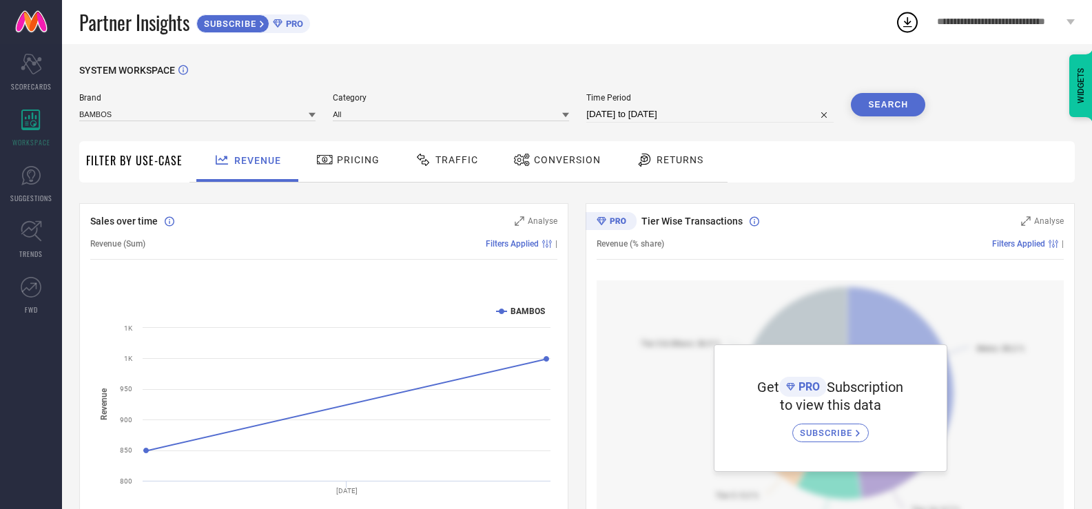
click at [895, 99] on button "Search" at bounding box center [888, 104] width 74 height 23
click at [49, 185] on link "SUGGESTIONS" at bounding box center [31, 183] width 62 height 55
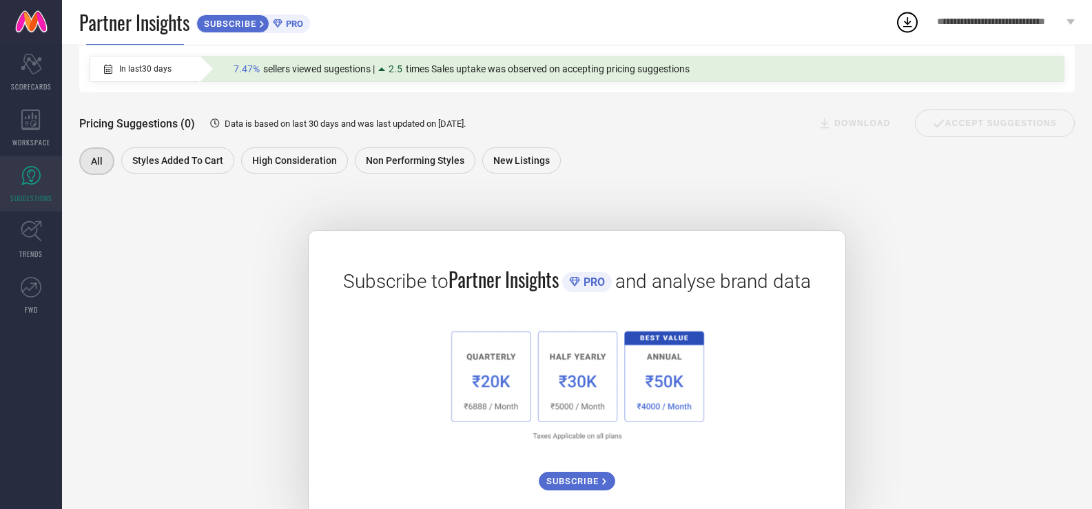
scroll to position [107, 0]
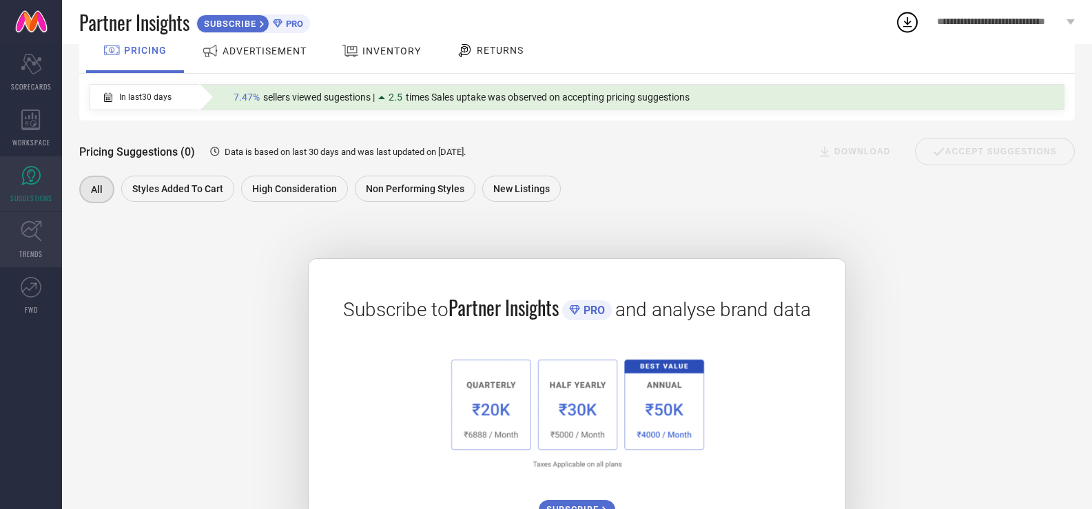
click at [52, 243] on link "TRENDS" at bounding box center [31, 239] width 62 height 55
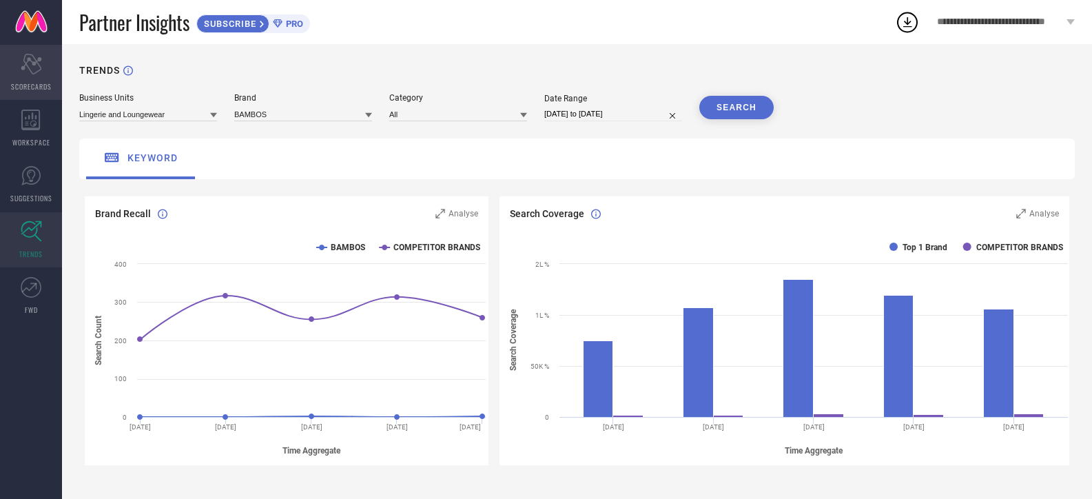
click at [30, 77] on div "Scorecard SCORECARDS" at bounding box center [31, 72] width 62 height 55
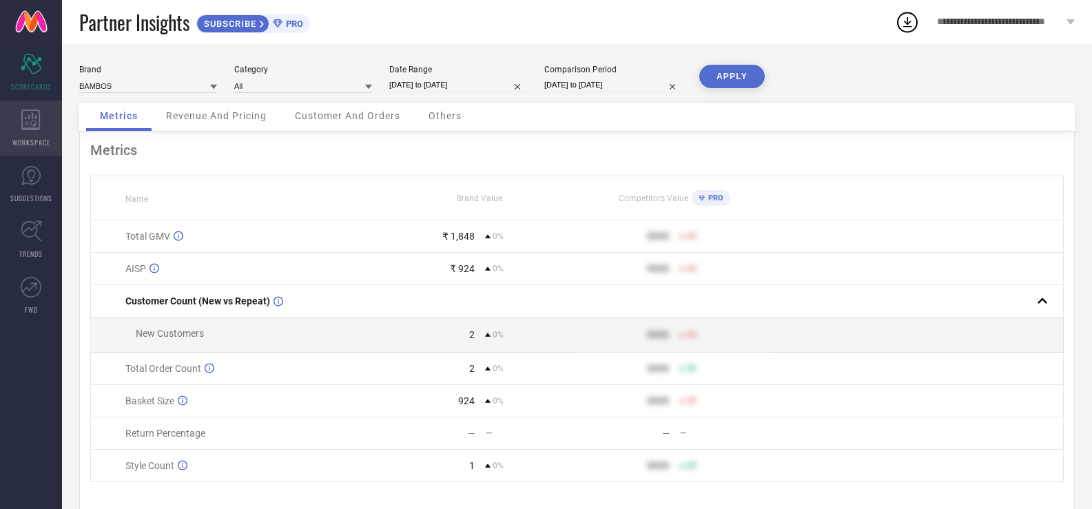
click at [32, 138] on span "WORKSPACE" at bounding box center [31, 142] width 38 height 10
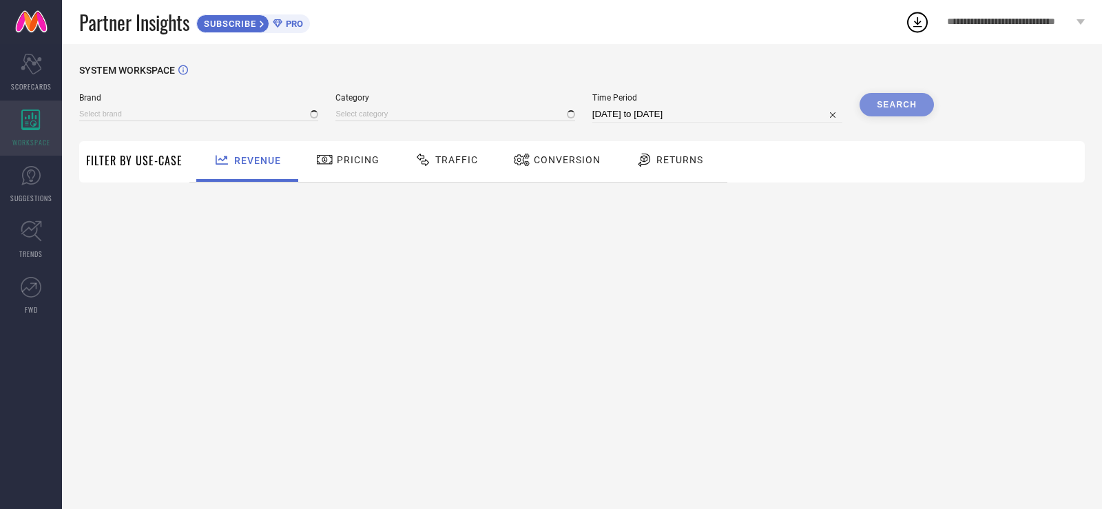
type input "BAMBOS"
type input "All"
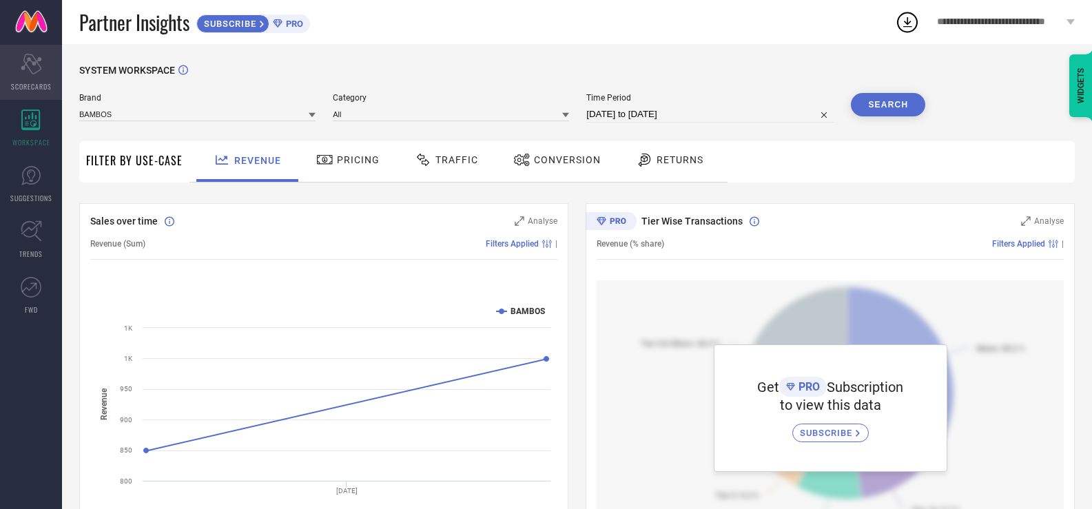
click at [37, 65] on icon "Scorecard" at bounding box center [31, 64] width 21 height 21
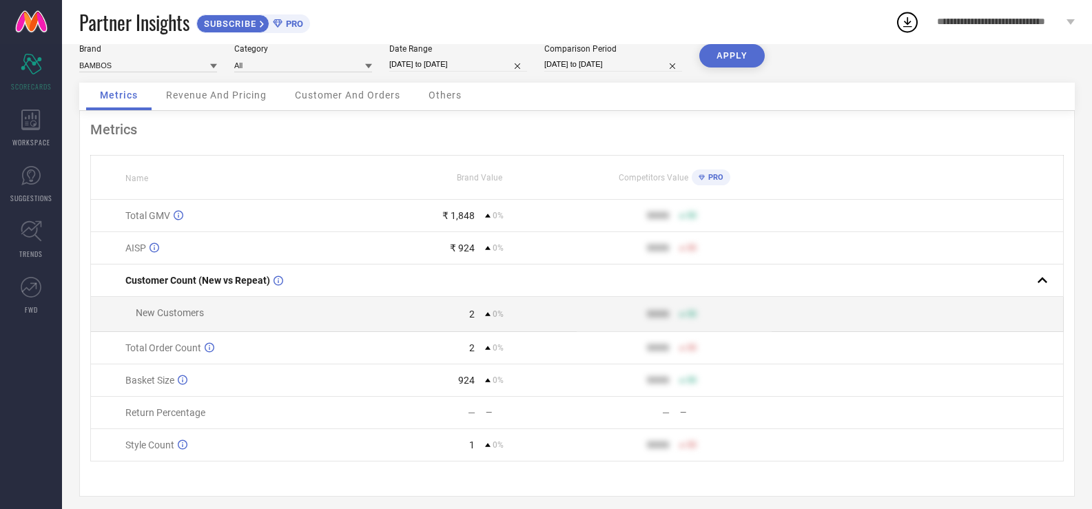
scroll to position [35, 0]
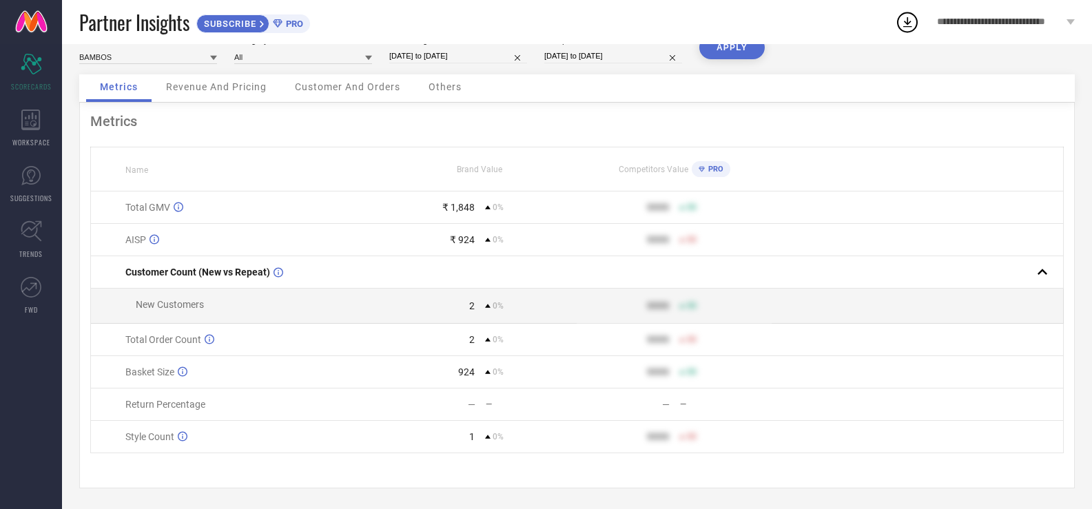
click at [982, 30] on div "**********" at bounding box center [1006, 22] width 172 height 44
click at [910, 30] on icon at bounding box center [907, 22] width 25 height 25
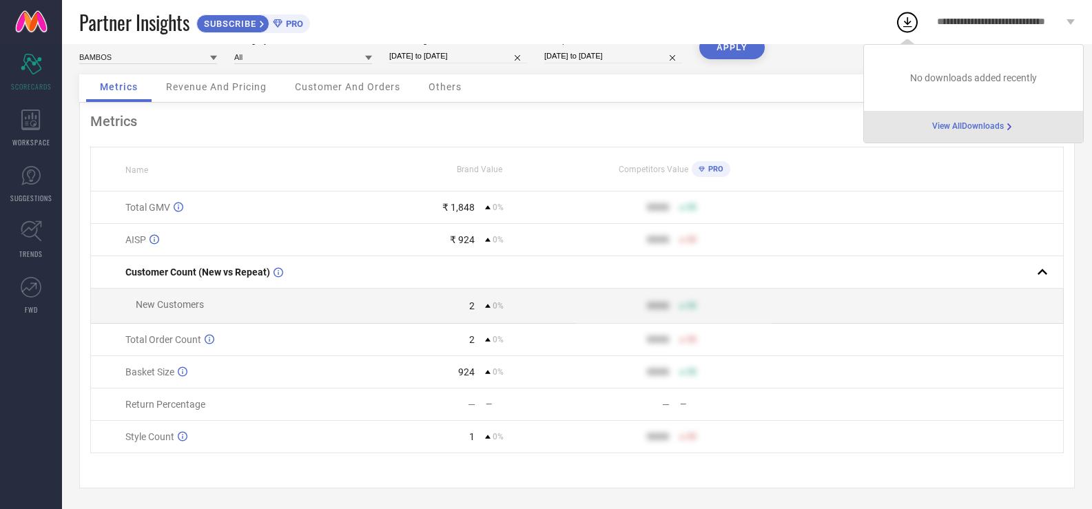
click at [512, 132] on div "Metrics Name Brand Value Competitors Value PRO Total GMV ₹ 1,848 0% 9999 50 AIS…" at bounding box center [576, 296] width 995 height 386
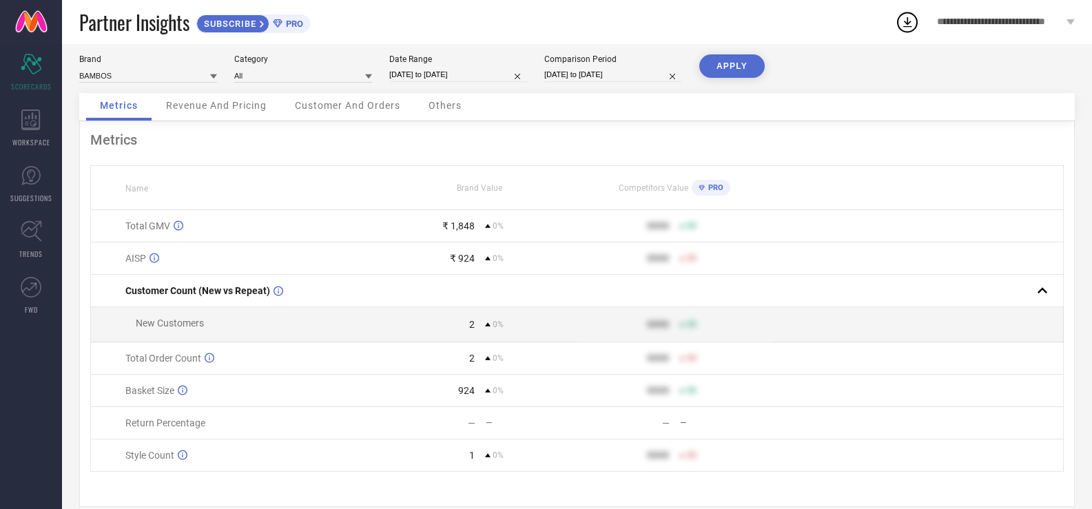
scroll to position [0, 0]
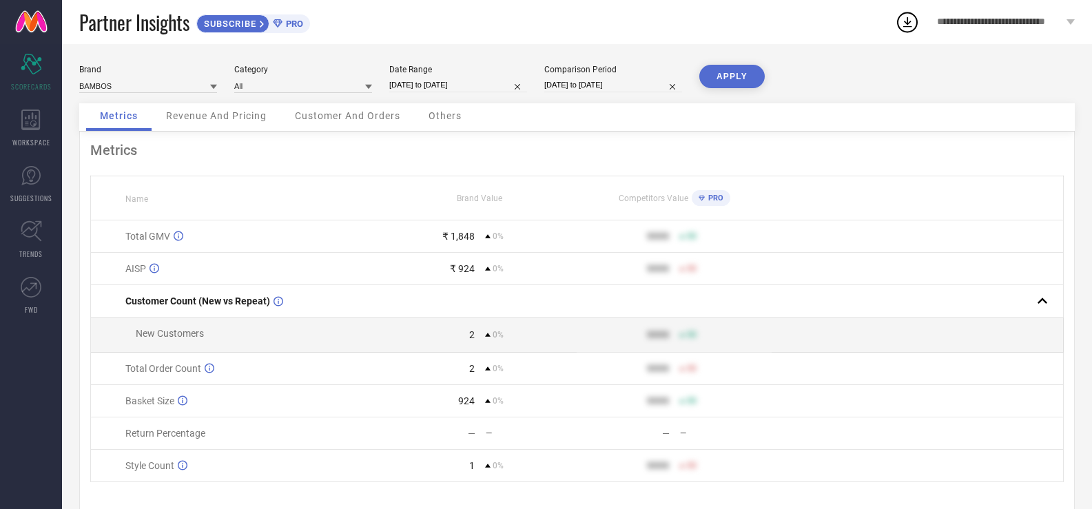
click at [243, 127] on div "Revenue And Pricing" at bounding box center [216, 117] width 128 height 28
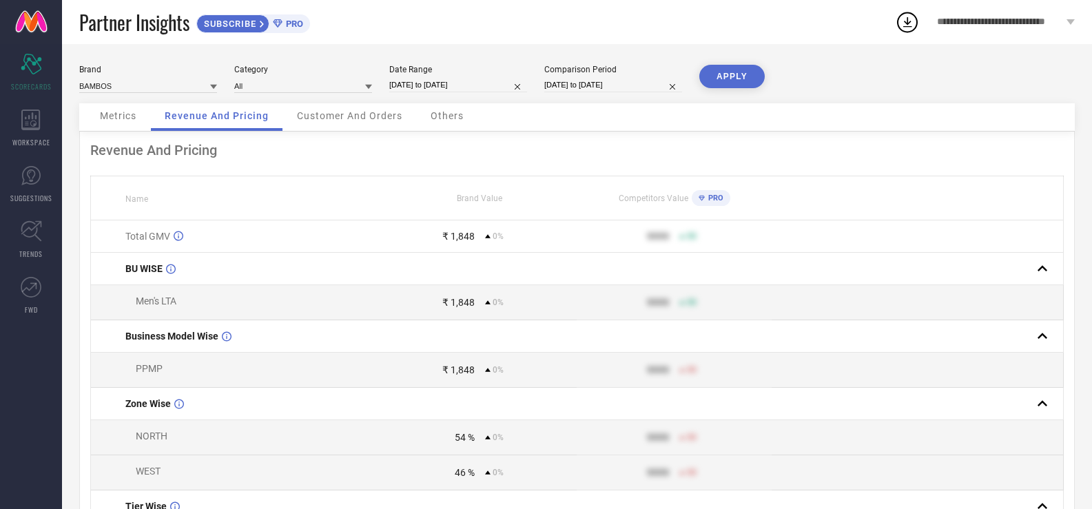
click at [335, 119] on span "Customer And Orders" at bounding box center [349, 115] width 105 height 11
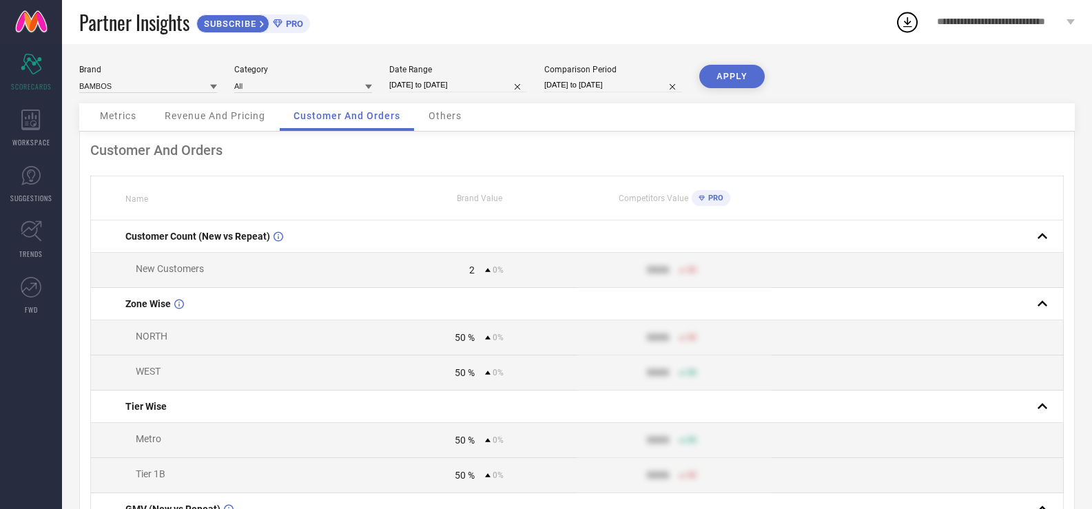
click at [249, 118] on span "Revenue And Pricing" at bounding box center [215, 115] width 101 height 11
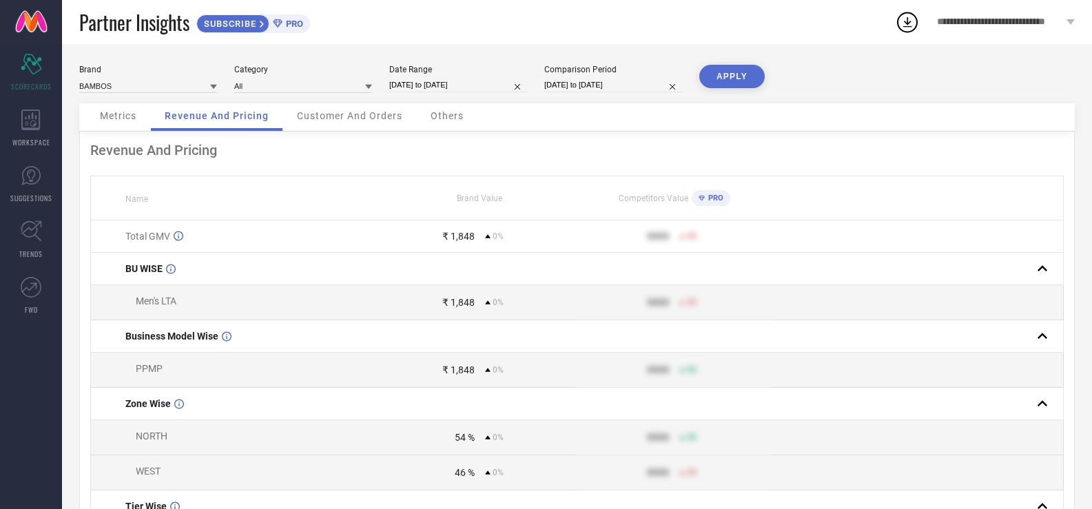
click at [331, 120] on span "Customer And Orders" at bounding box center [349, 115] width 105 height 11
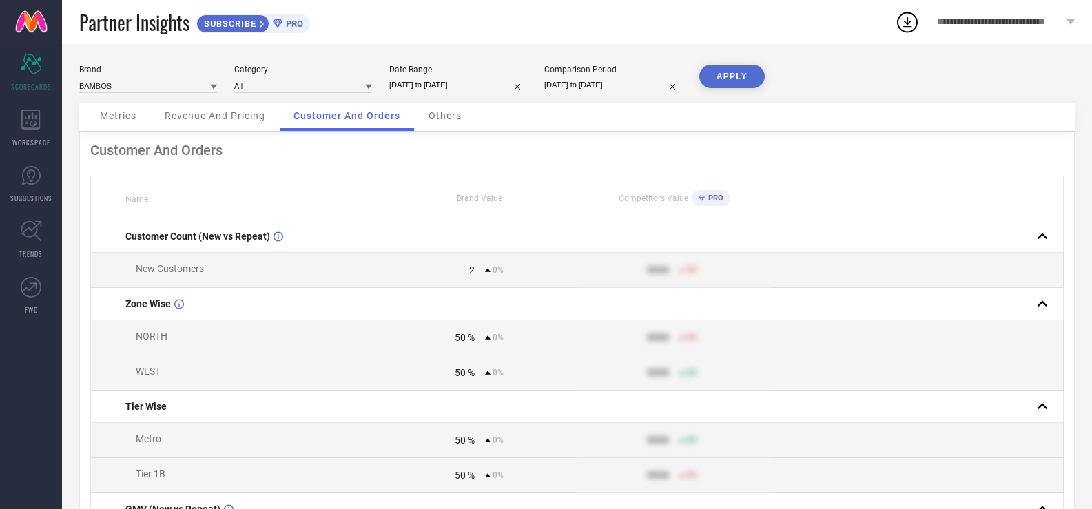
click at [486, 111] on div "Metrics Revenue And Pricing Customer And Orders Others" at bounding box center [576, 117] width 995 height 28
click at [470, 123] on div "Others" at bounding box center [445, 117] width 61 height 28
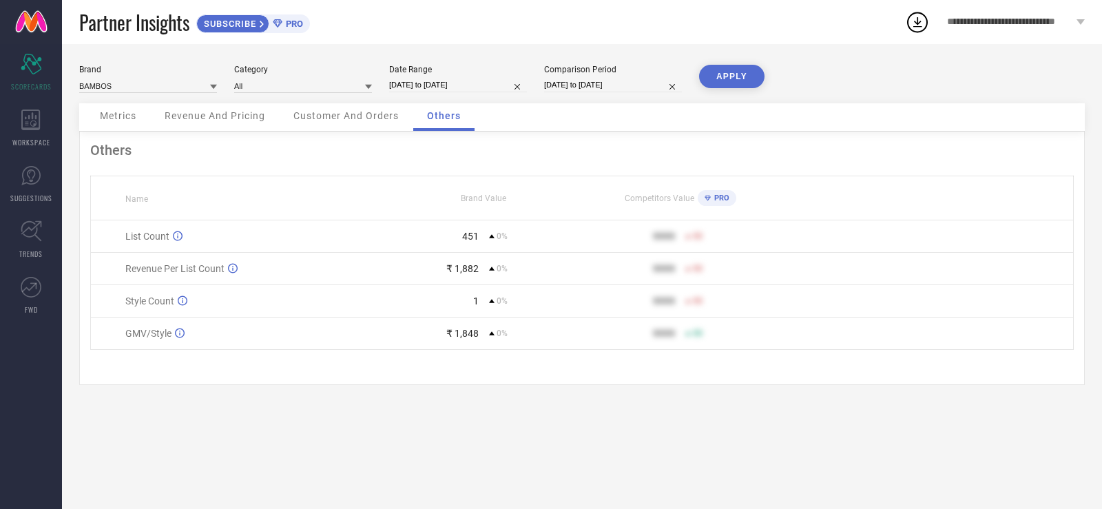
click at [147, 121] on div "Metrics" at bounding box center [118, 117] width 64 height 28
